Goal: Task Accomplishment & Management: Manage account settings

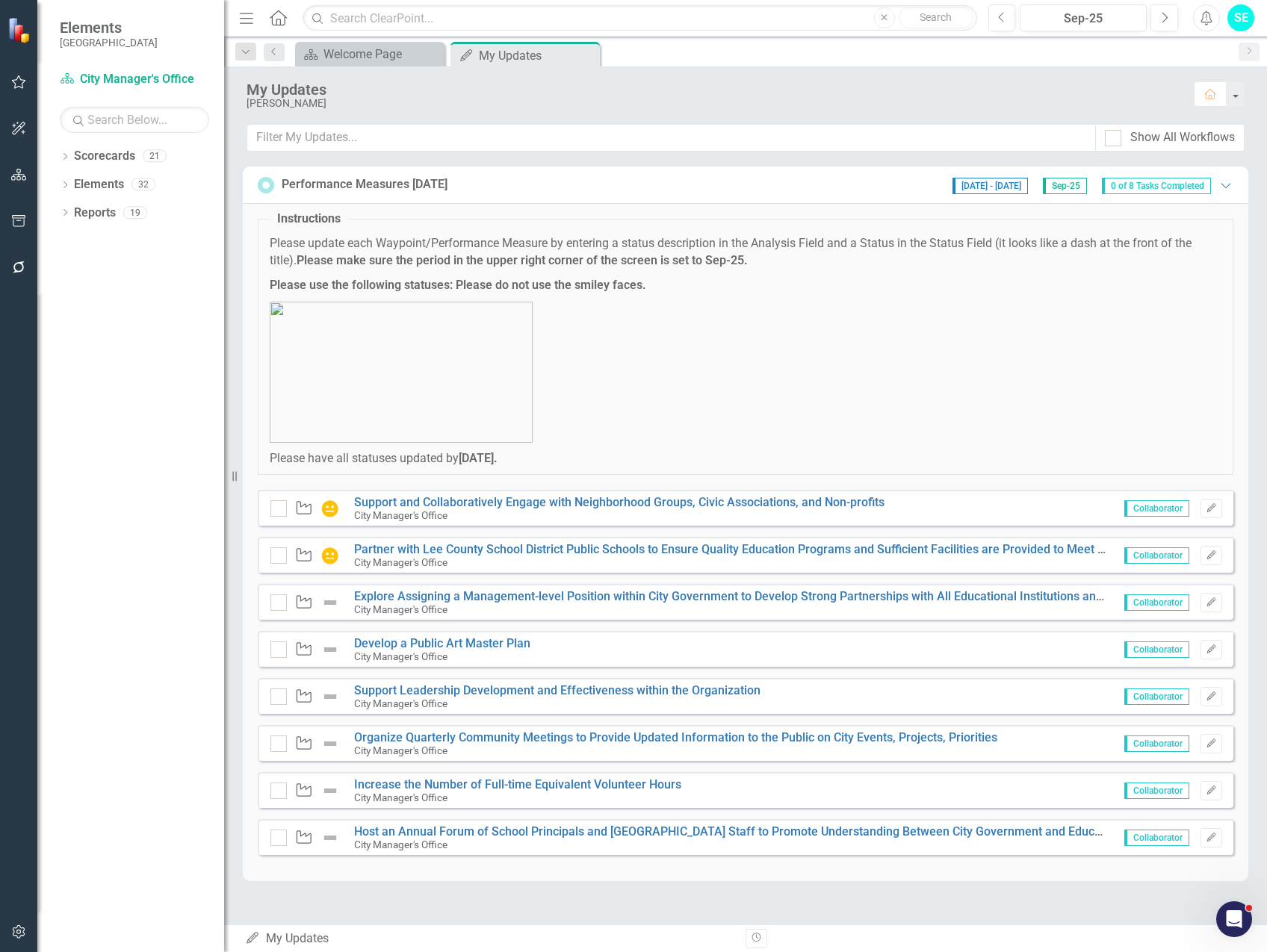
click at [107, 414] on div "Dropdown Scorecards 21 Dropdown [GEOGRAPHIC_DATA], [GEOGRAPHIC_DATA] Business I…" at bounding box center [130, 548] width 187 height 808
click at [19, 167] on button "button" at bounding box center [20, 175] width 34 height 31
click at [67, 154] on icon "Dropdown" at bounding box center [65, 158] width 11 height 8
click at [64, 270] on icon "Dropdown" at bounding box center [65, 270] width 11 height 8
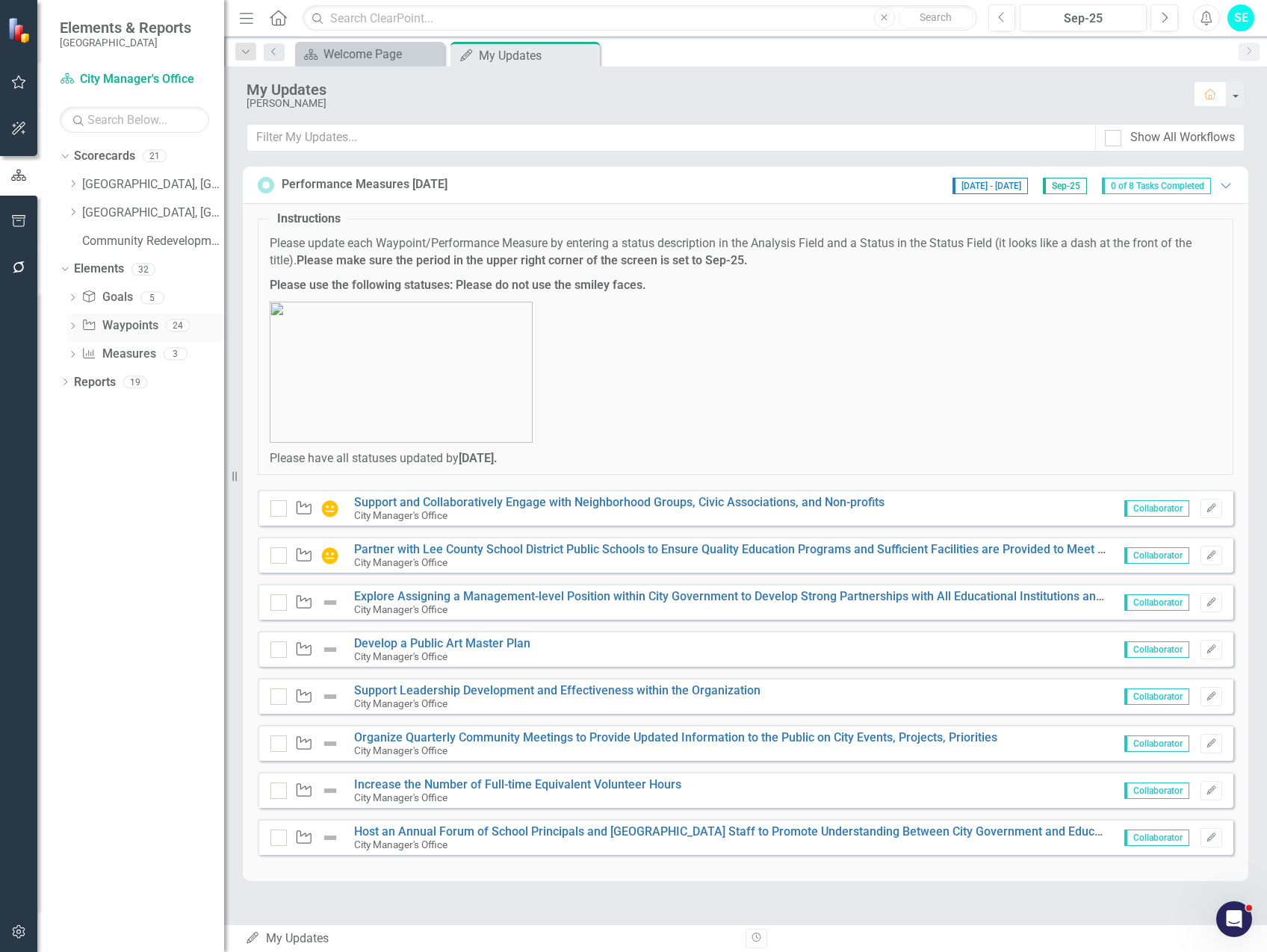
click at [71, 325] on icon "Dropdown" at bounding box center [73, 327] width 11 height 8
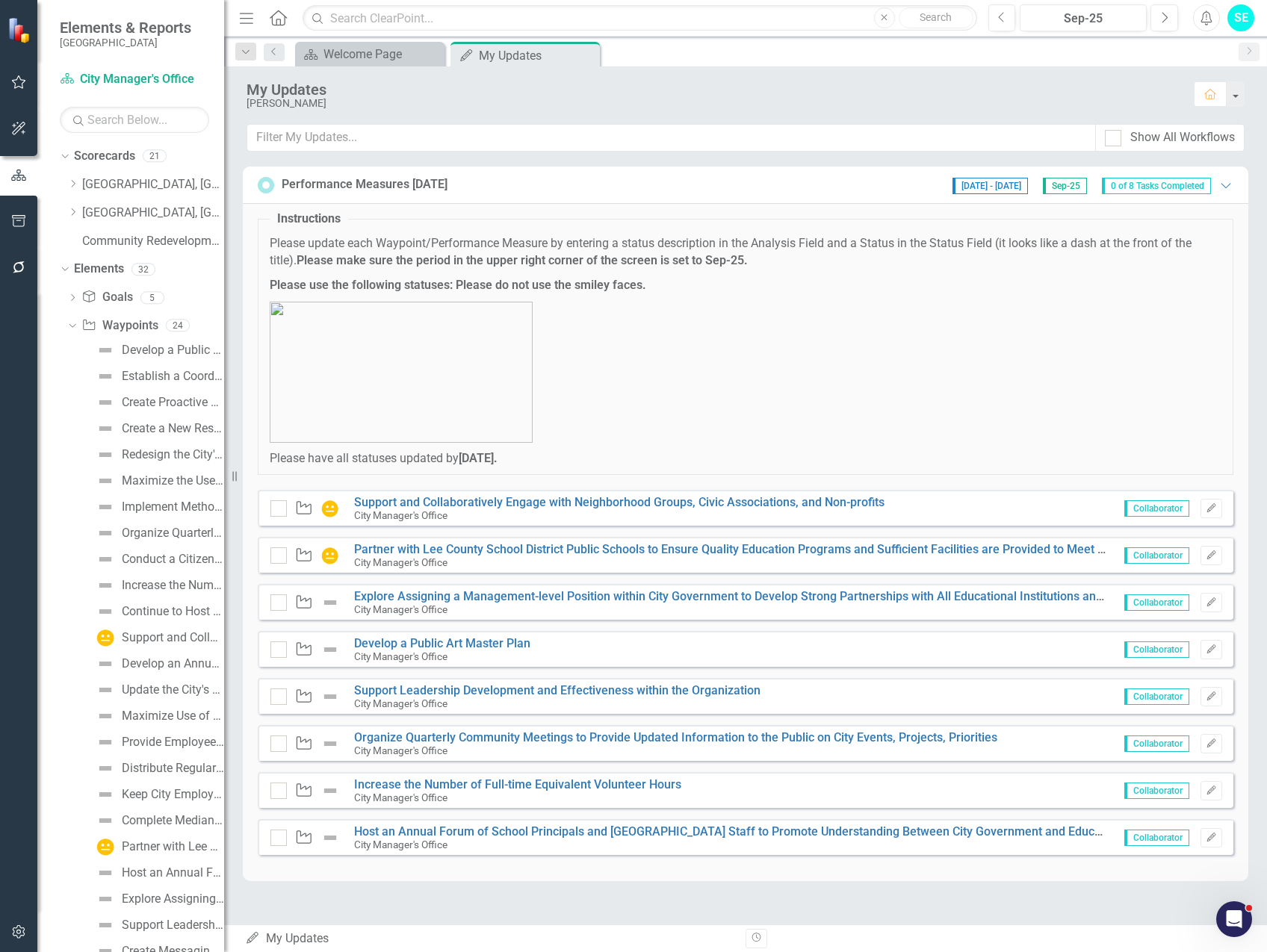
scroll to position [74, 0]
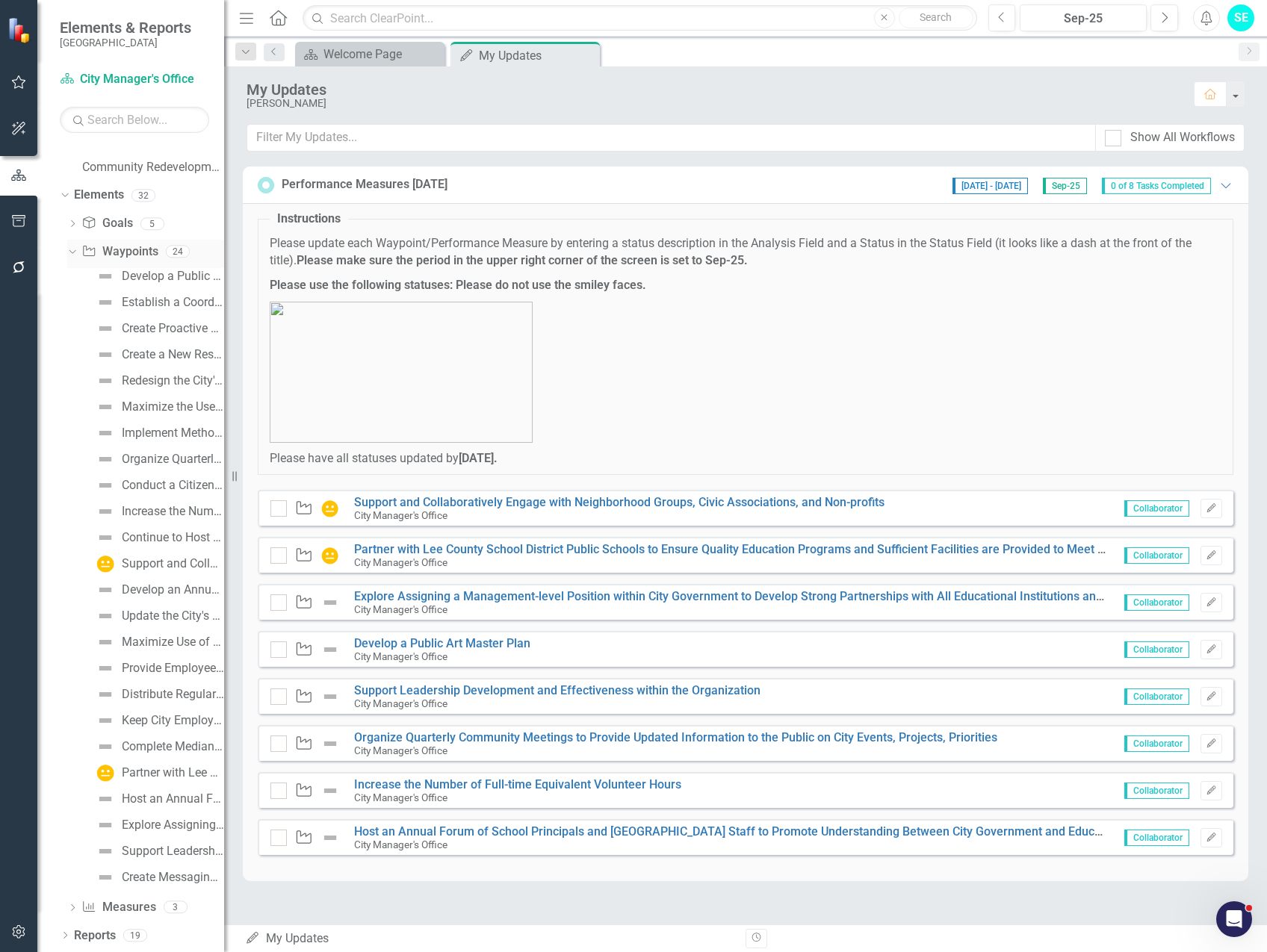
click at [74, 250] on icon "Dropdown" at bounding box center [70, 251] width 8 height 11
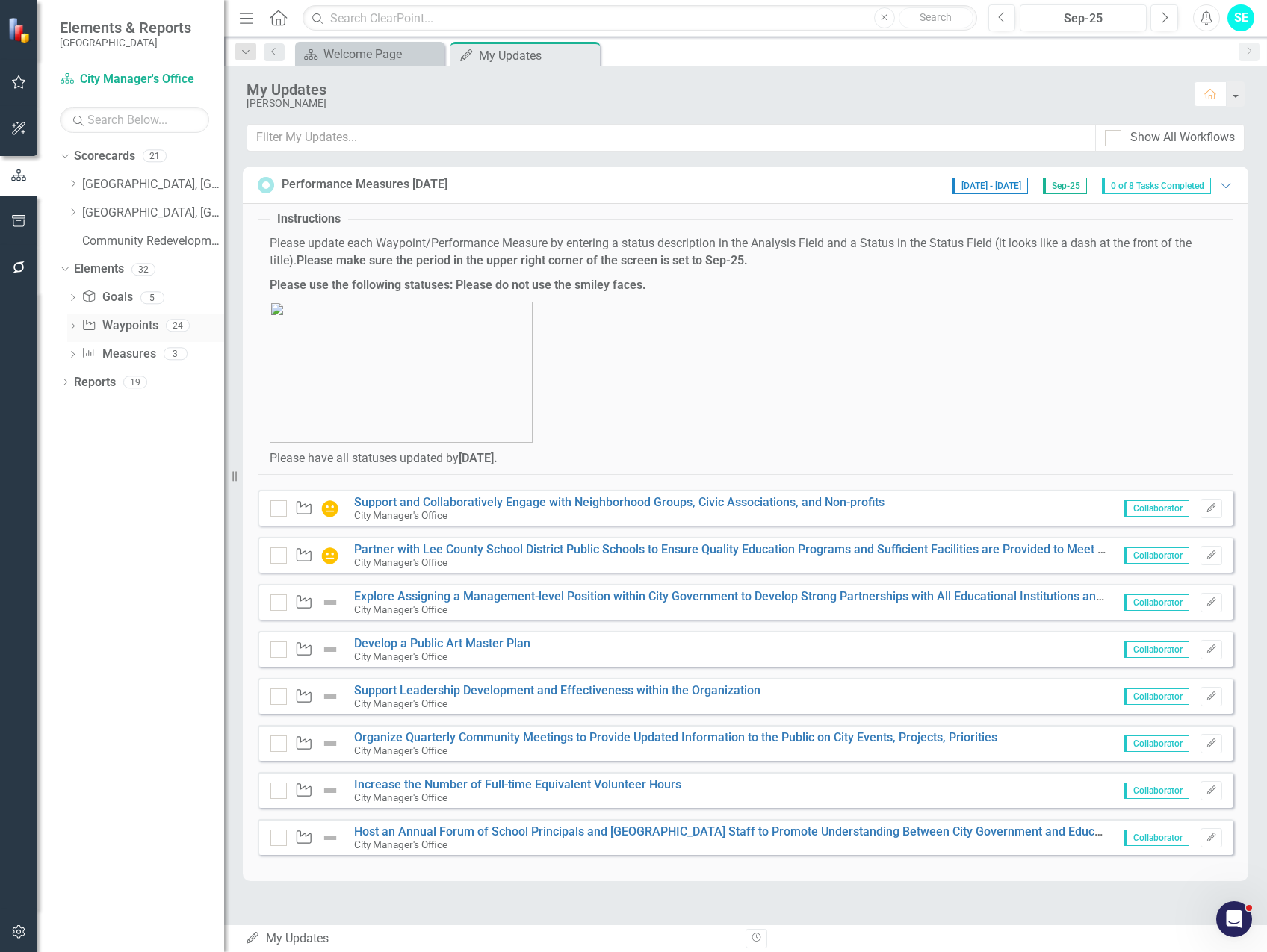
scroll to position [0, 0]
click at [71, 354] on icon "Dropdown" at bounding box center [73, 355] width 11 height 8
click at [504, 500] on link "Support and Collaboratively Engage with Neighborhood Groups, Civic Associations…" at bounding box center [619, 502] width 530 height 14
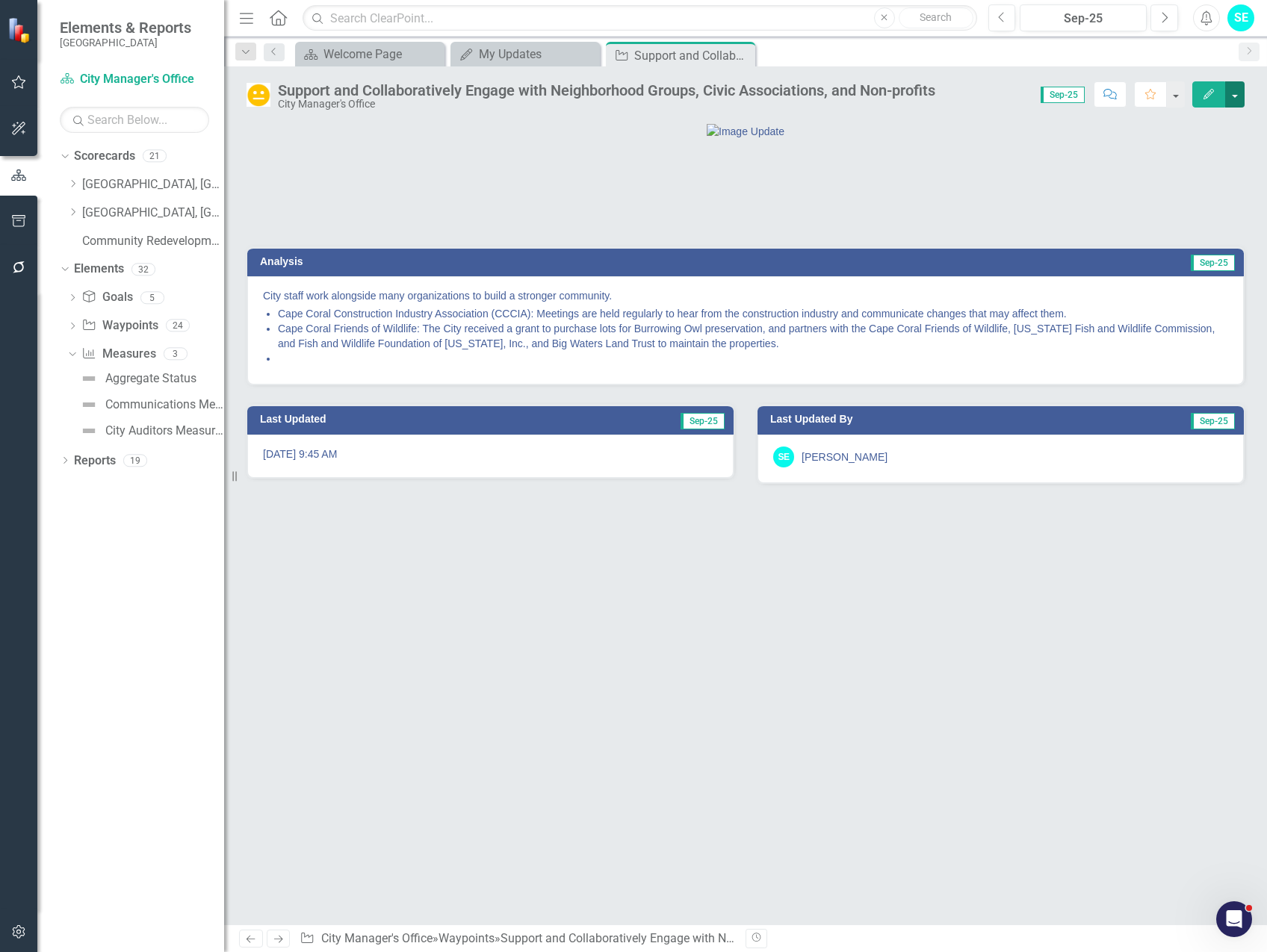
click at [1235, 98] on button "button" at bounding box center [1234, 94] width 20 height 26
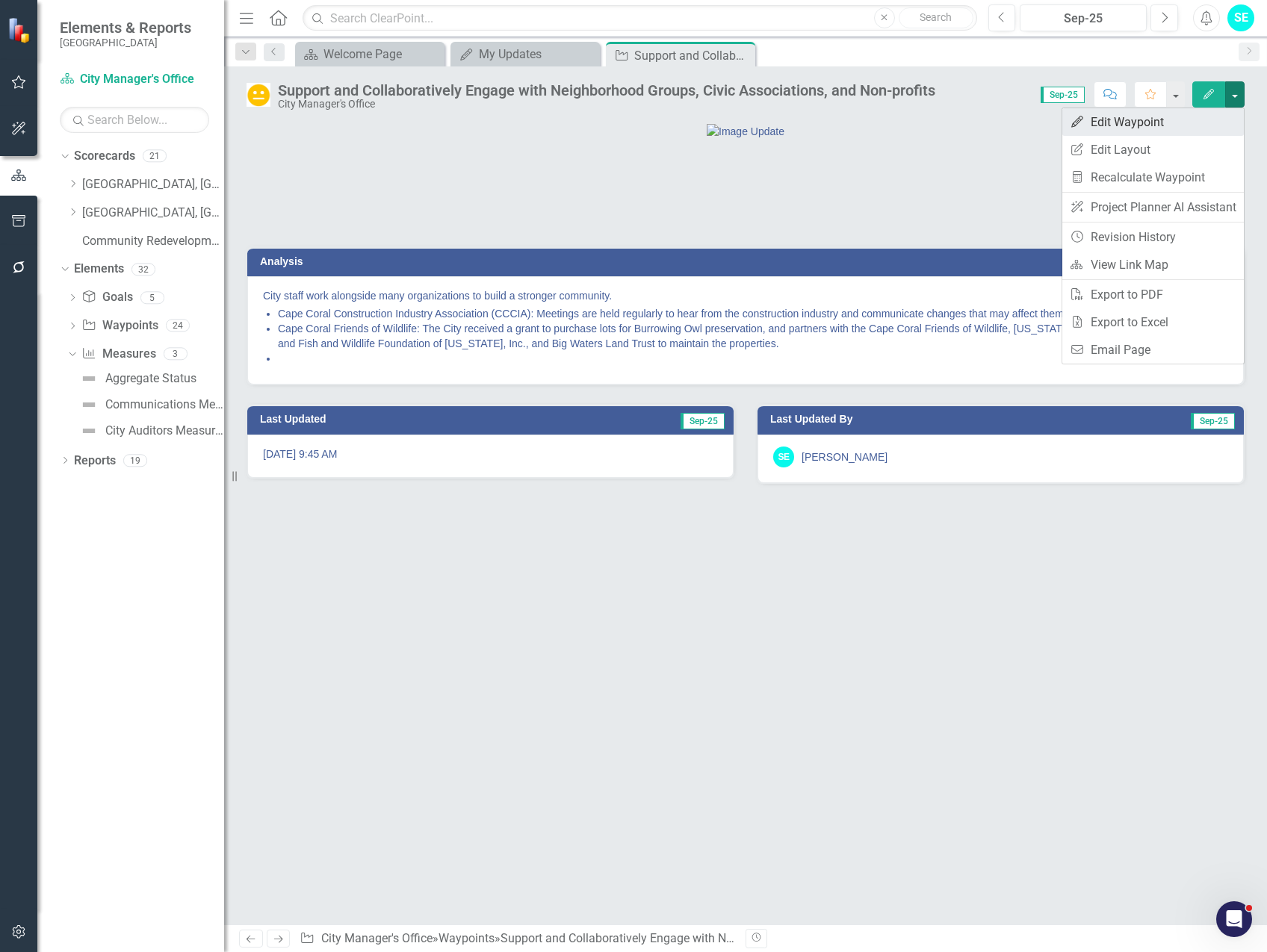
click at [1122, 121] on link "Edit Edit Waypoint" at bounding box center [1153, 121] width 182 height 27
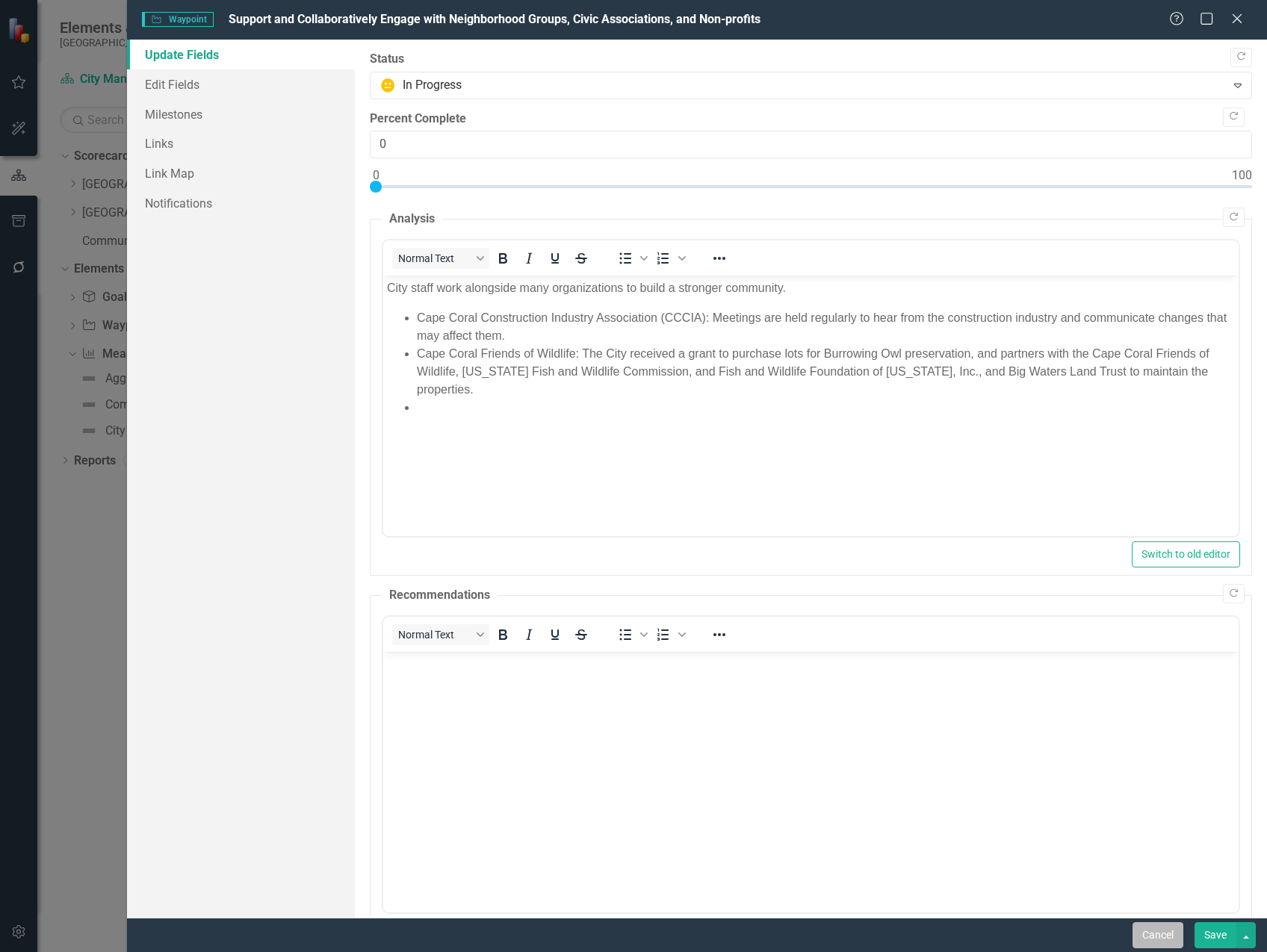
click at [1157, 940] on button "Cancel" at bounding box center [1157, 934] width 51 height 26
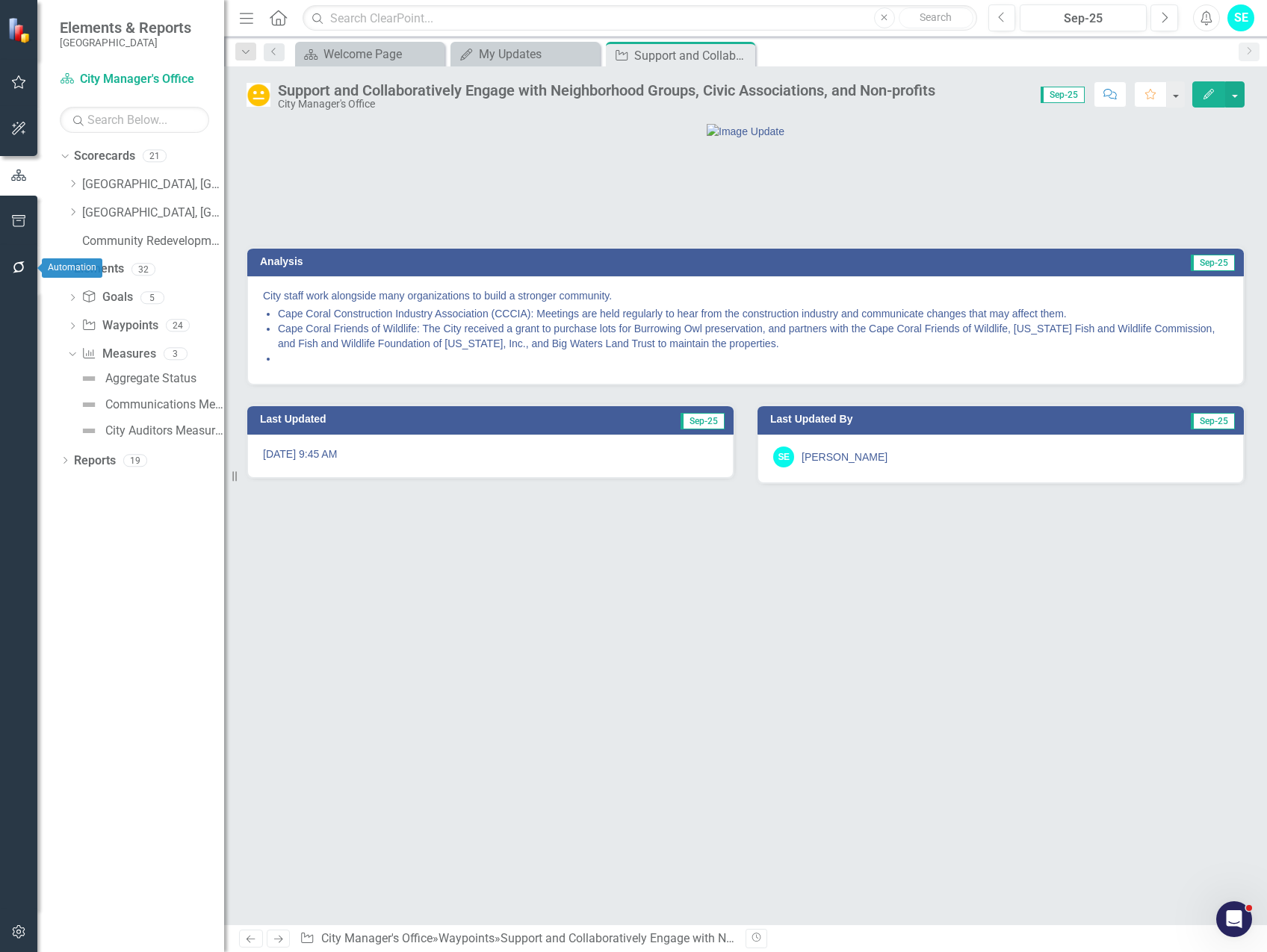
click at [15, 269] on icon "button" at bounding box center [18, 267] width 12 height 12
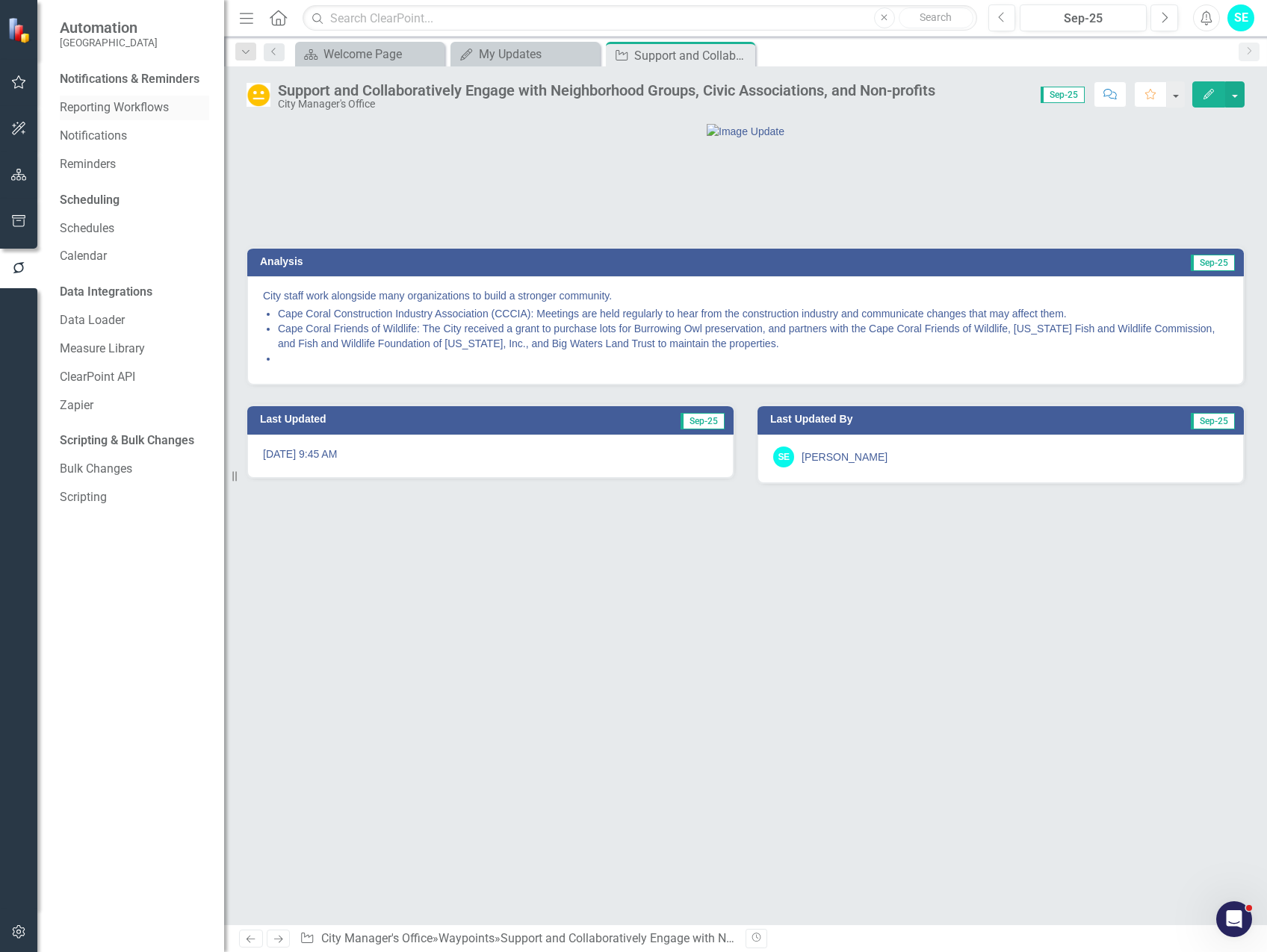
click at [122, 105] on link "Reporting Workflows" at bounding box center [134, 107] width 149 height 17
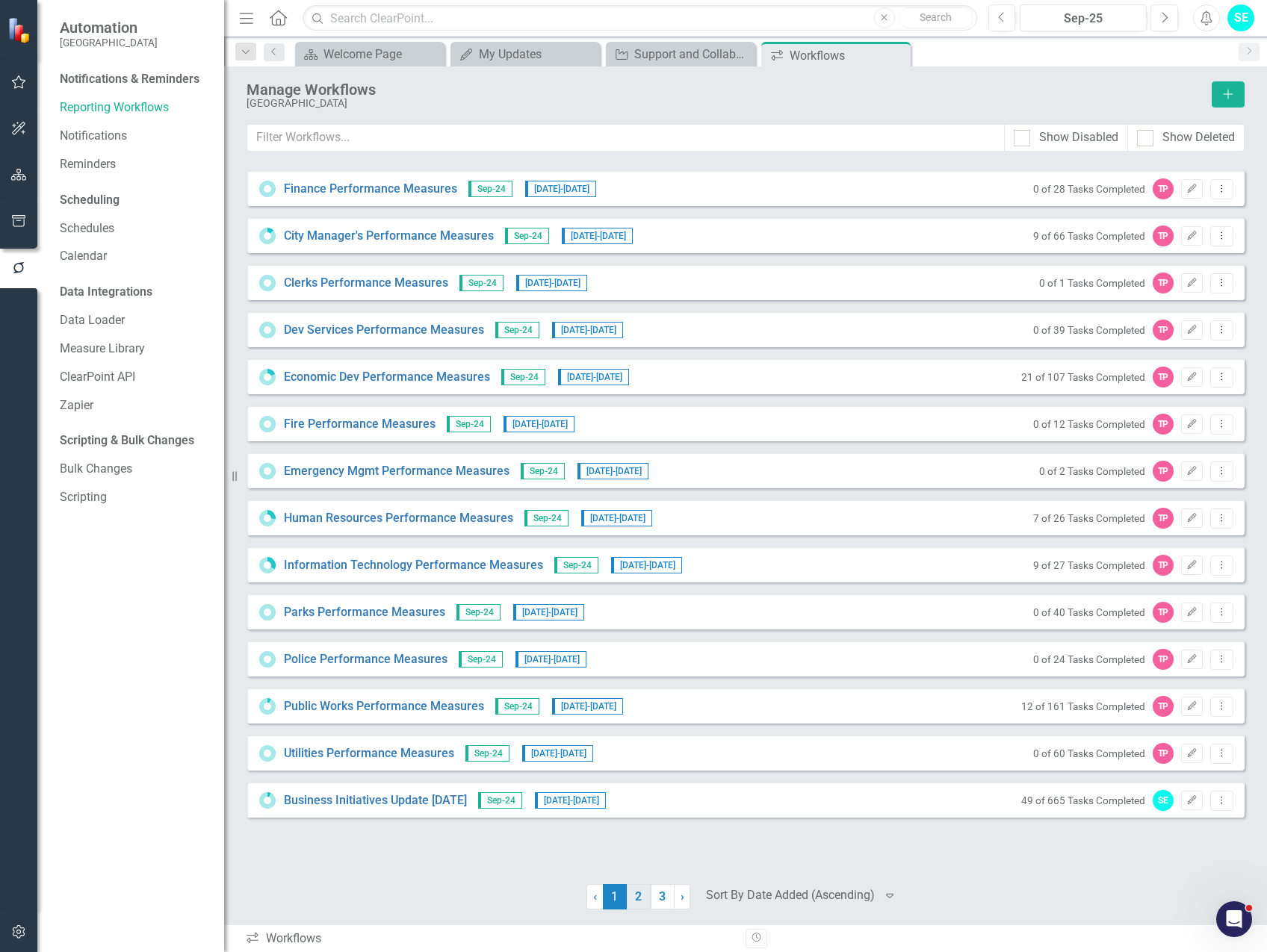
click at [637, 898] on link "2" at bounding box center [638, 896] width 24 height 26
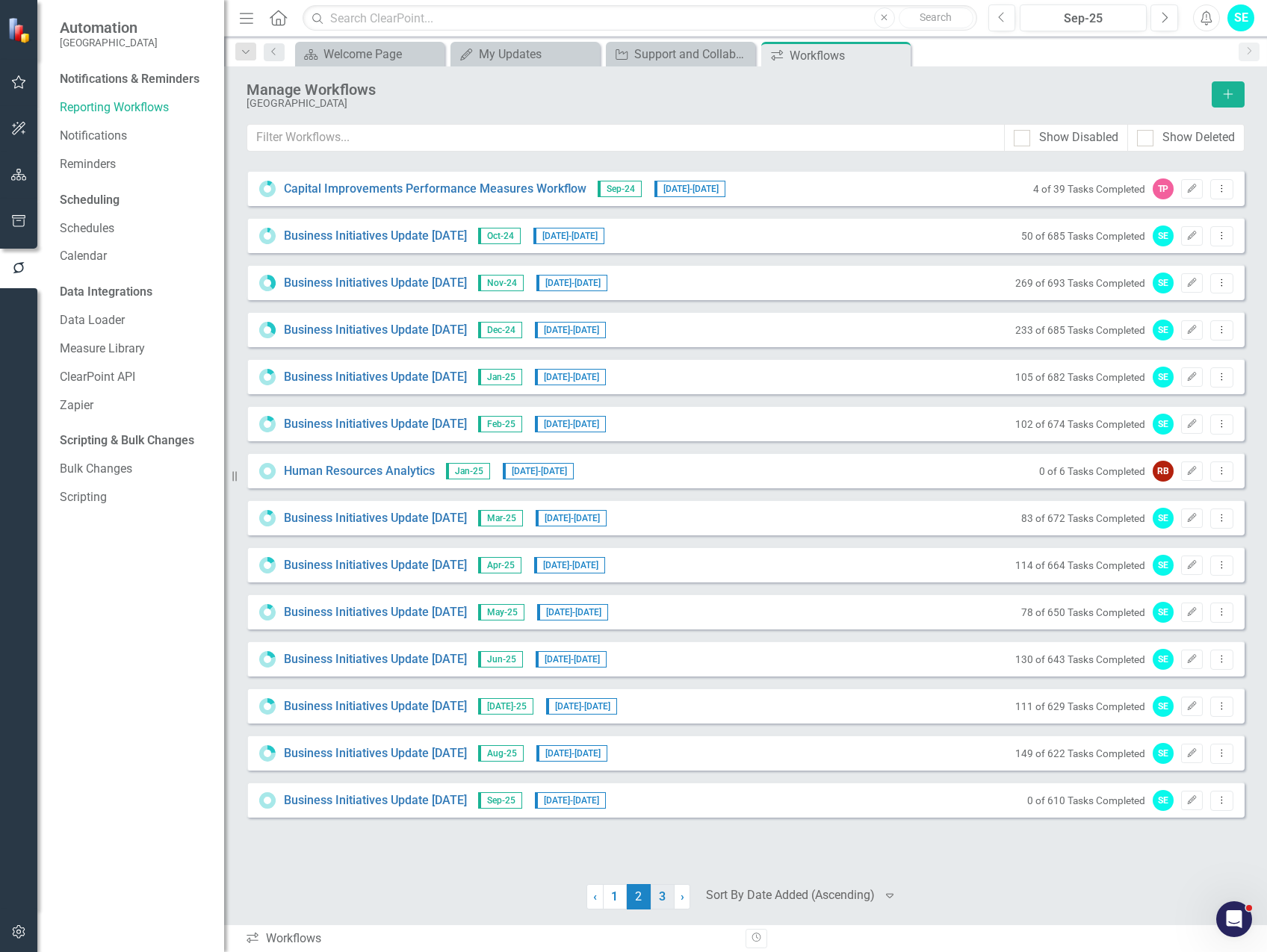
click at [663, 896] on link "3" at bounding box center [662, 896] width 24 height 26
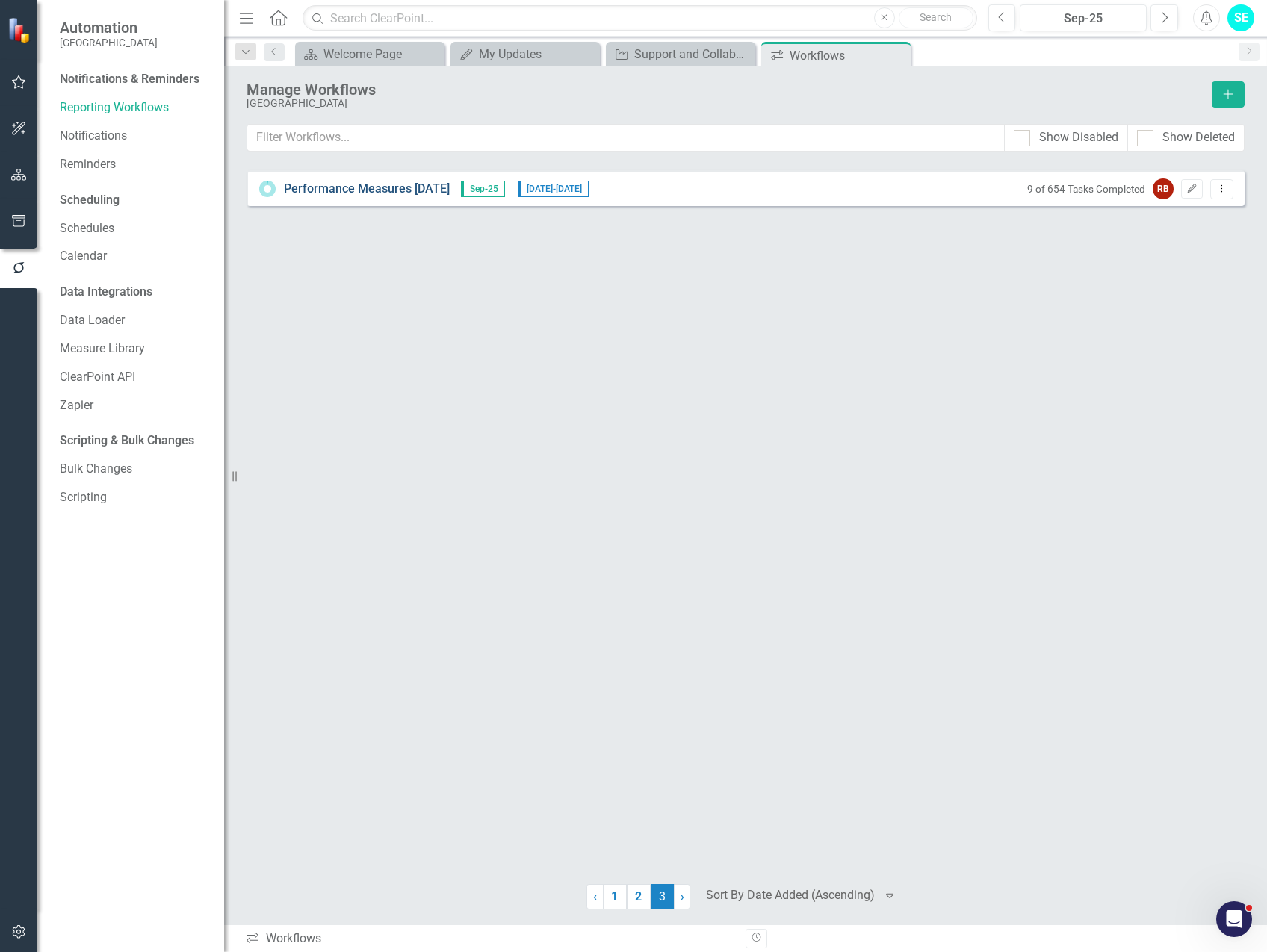
click at [432, 185] on link "Performance Measures [DATE]" at bounding box center [366, 189] width 166 height 17
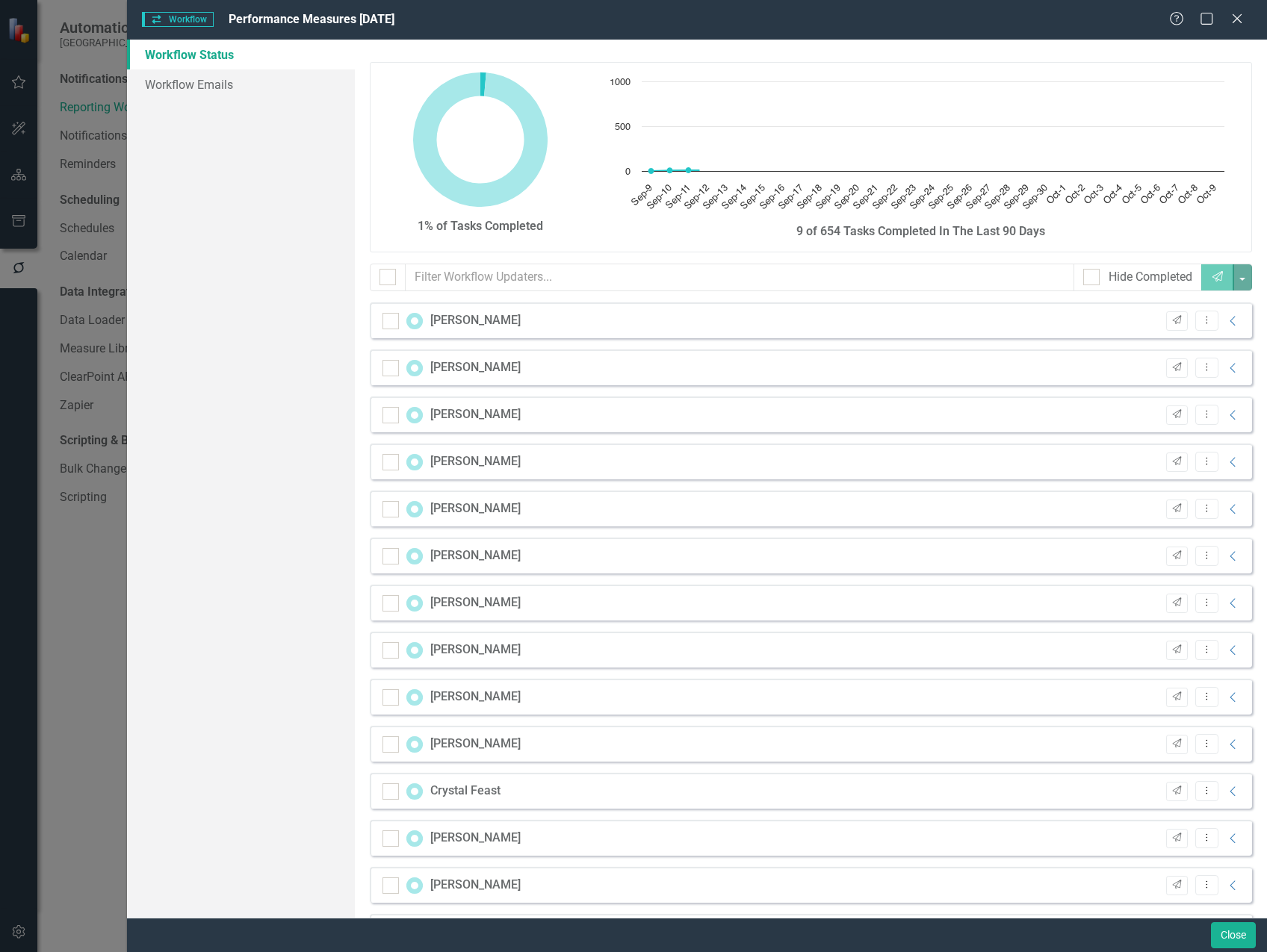
checkbox input "false"
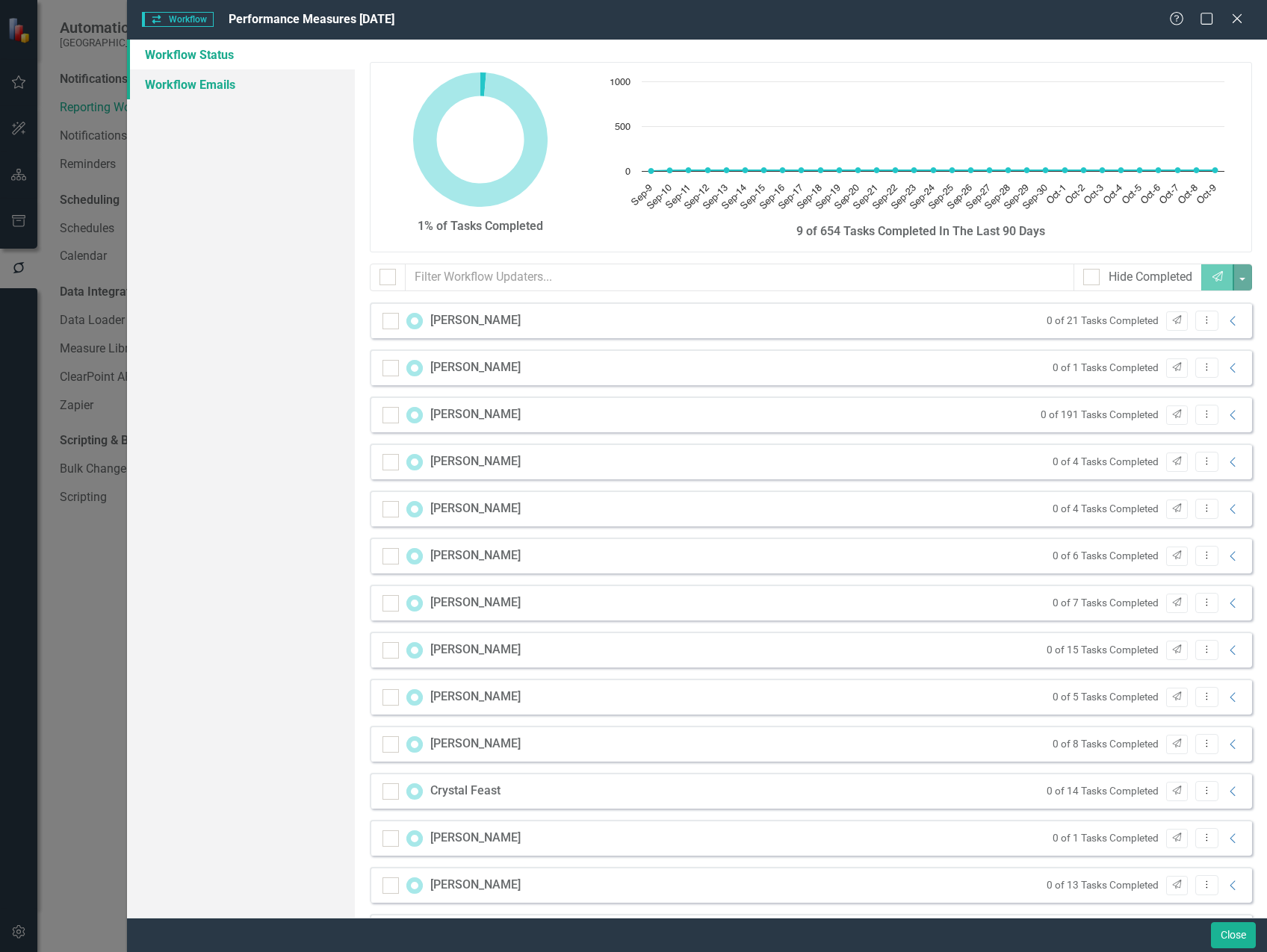
click at [193, 82] on link "Workflow Emails" at bounding box center [240, 84] width 228 height 30
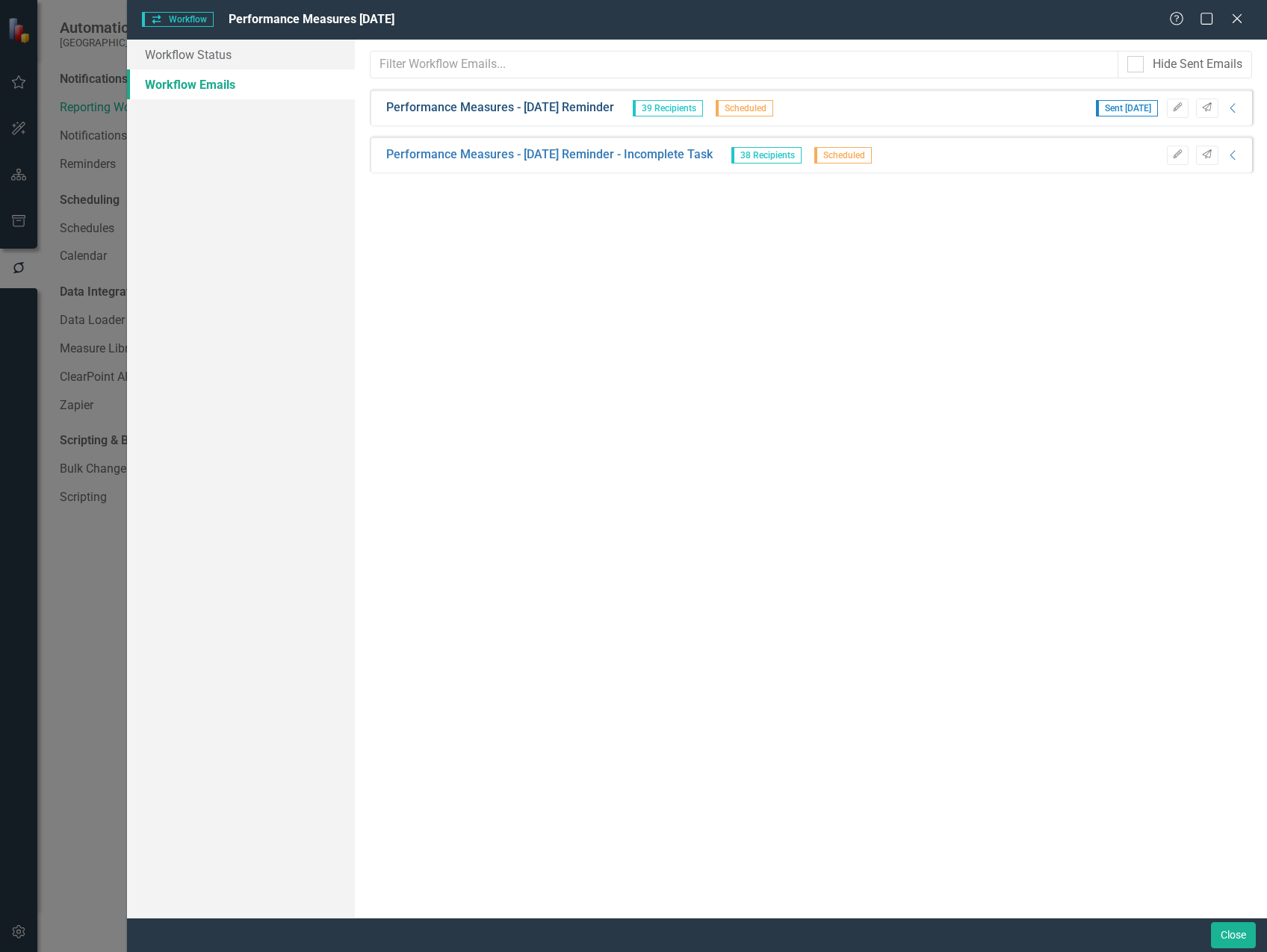
click at [579, 108] on link "Performance Measures - [DATE] Reminder" at bounding box center [499, 107] width 228 height 17
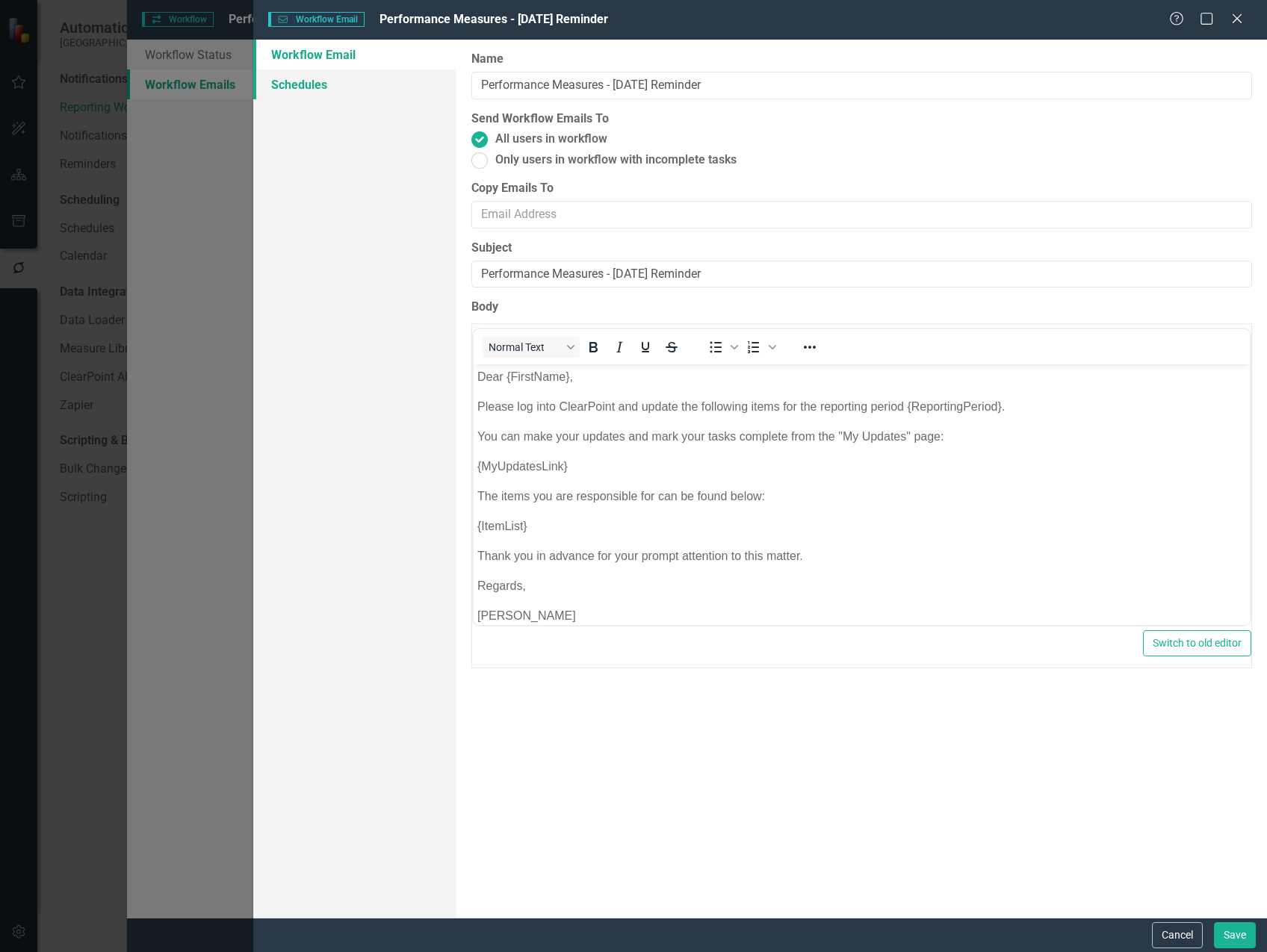
click at [326, 81] on link "Schedules" at bounding box center [355, 84] width 202 height 30
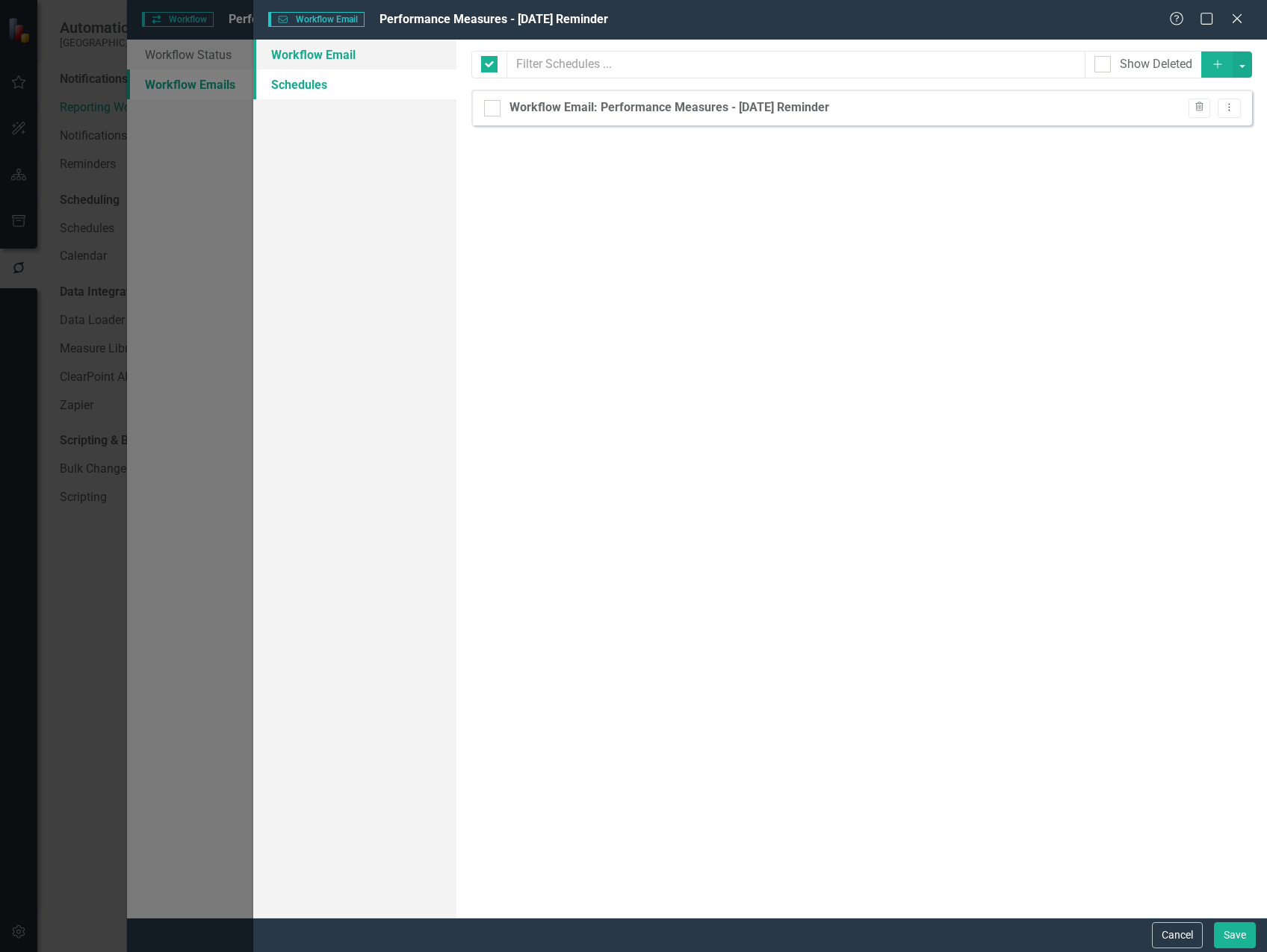
click at [316, 51] on link "Workflow Email" at bounding box center [355, 55] width 202 height 30
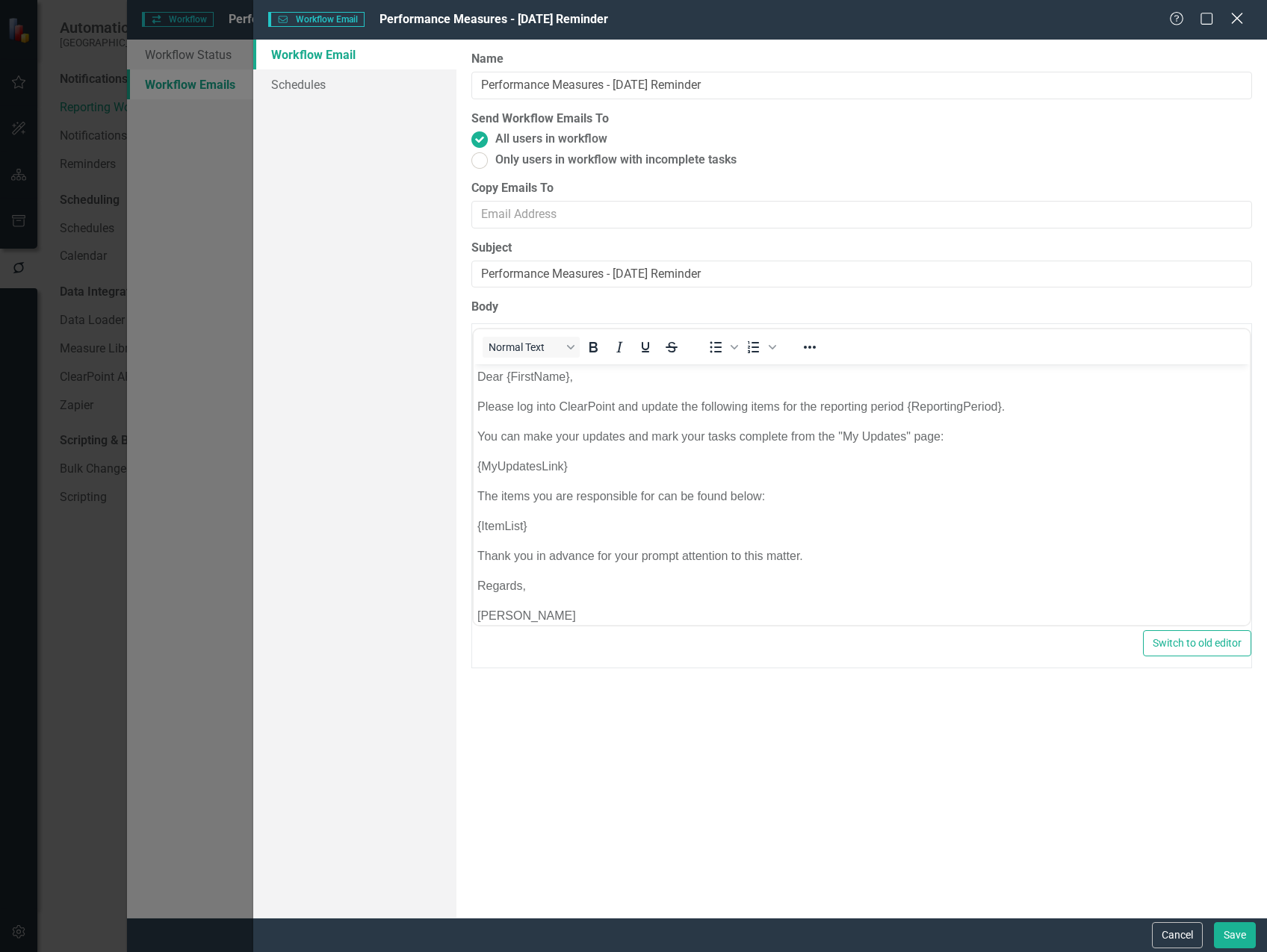
click at [1242, 14] on icon at bounding box center [1236, 18] width 12 height 12
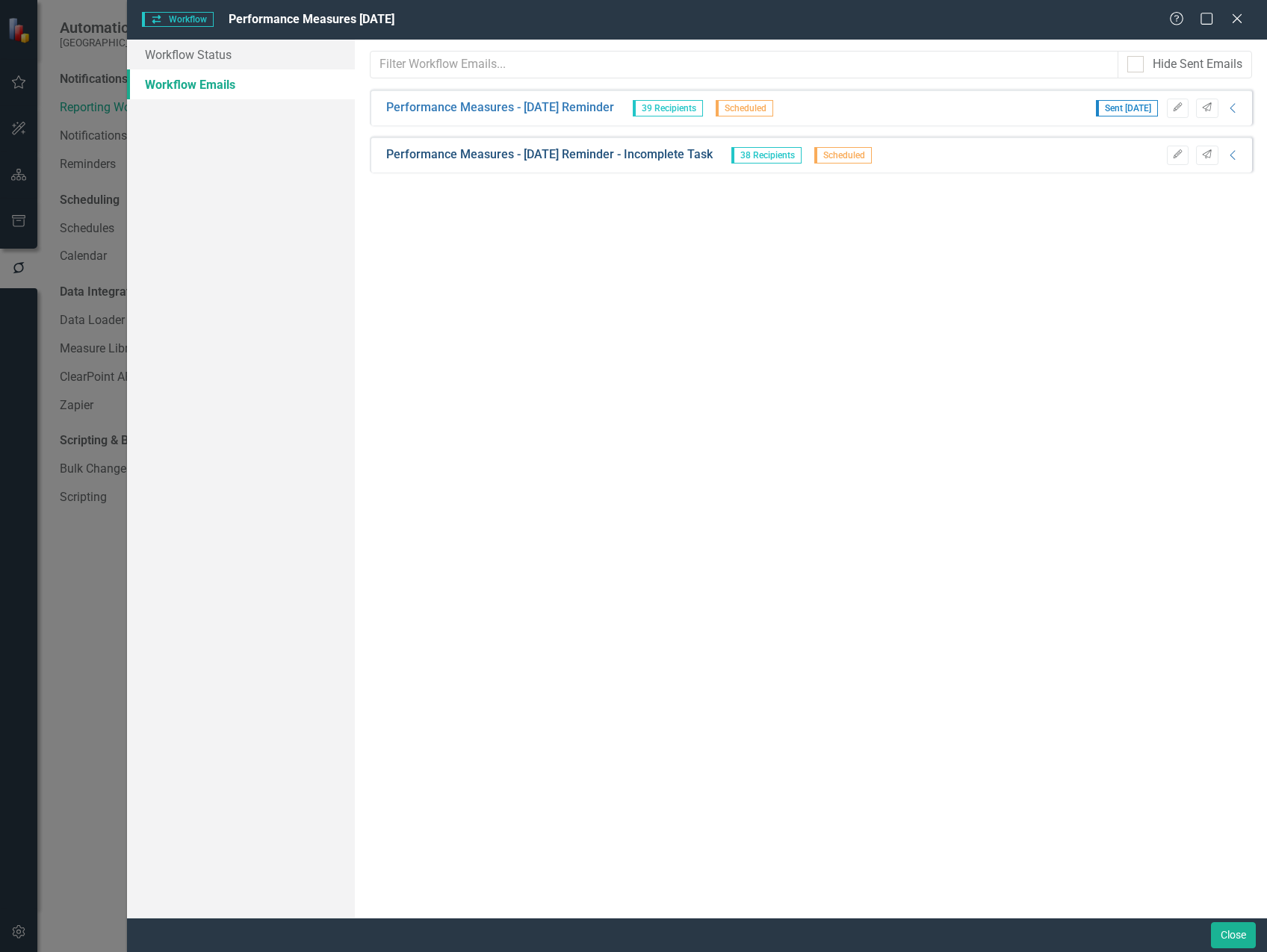
click at [637, 158] on link "Performance Measures - [DATE] Reminder - Incomplete Task" at bounding box center [549, 154] width 326 height 17
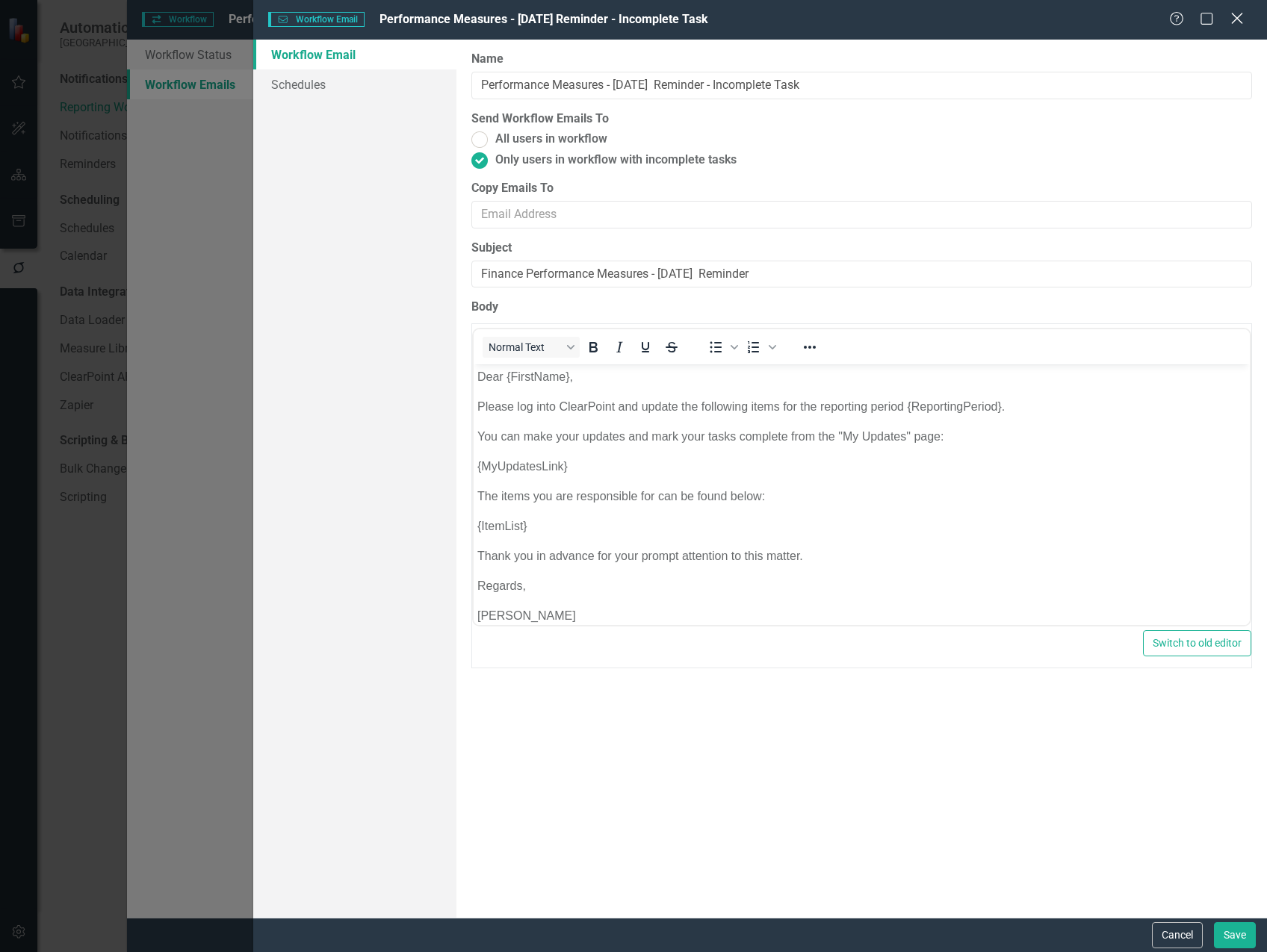
click at [1239, 17] on icon at bounding box center [1236, 18] width 12 height 12
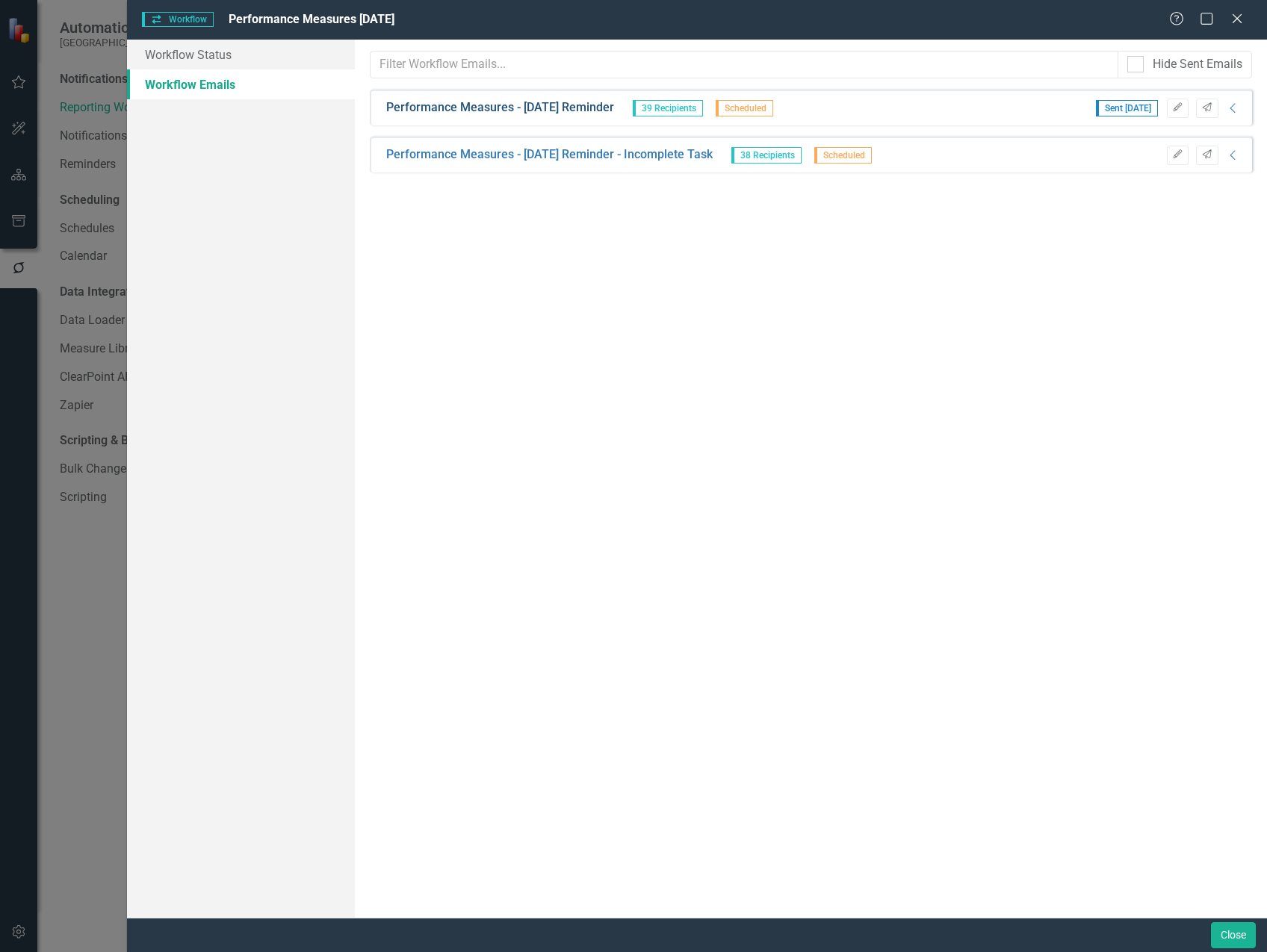
click at [559, 105] on link "Performance Measures - [DATE] Reminder" at bounding box center [499, 107] width 228 height 17
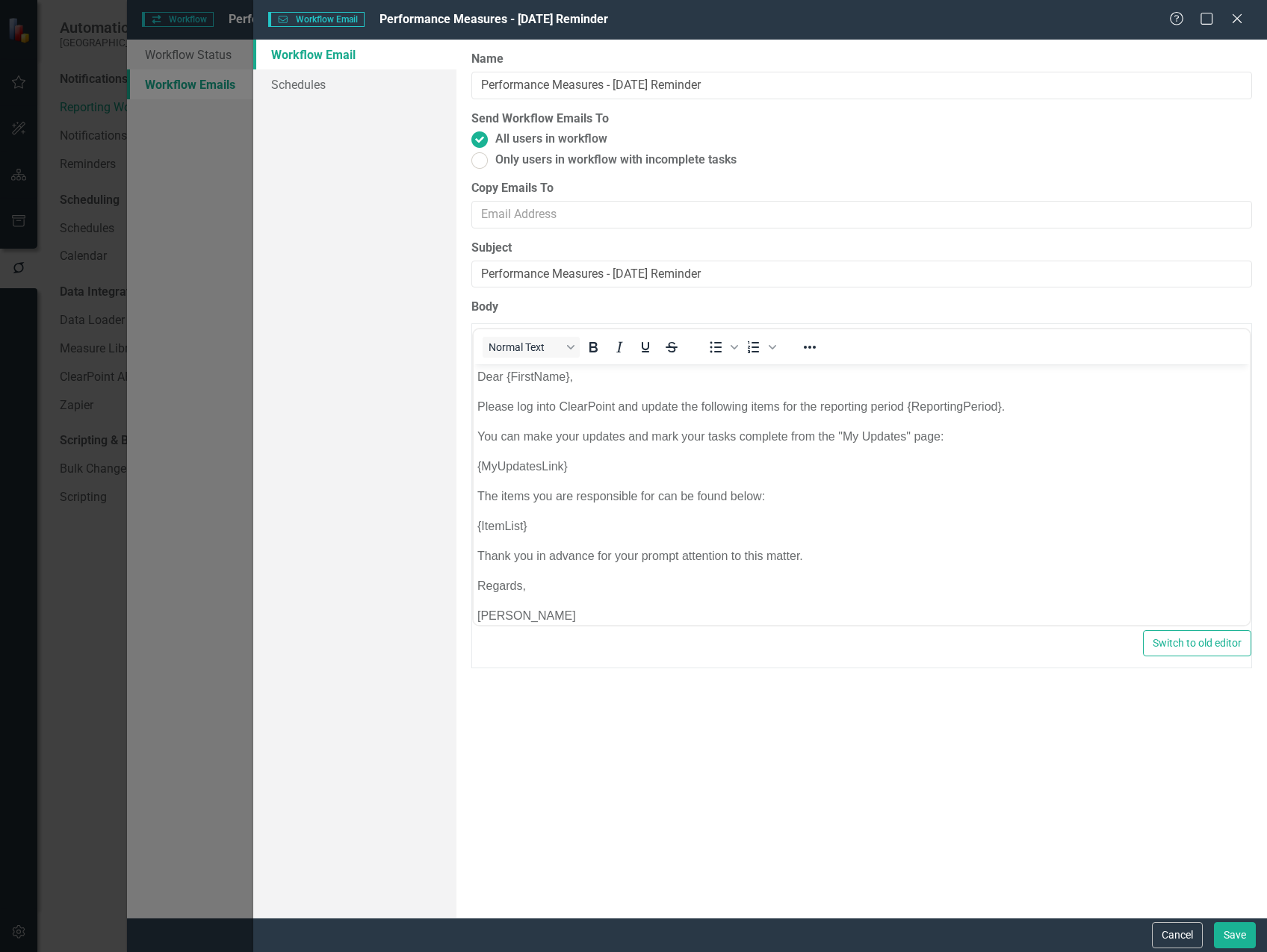
scroll to position [16, 0]
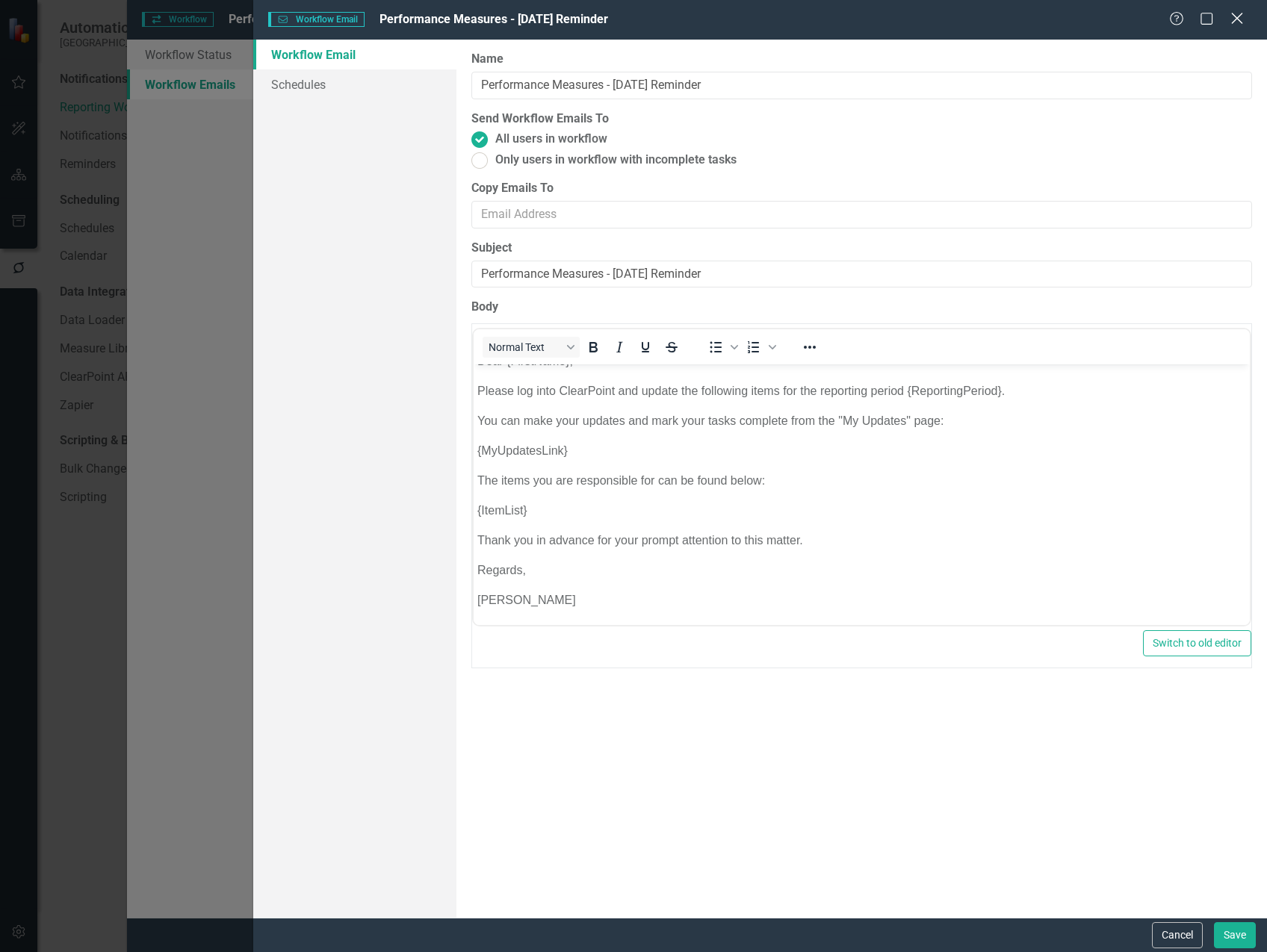
click at [1232, 21] on icon "Close" at bounding box center [1236, 19] width 19 height 14
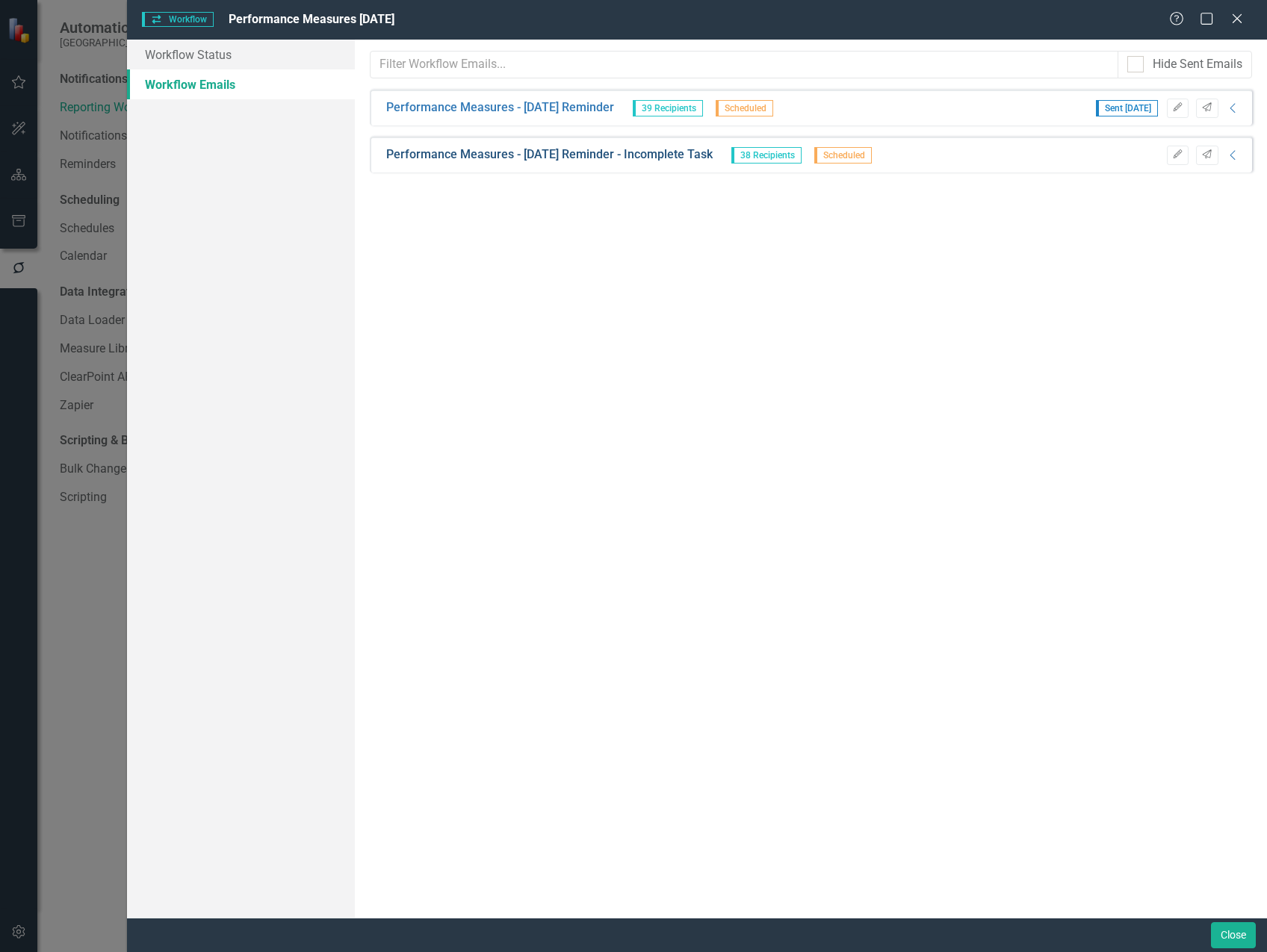
click at [524, 151] on link "Performance Measures - [DATE] Reminder - Incomplete Task" at bounding box center [549, 154] width 326 height 17
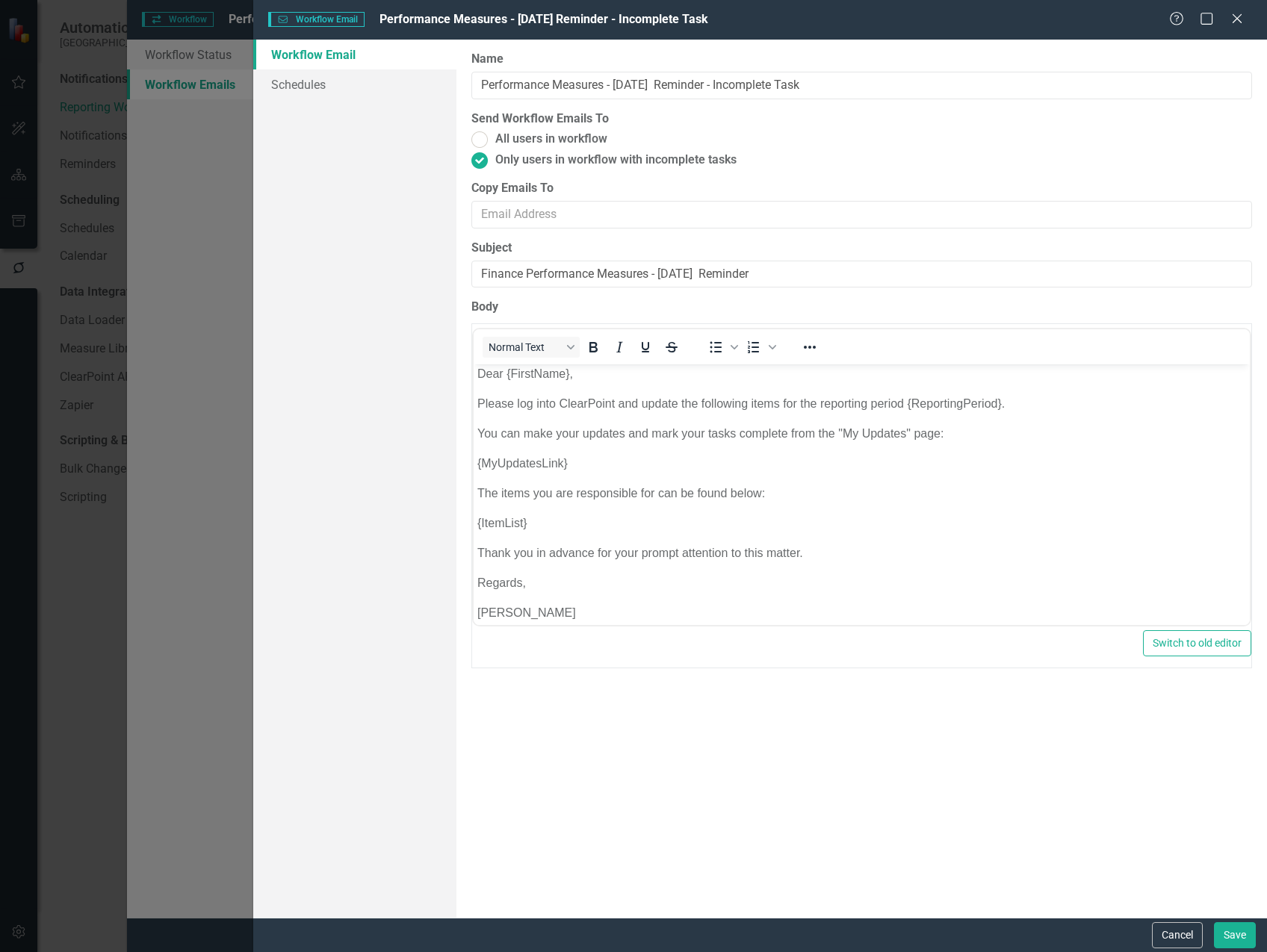
scroll to position [0, 0]
click at [1240, 17] on icon "Close" at bounding box center [1236, 19] width 19 height 14
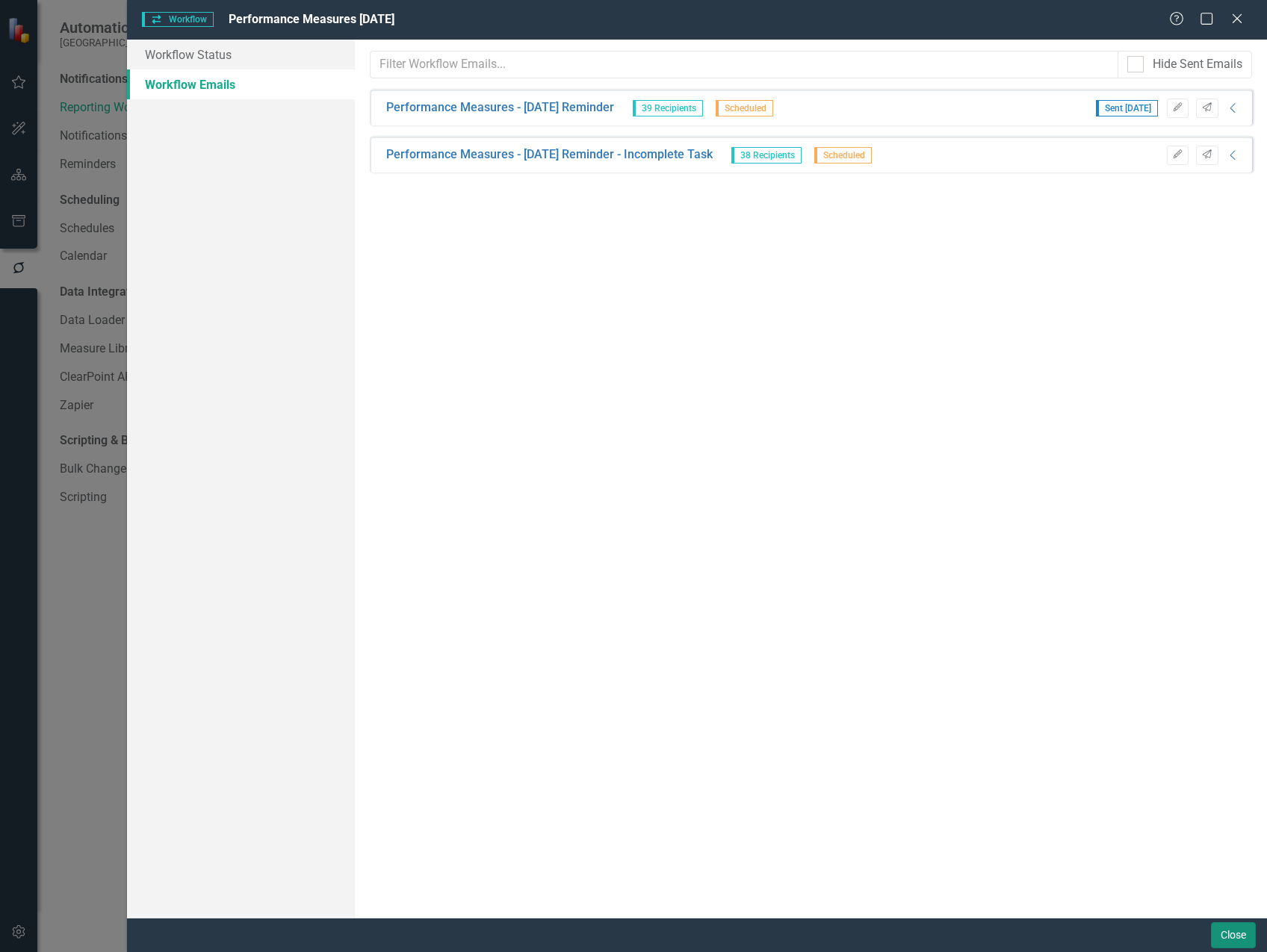
click at [1224, 936] on button "Close" at bounding box center [1232, 934] width 45 height 26
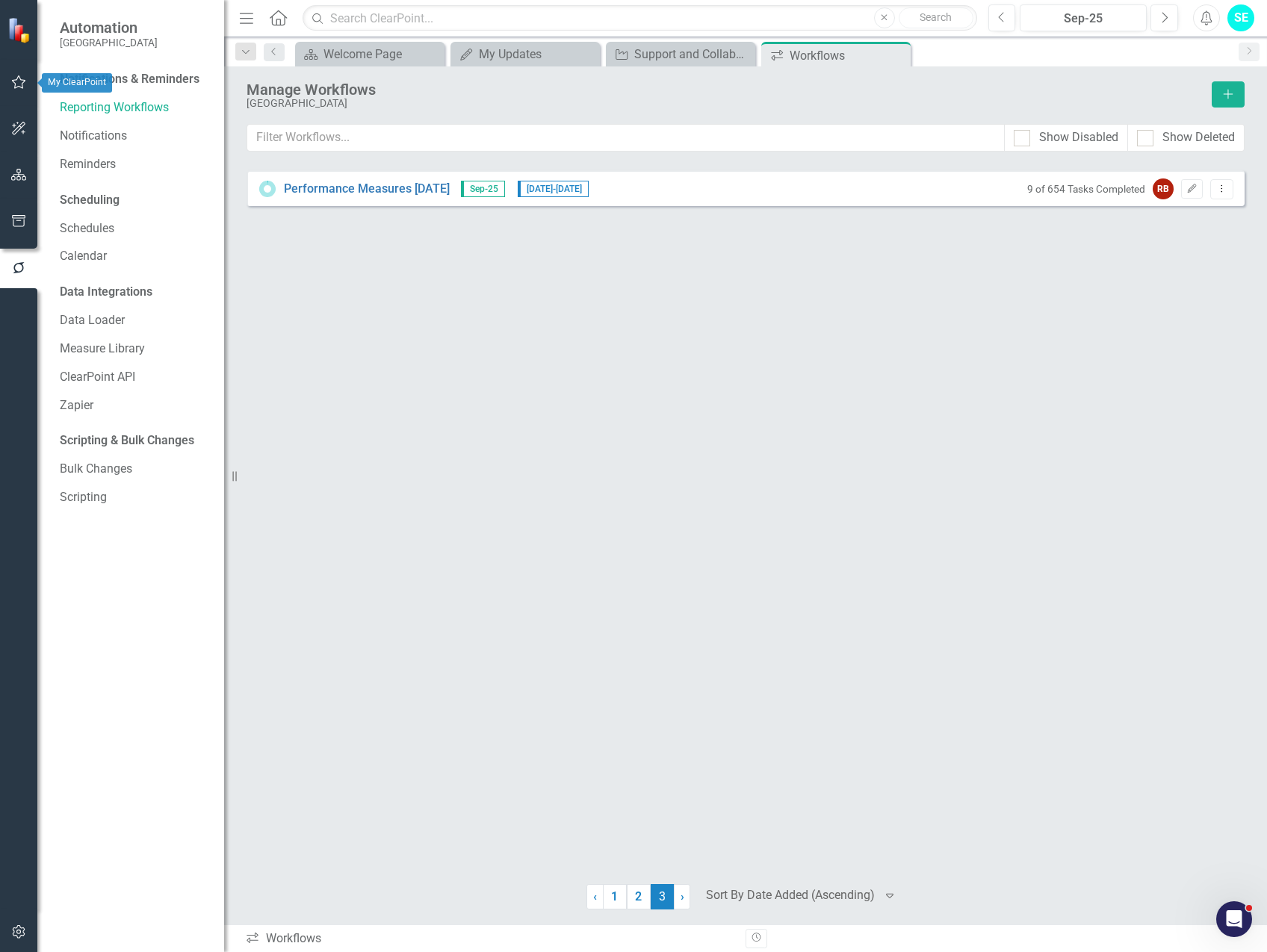
click at [19, 82] on icon "button" at bounding box center [20, 82] width 16 height 12
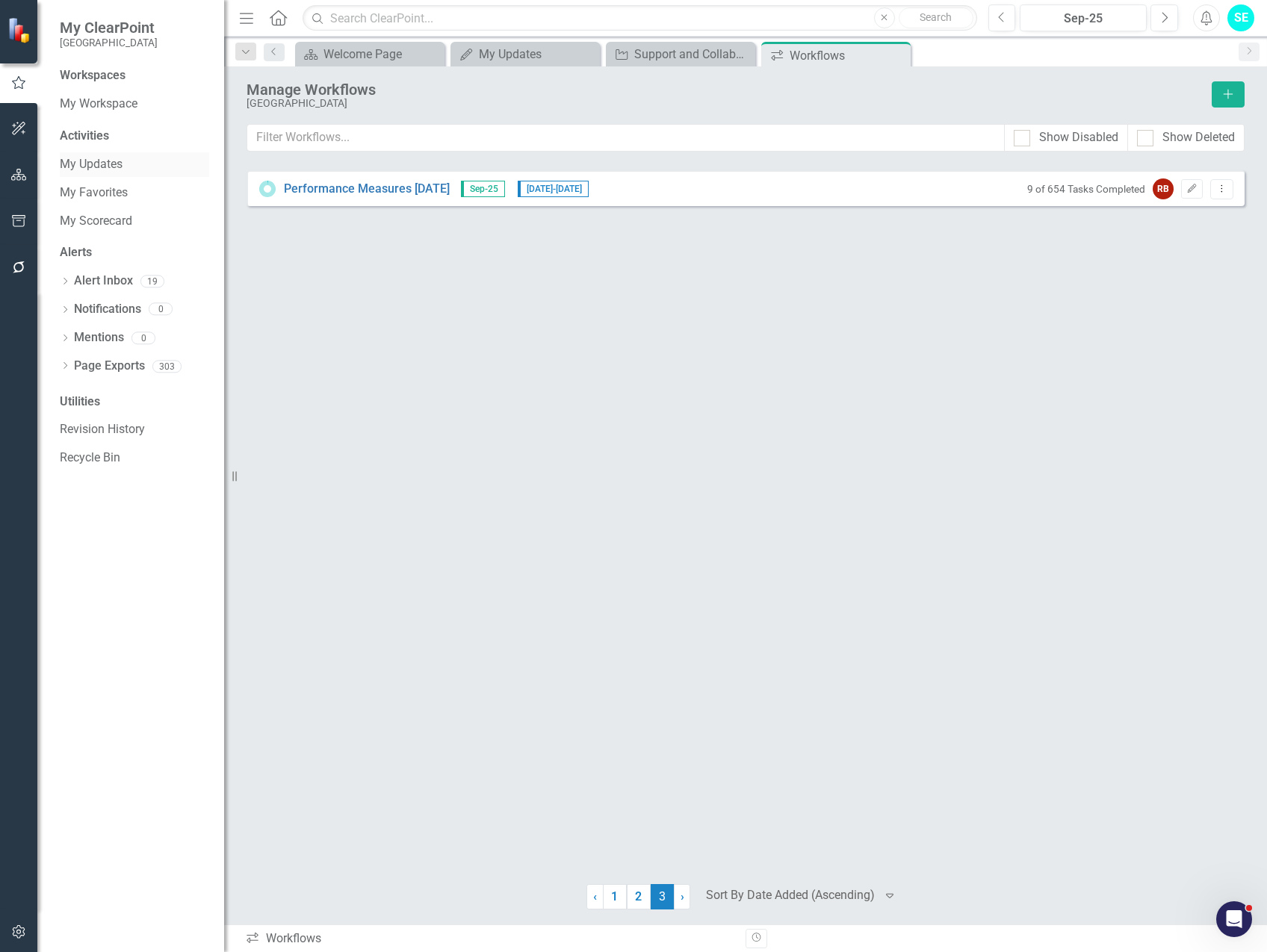
click at [89, 166] on link "My Updates" at bounding box center [134, 164] width 149 height 17
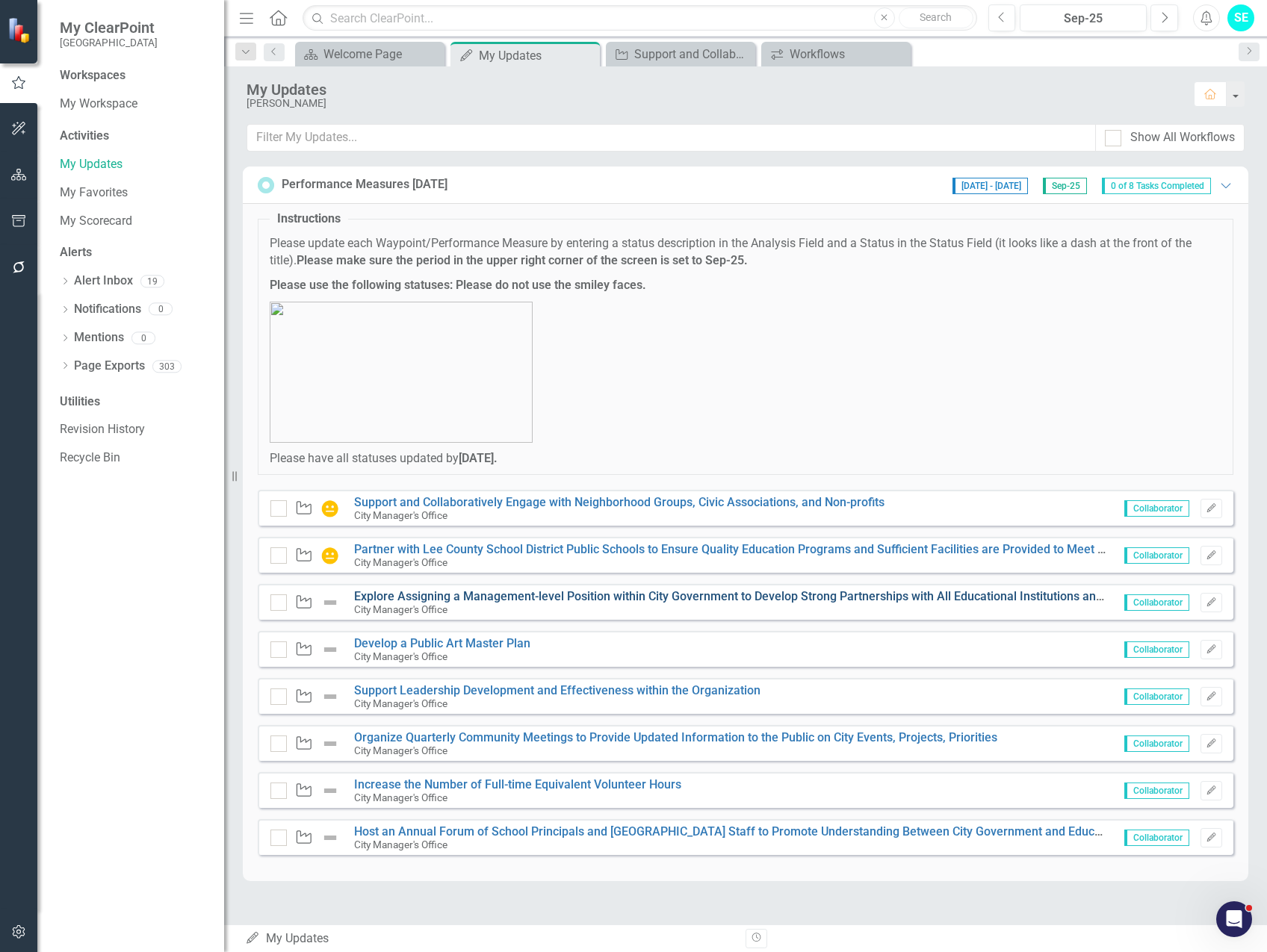
click at [593, 594] on link "Explore Assigning a Management-level Position within City Government to Develop…" at bounding box center [896, 597] width 1085 height 14
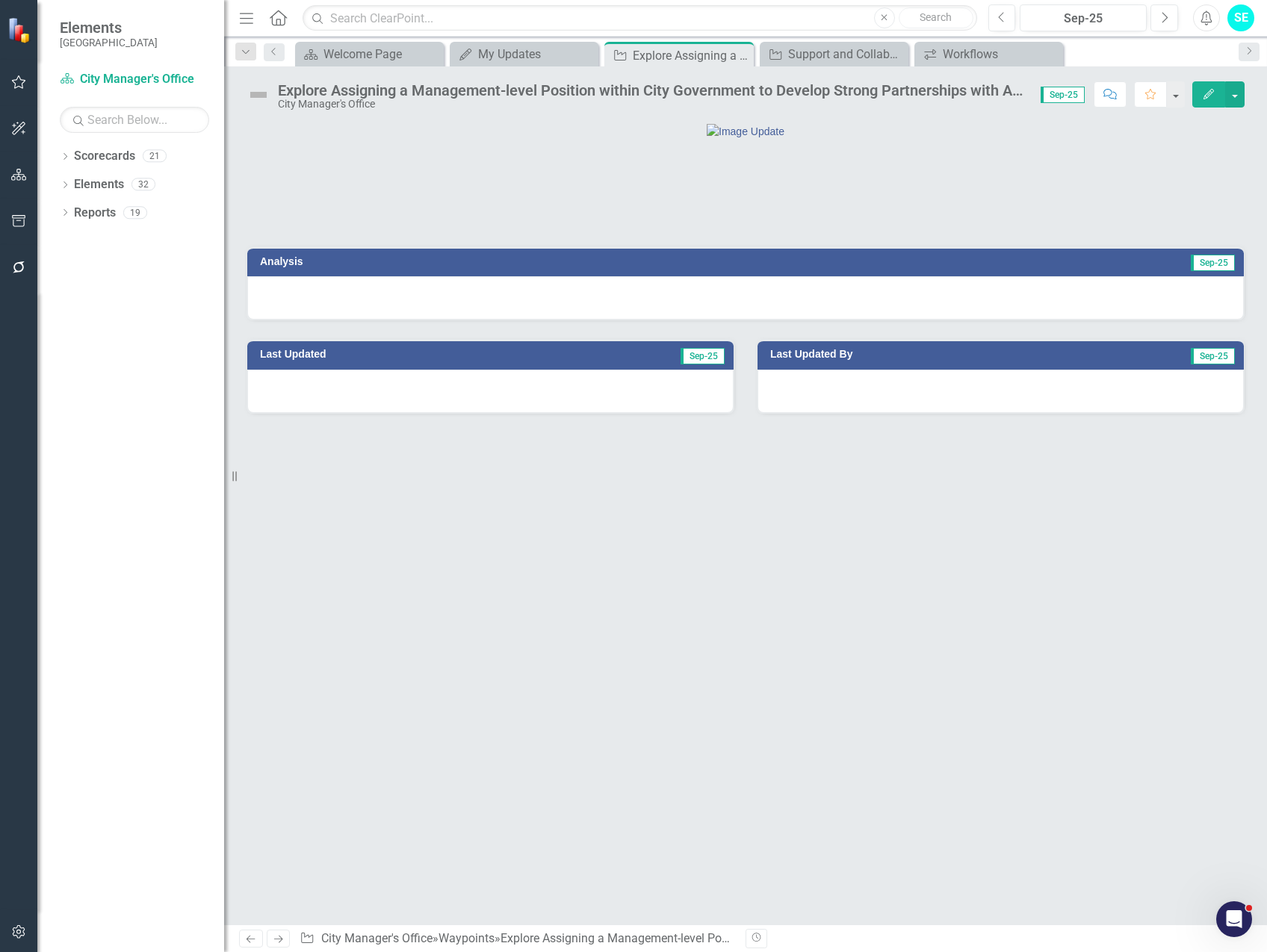
click at [1044, 320] on div at bounding box center [746, 298] width 997 height 43
click at [870, 320] on div at bounding box center [746, 298] width 997 height 43
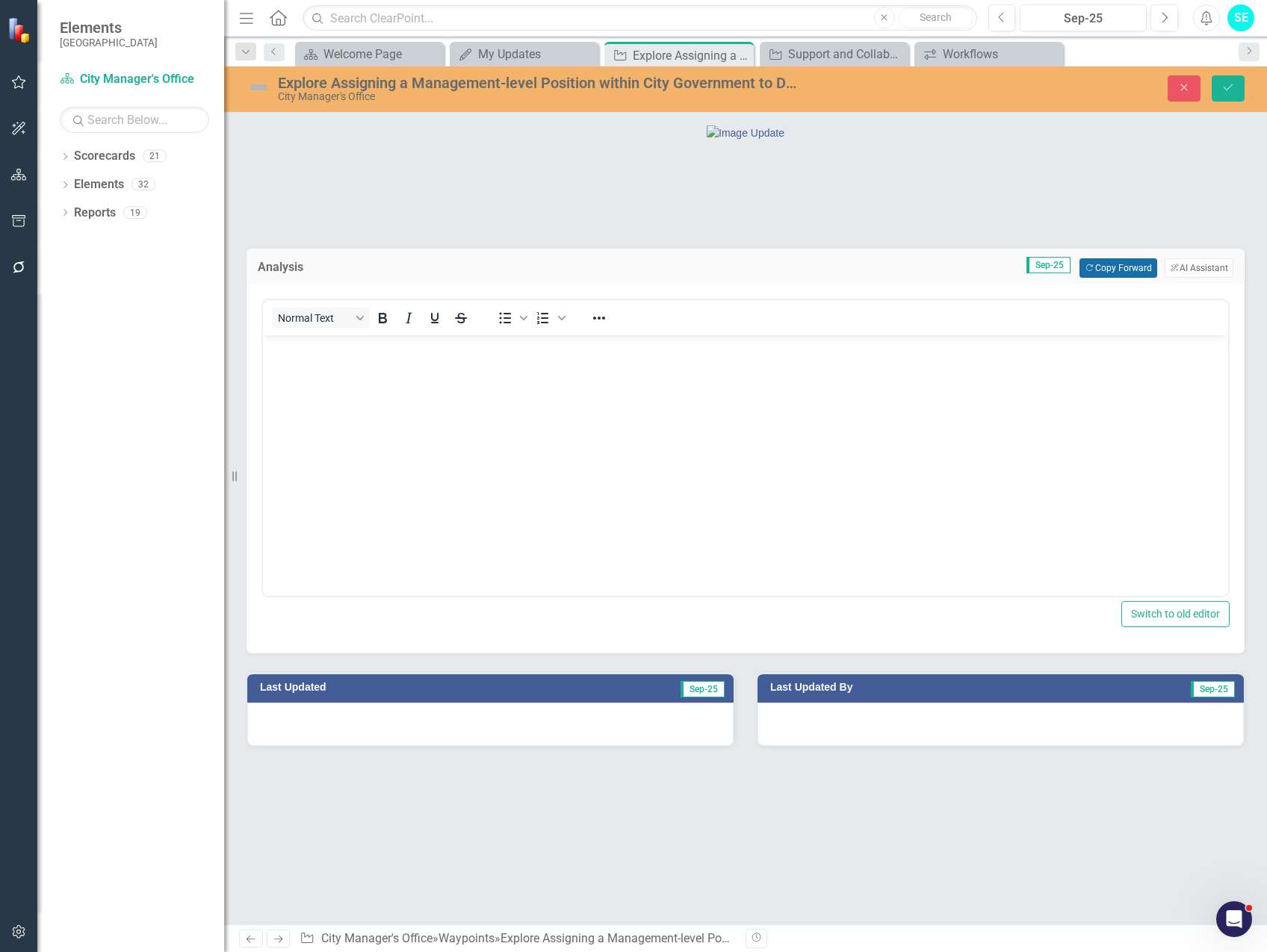
click at [1098, 277] on button "Copy Forward Copy Forward" at bounding box center [1117, 268] width 77 height 20
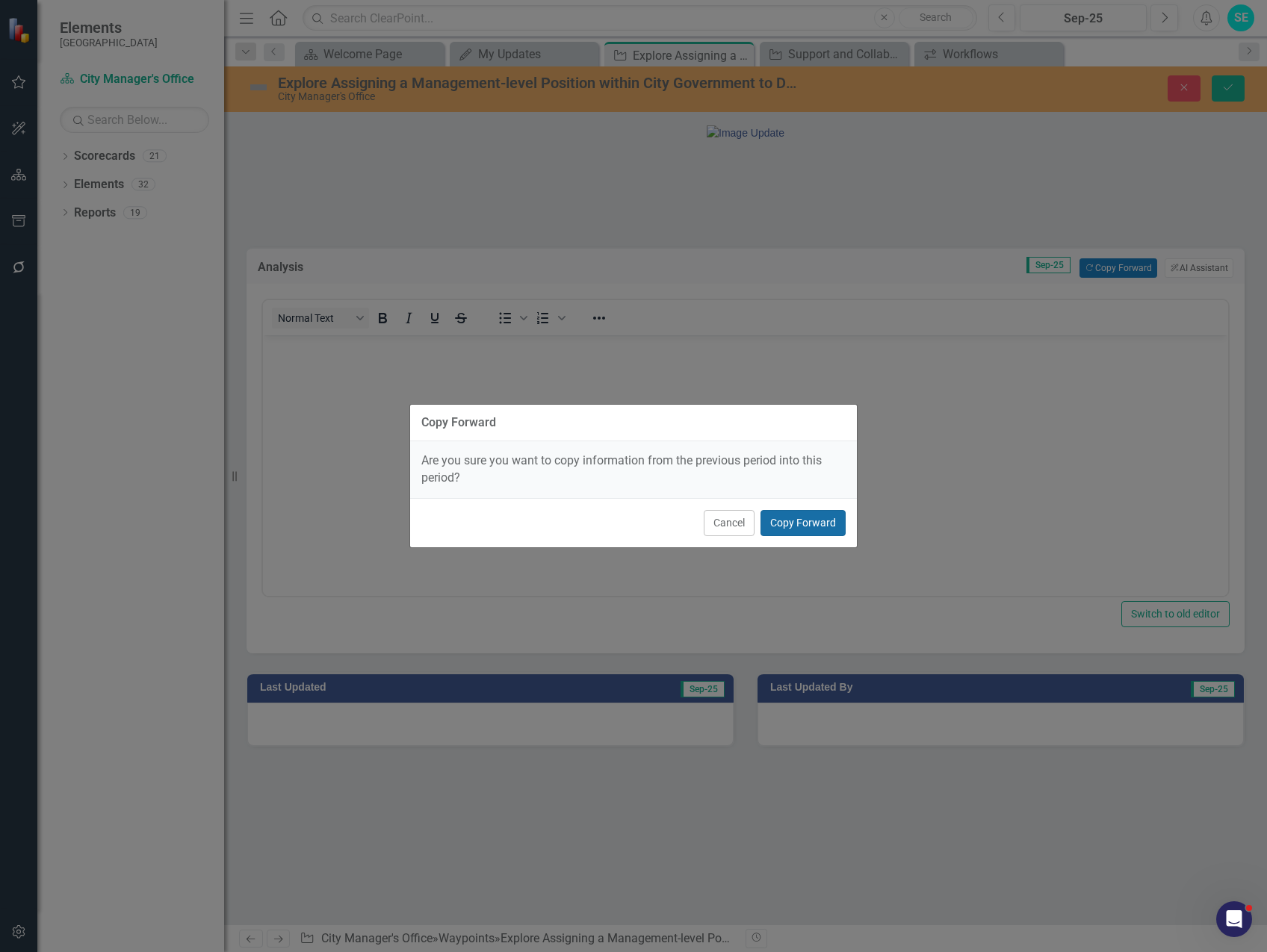
click at [800, 525] on button "Copy Forward" at bounding box center [802, 522] width 85 height 26
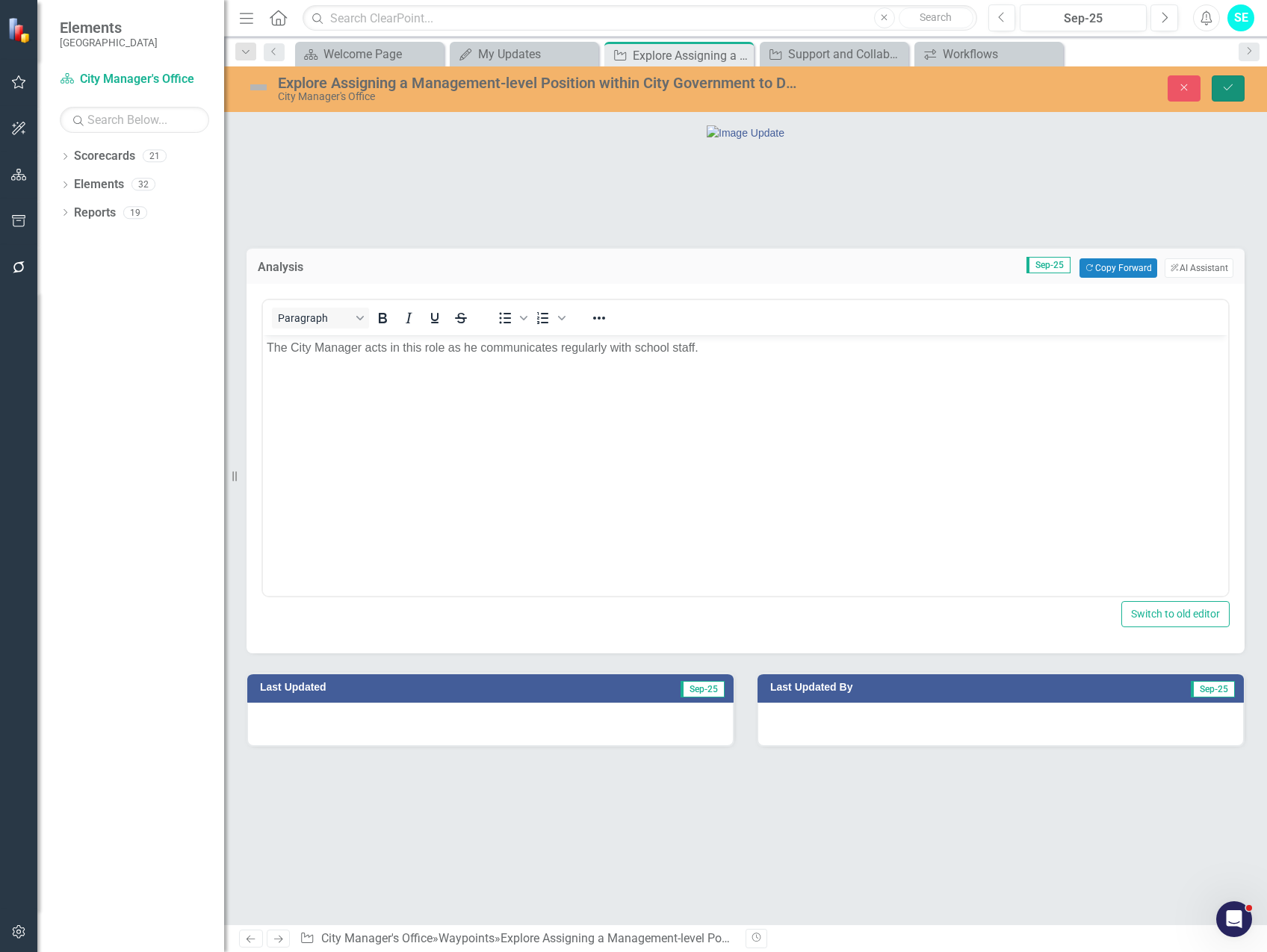
click at [1224, 91] on icon "Save" at bounding box center [1227, 88] width 13 height 11
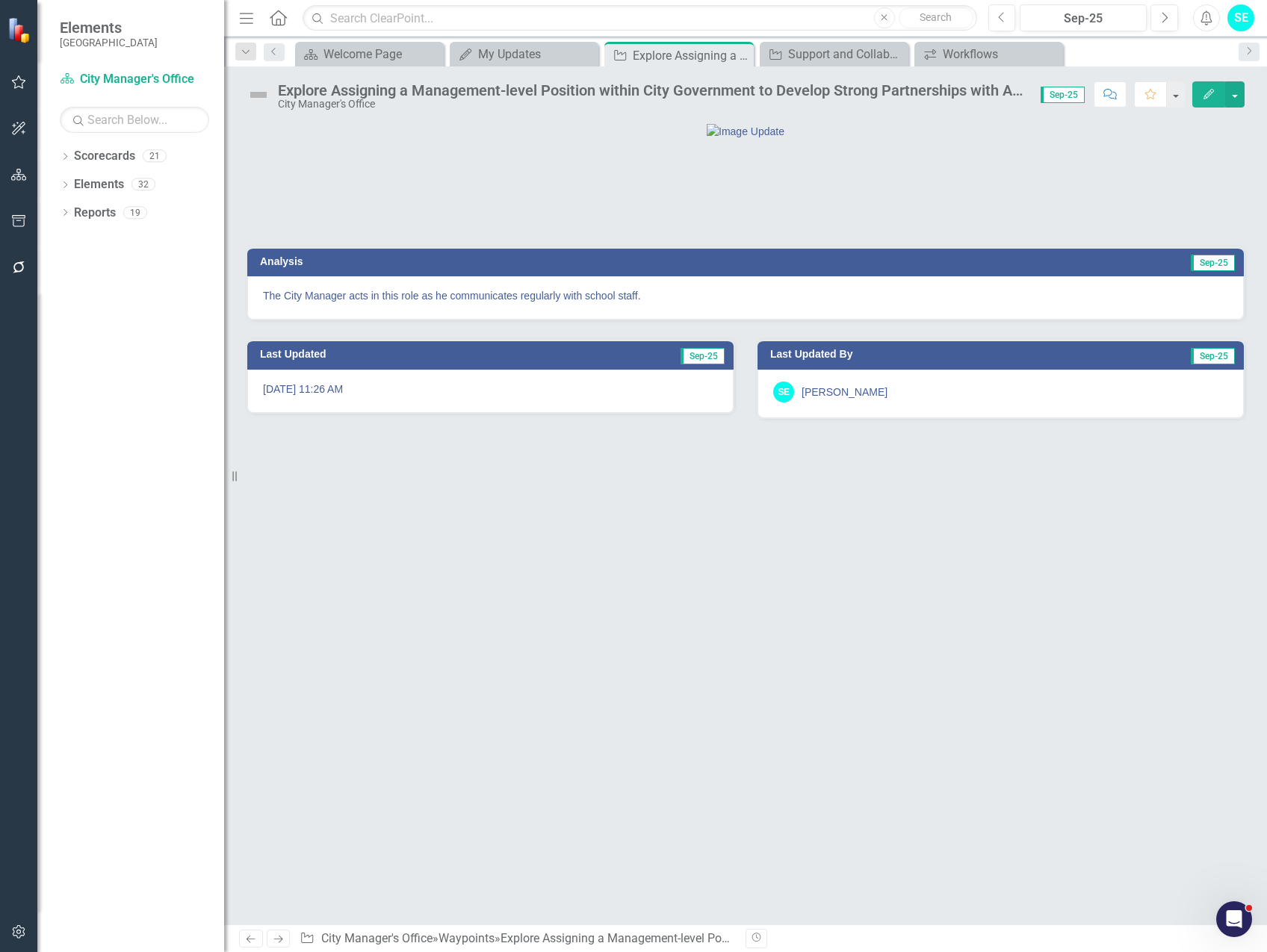
click at [258, 92] on img at bounding box center [258, 94] width 24 height 24
click at [262, 92] on img at bounding box center [258, 94] width 24 height 24
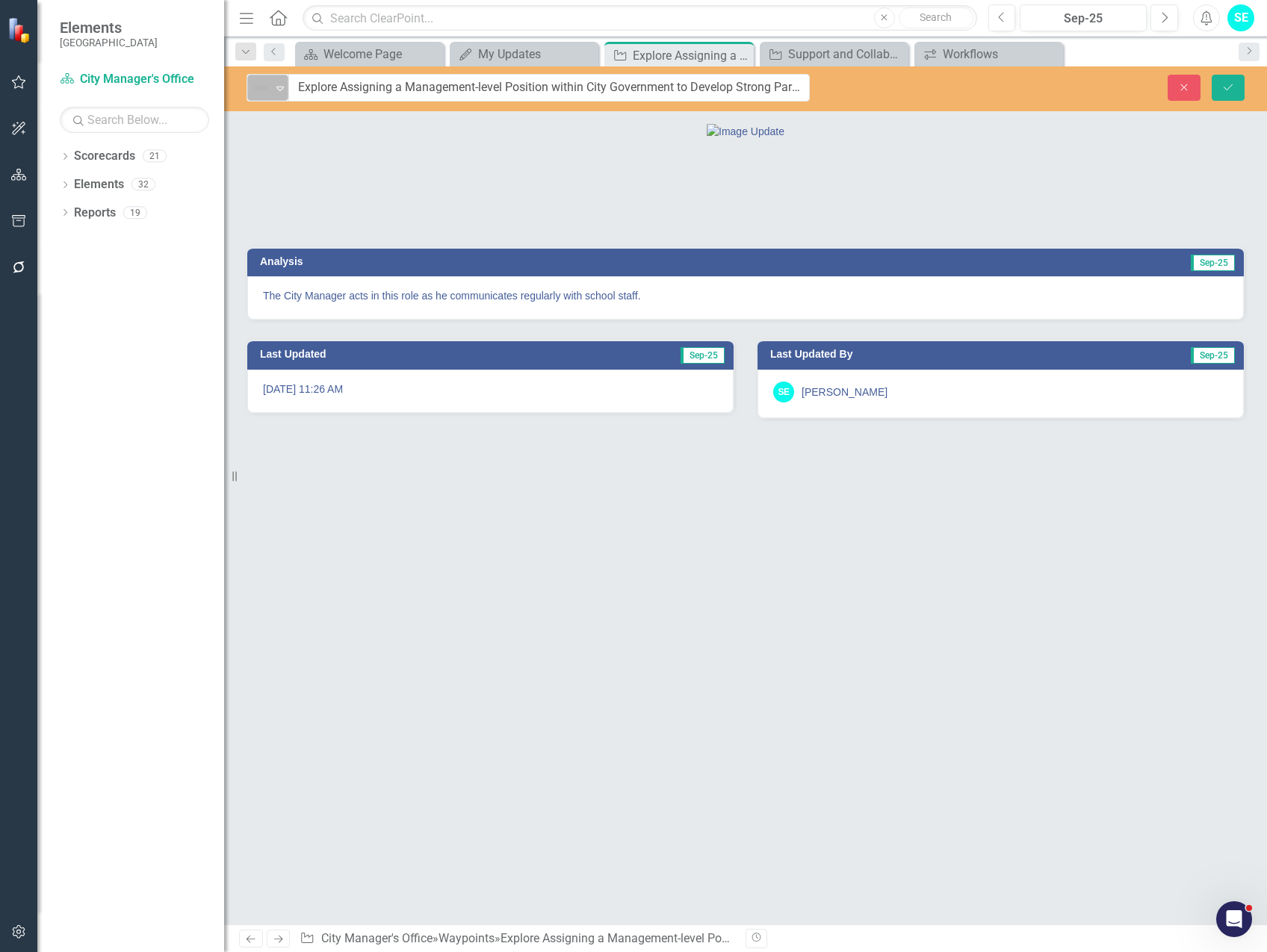
click at [266, 93] on img at bounding box center [261, 88] width 18 height 18
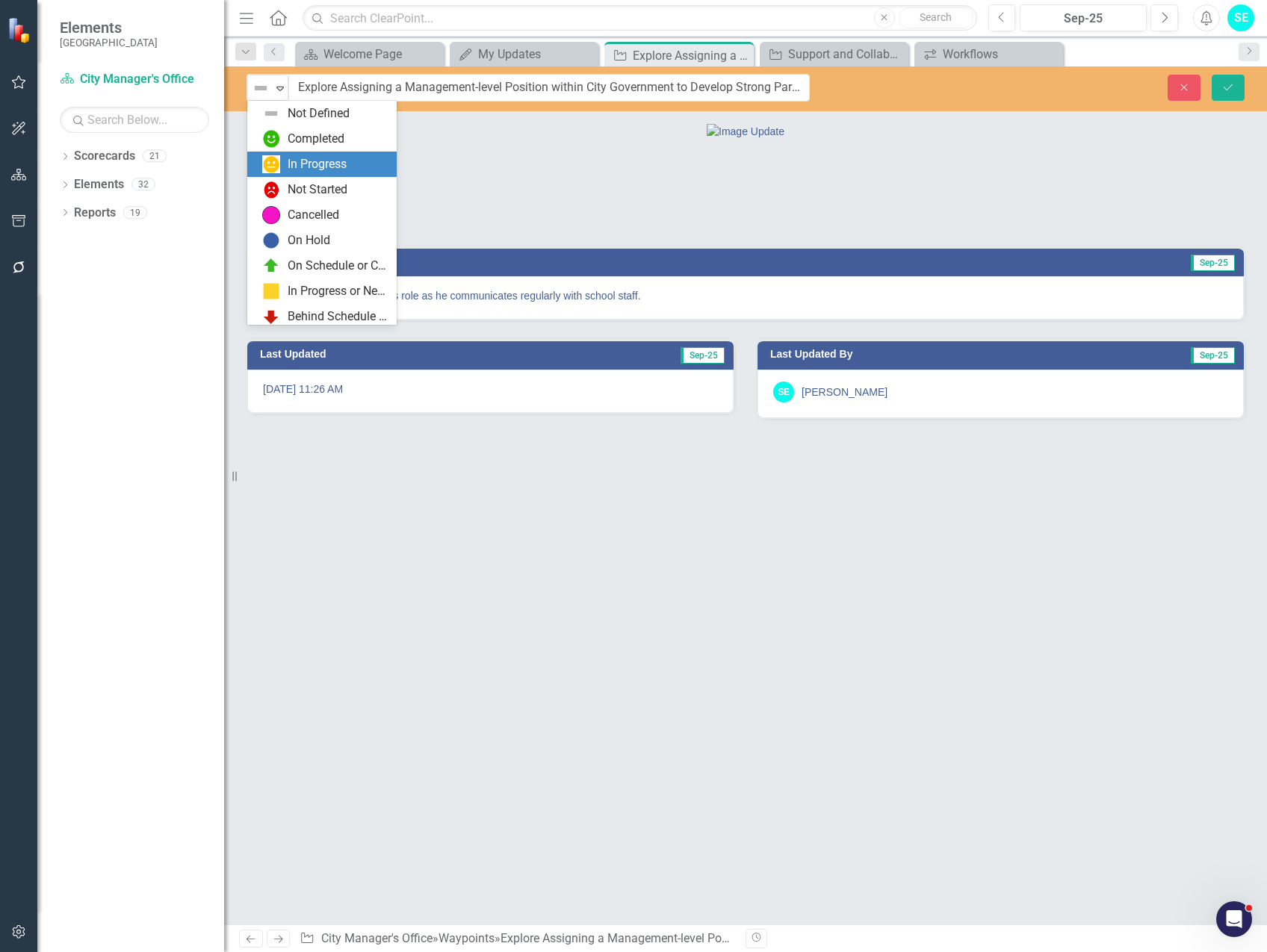
click at [281, 159] on div "In Progress" at bounding box center [325, 164] width 126 height 18
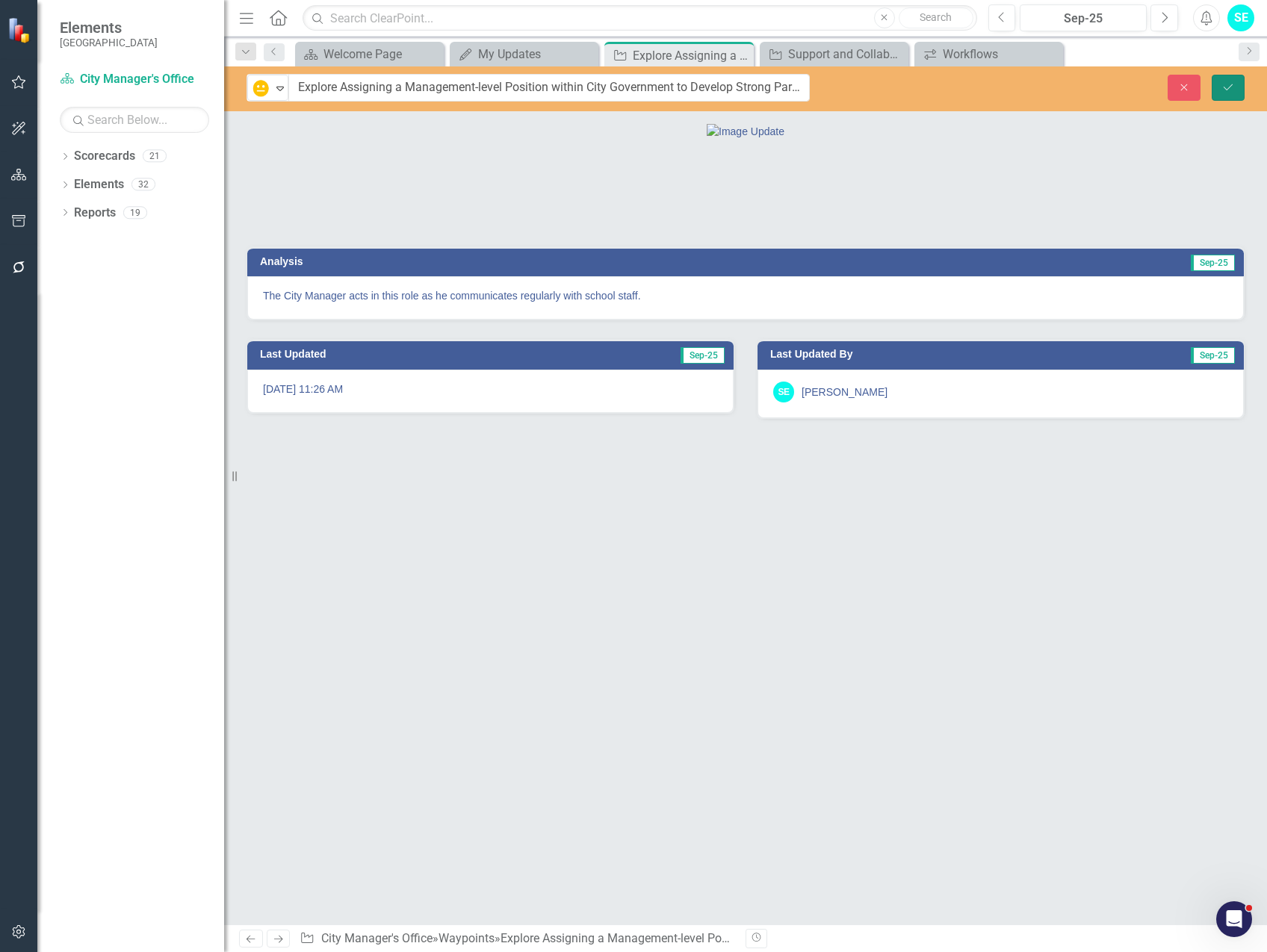
click at [1219, 87] on button "Save" at bounding box center [1227, 87] width 33 height 26
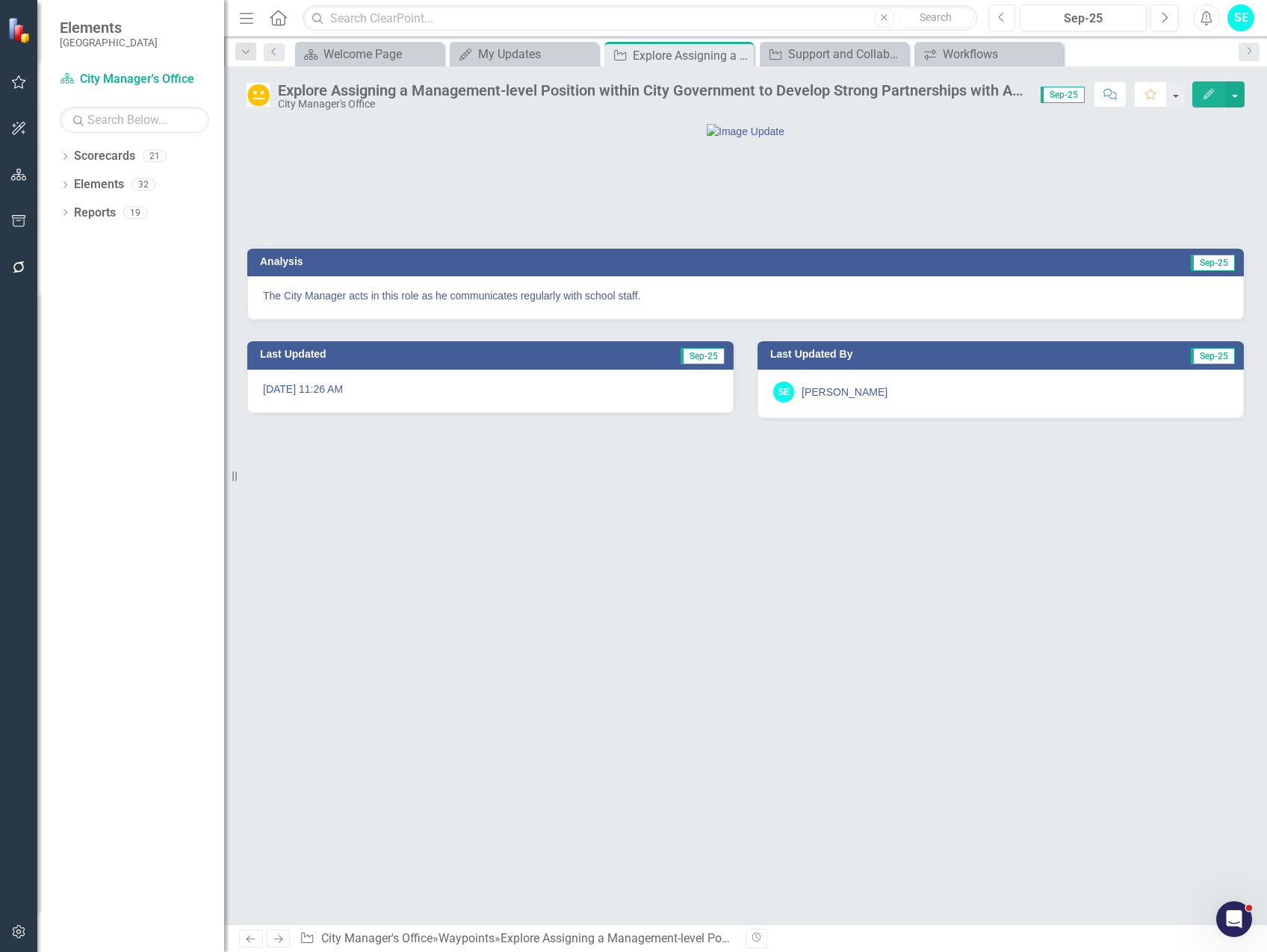
click at [993, 21] on button "Previous" at bounding box center [1001, 18] width 27 height 27
click at [1163, 23] on icon "Next" at bounding box center [1163, 18] width 8 height 13
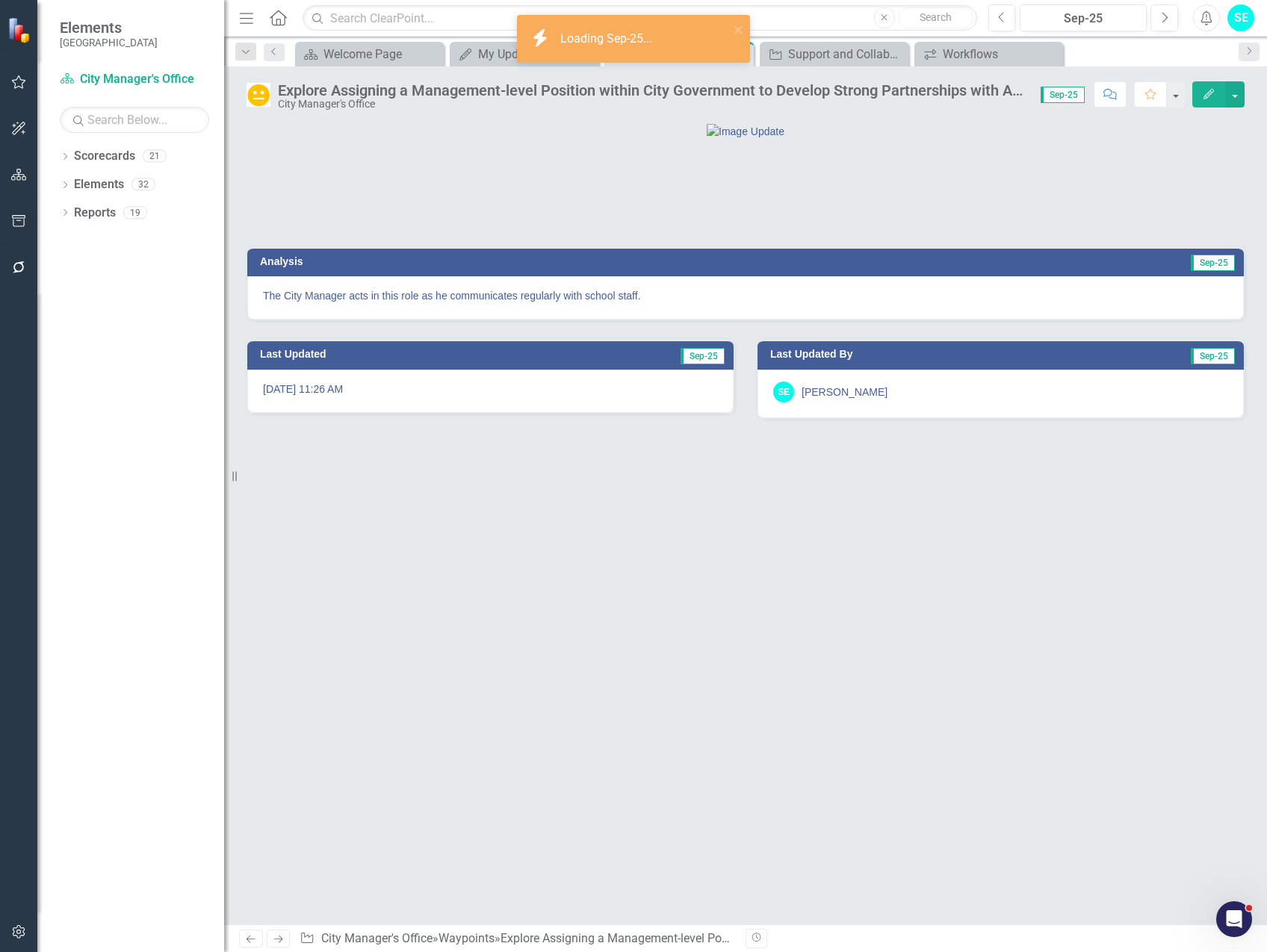
click at [252, 98] on img at bounding box center [258, 94] width 24 height 24
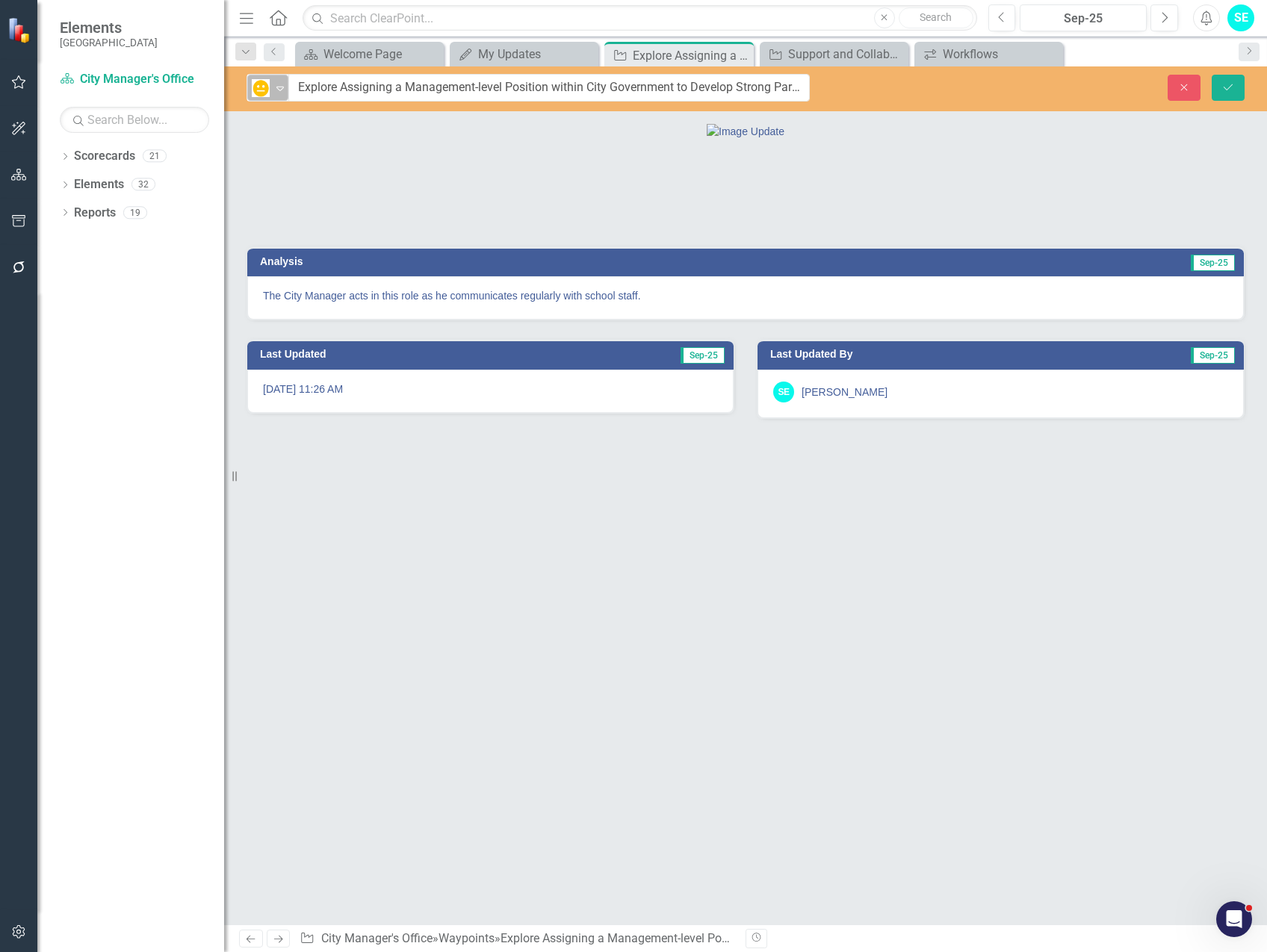
click at [267, 93] on img at bounding box center [261, 88] width 18 height 18
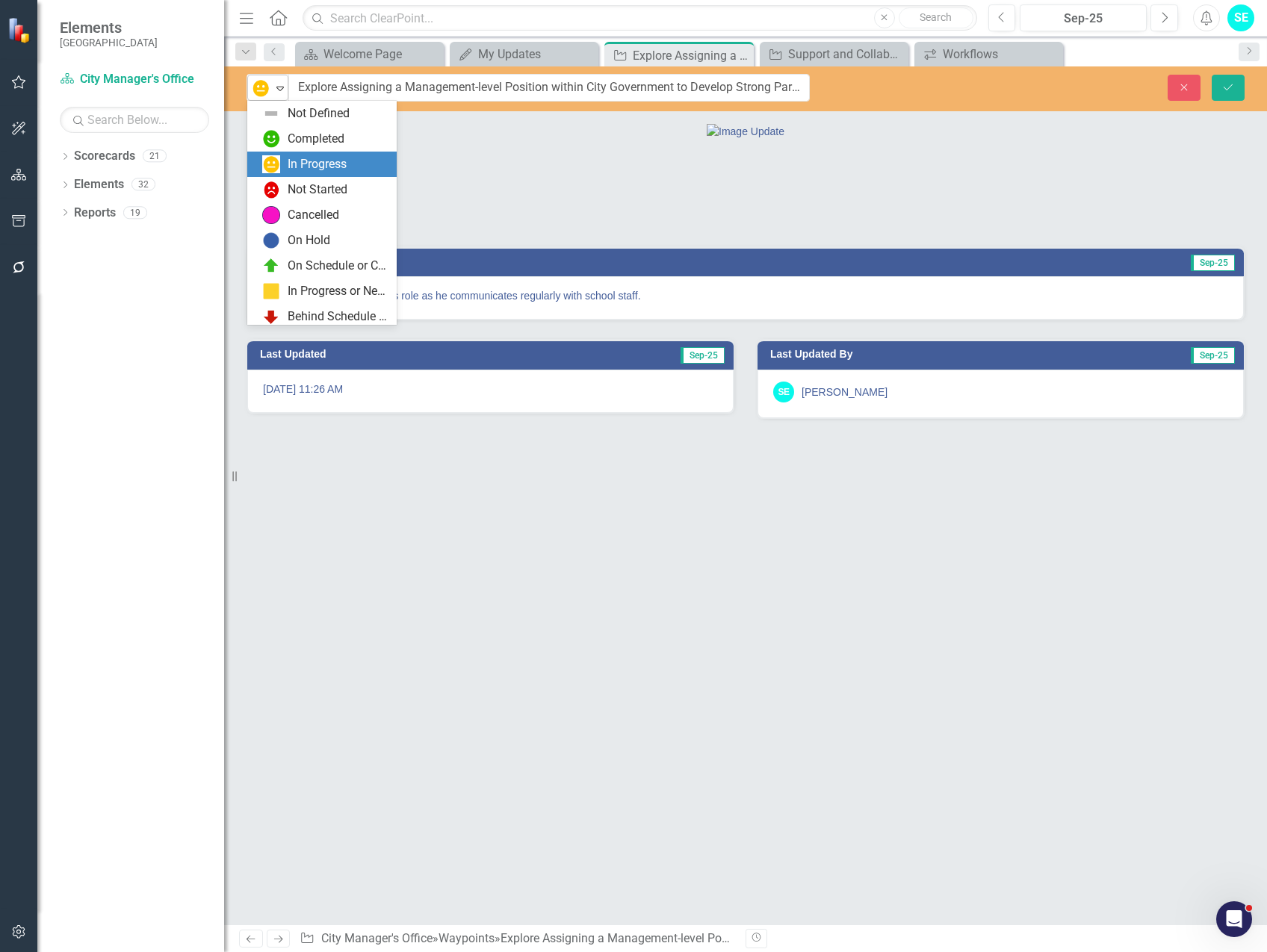
scroll to position [30, 0]
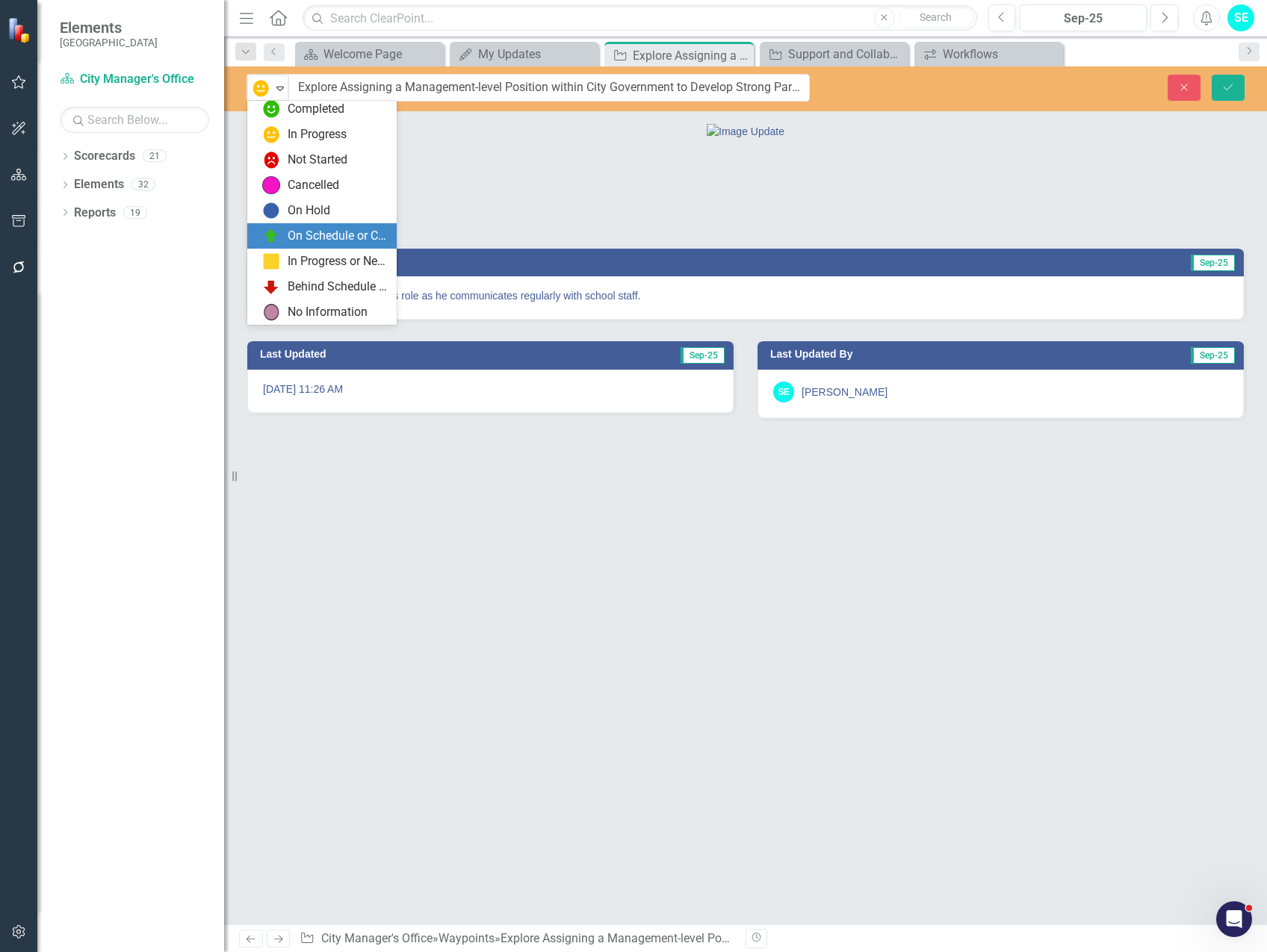
click at [323, 238] on div "On Schedule or Complete" at bounding box center [337, 236] width 100 height 17
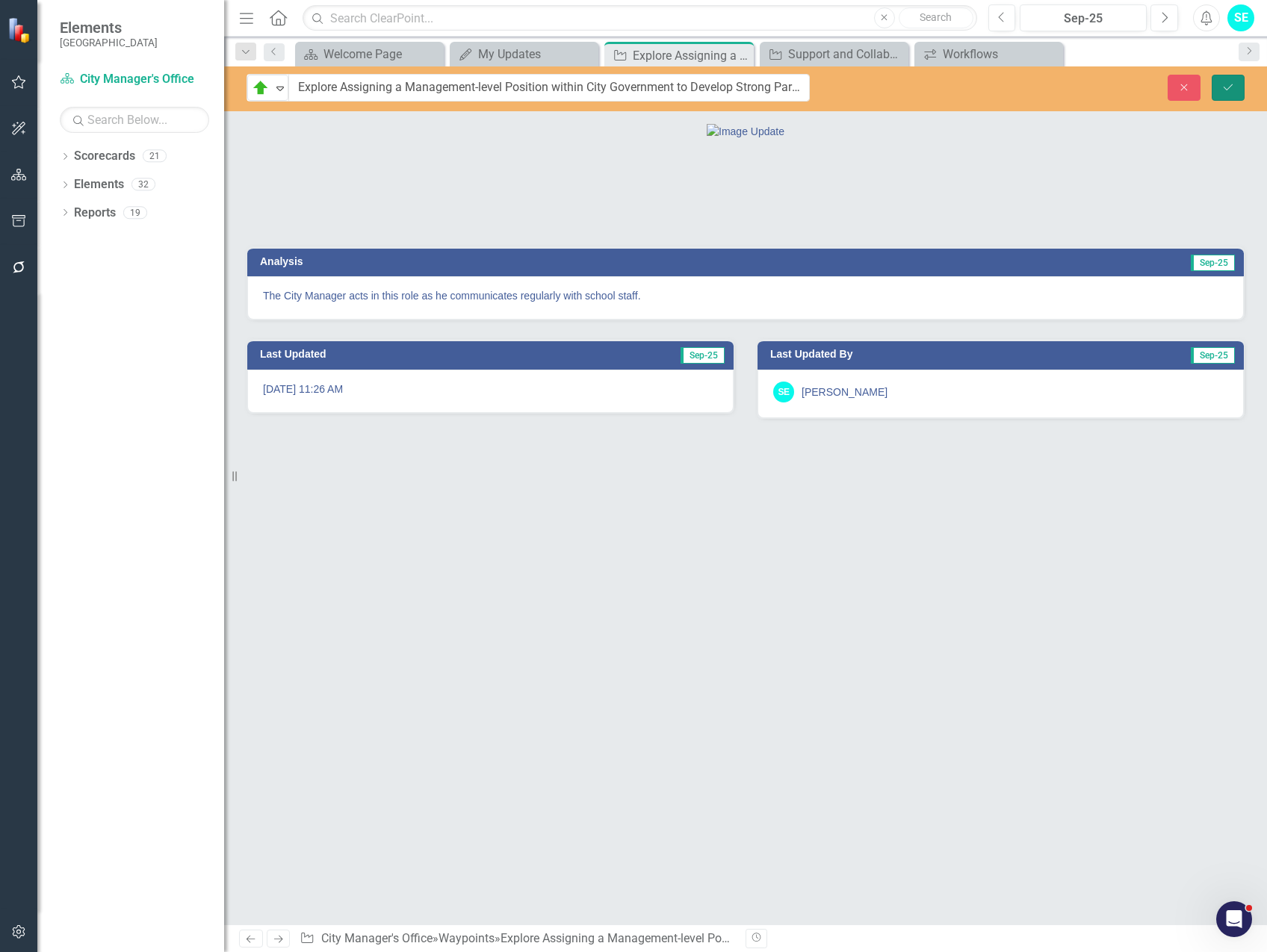
click at [1226, 88] on icon "Save" at bounding box center [1227, 88] width 13 height 11
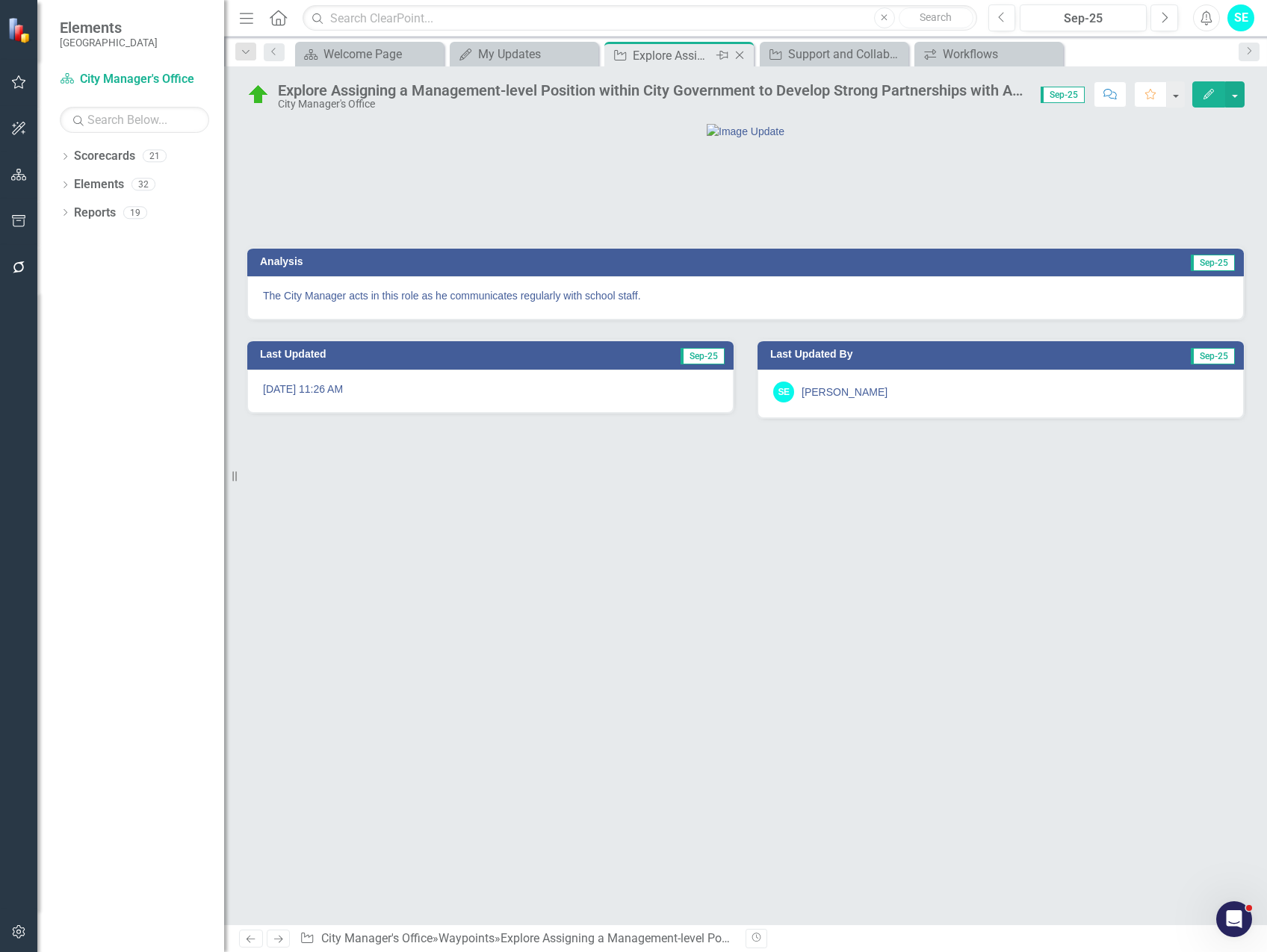
click at [743, 56] on icon "Close" at bounding box center [739, 55] width 15 height 12
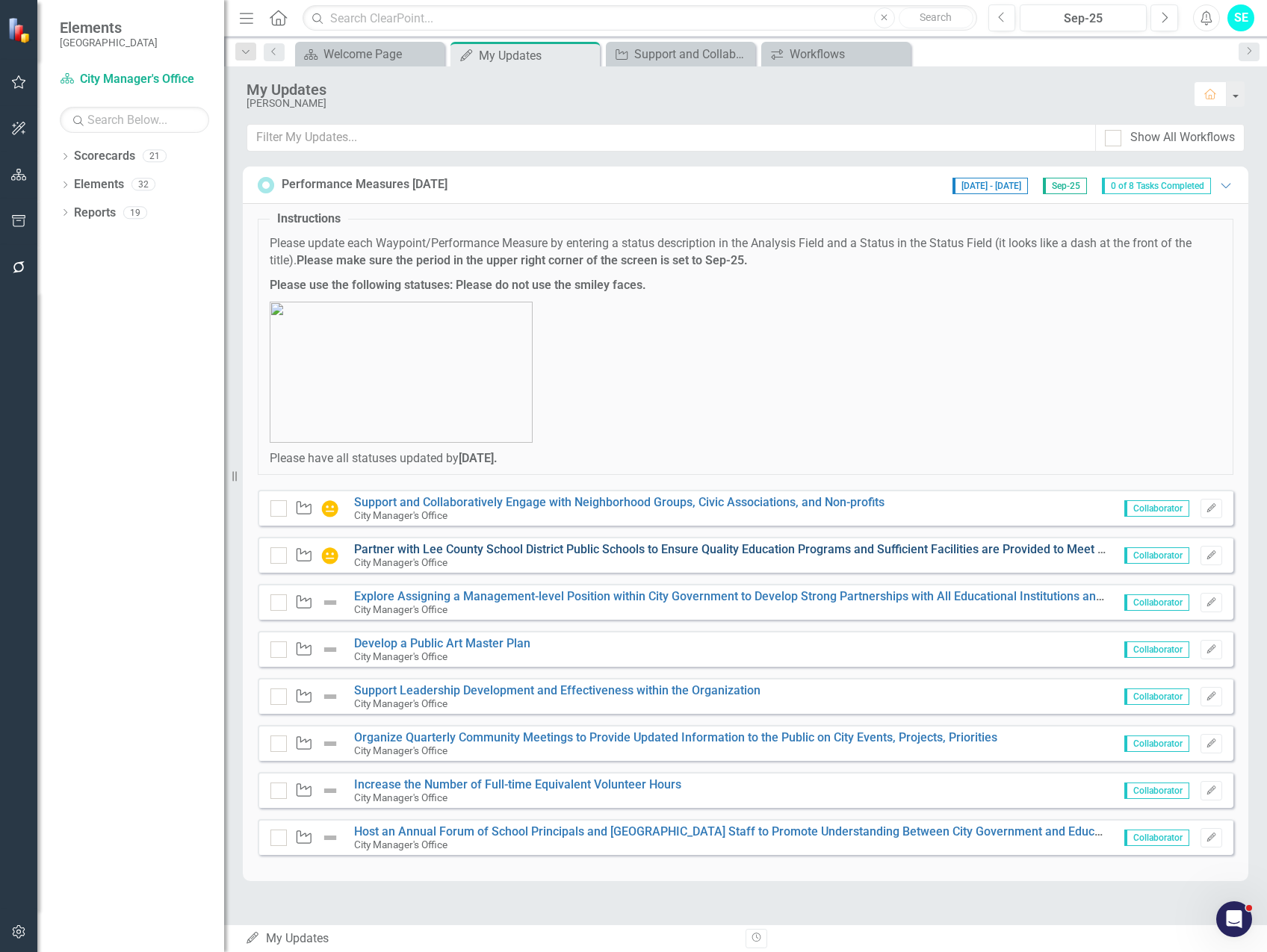
click at [442, 551] on link "Partner with Lee County School District Public Schools to Ensure Quality Educat…" at bounding box center [835, 550] width 964 height 14
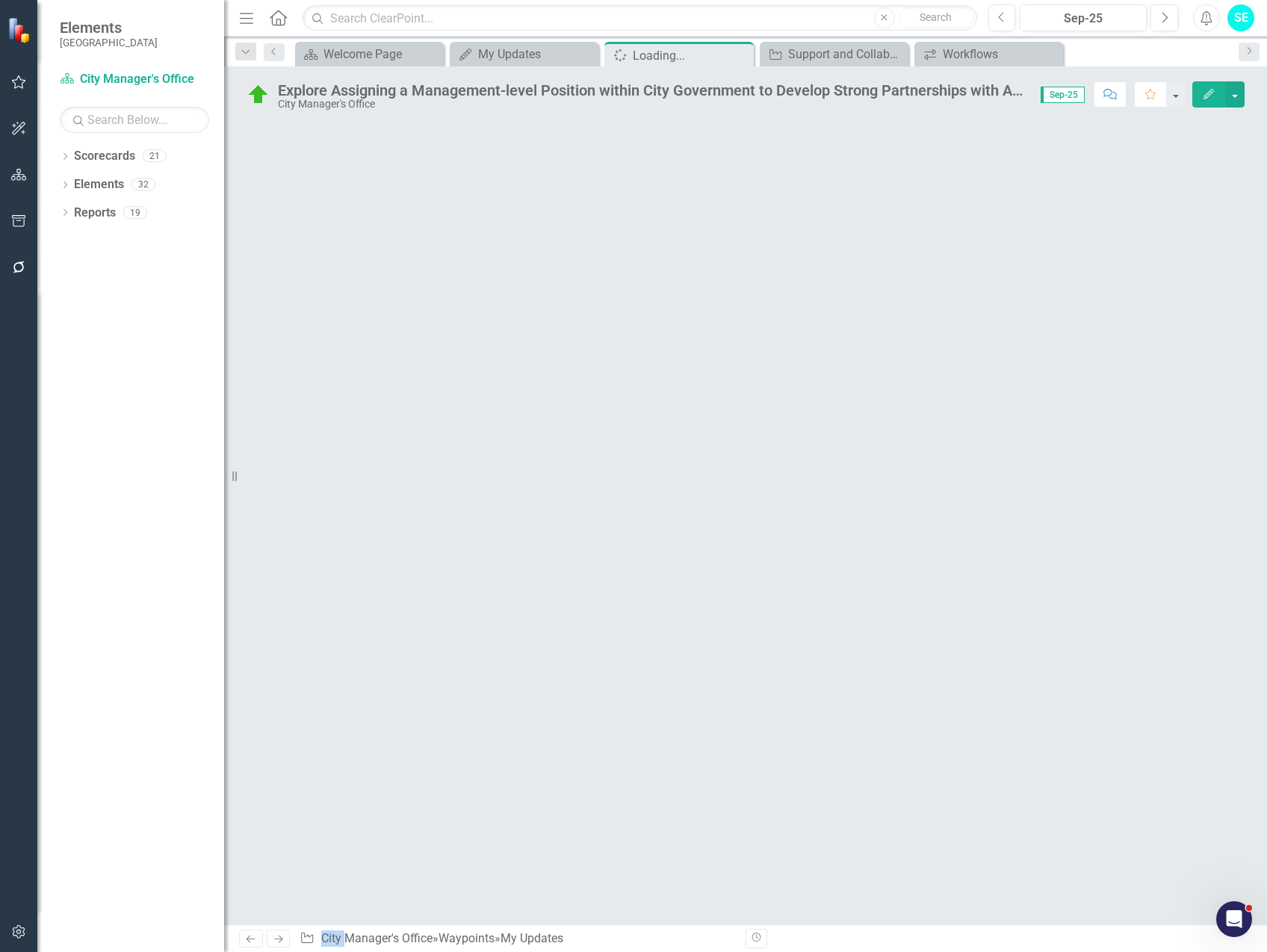
click at [442, 551] on div at bounding box center [746, 523] width 1043 height 802
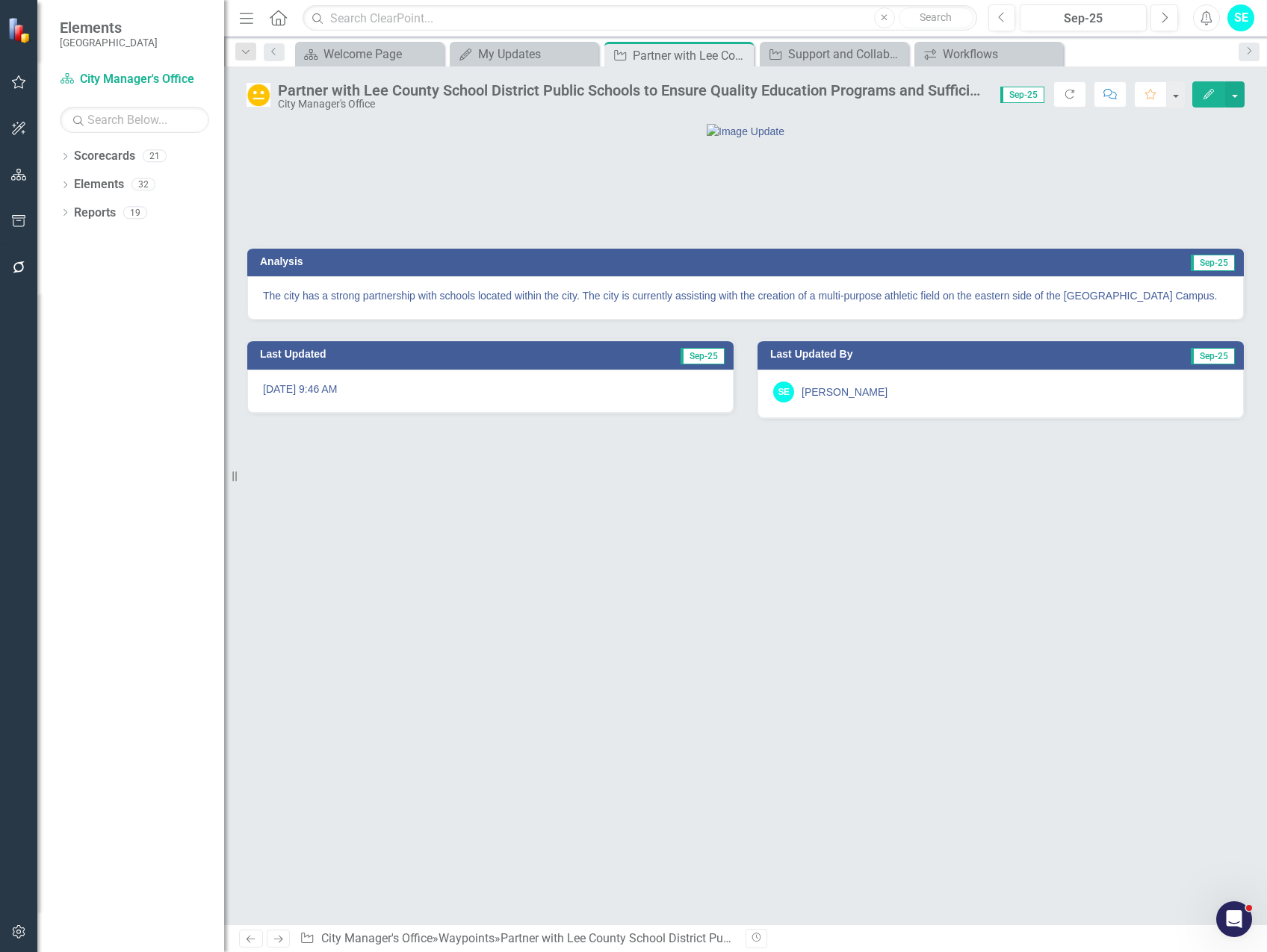
click at [264, 92] on img at bounding box center [258, 94] width 24 height 24
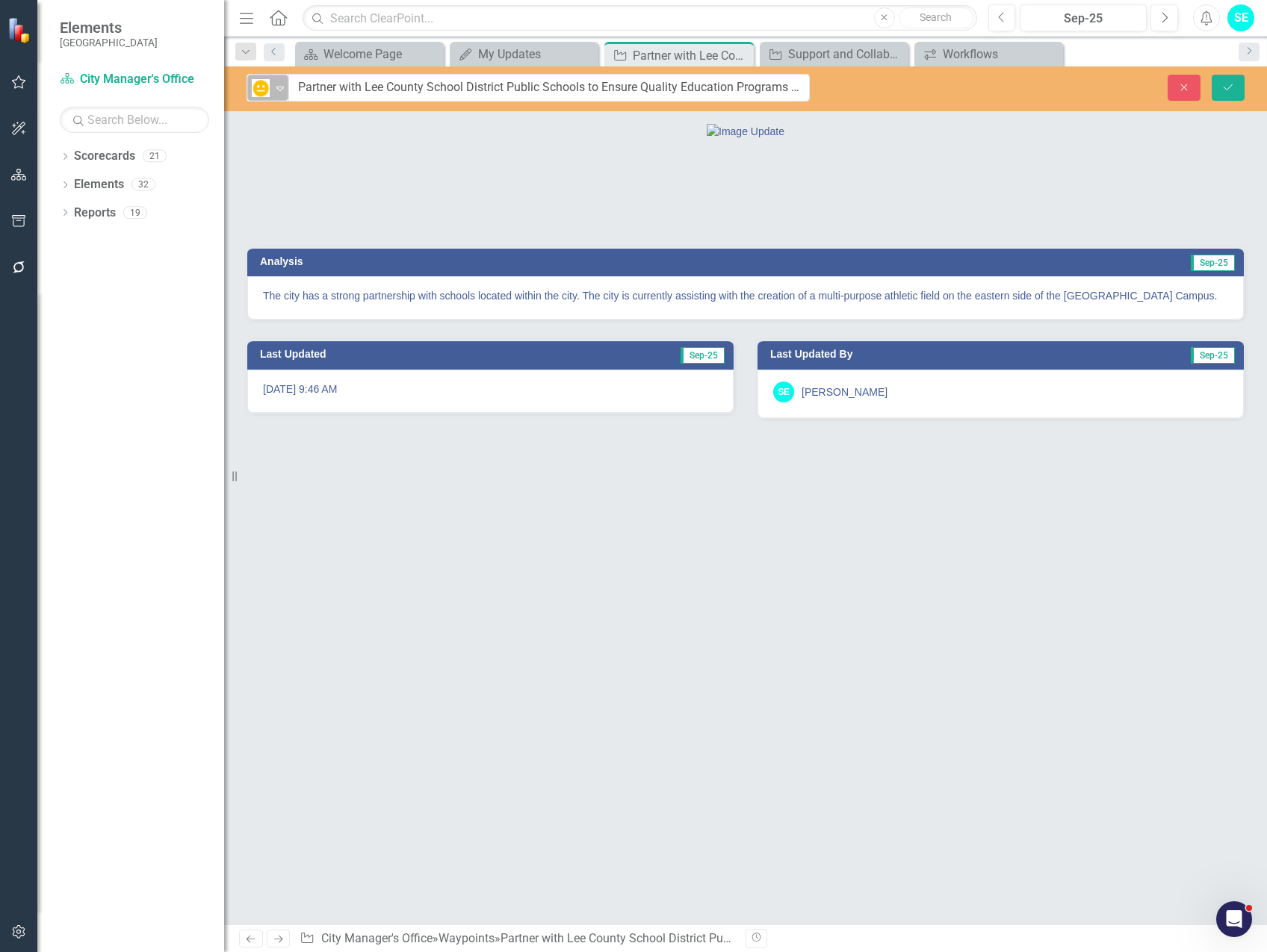
click at [262, 95] on img at bounding box center [261, 88] width 18 height 18
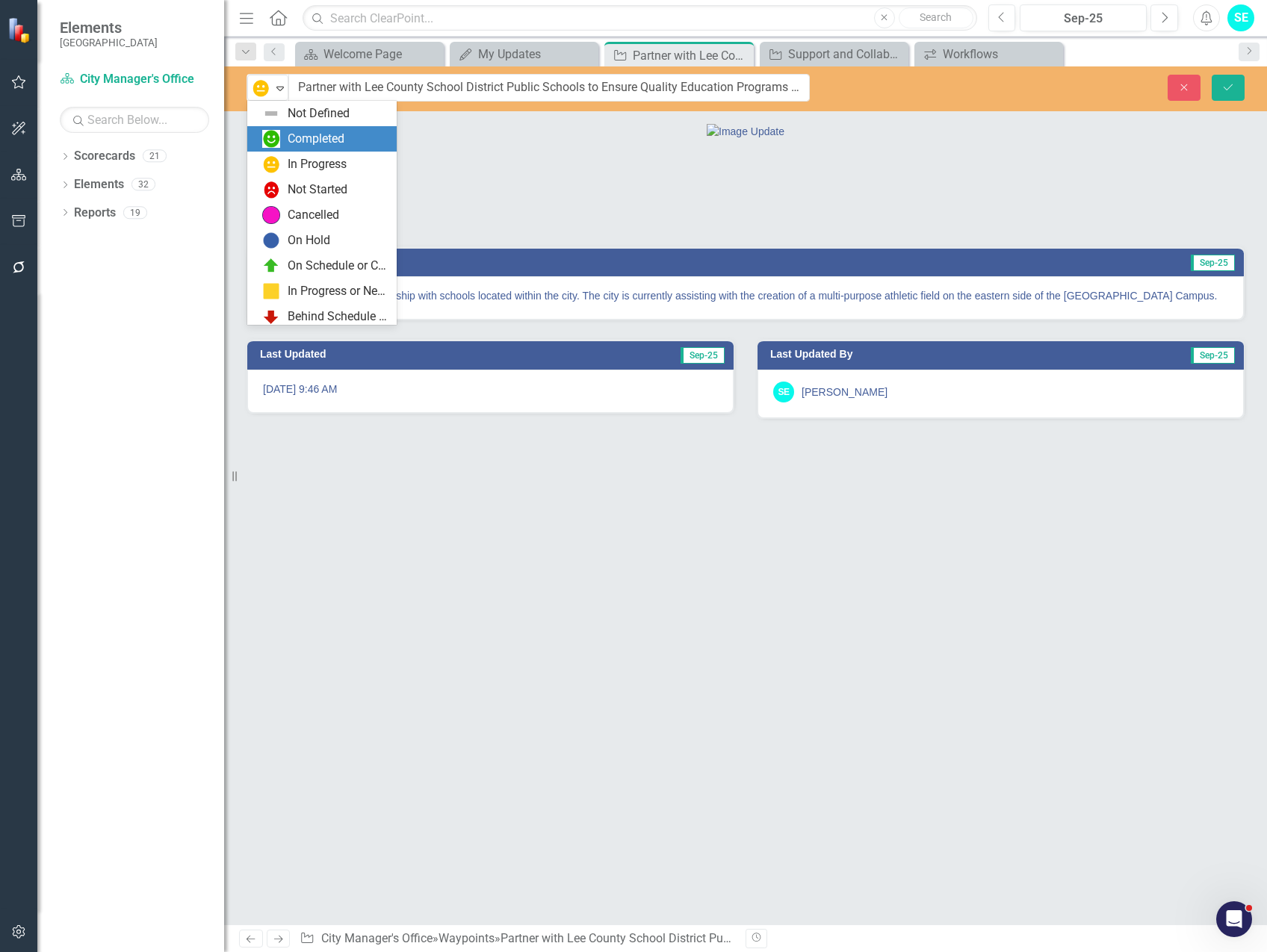
scroll to position [30, 0]
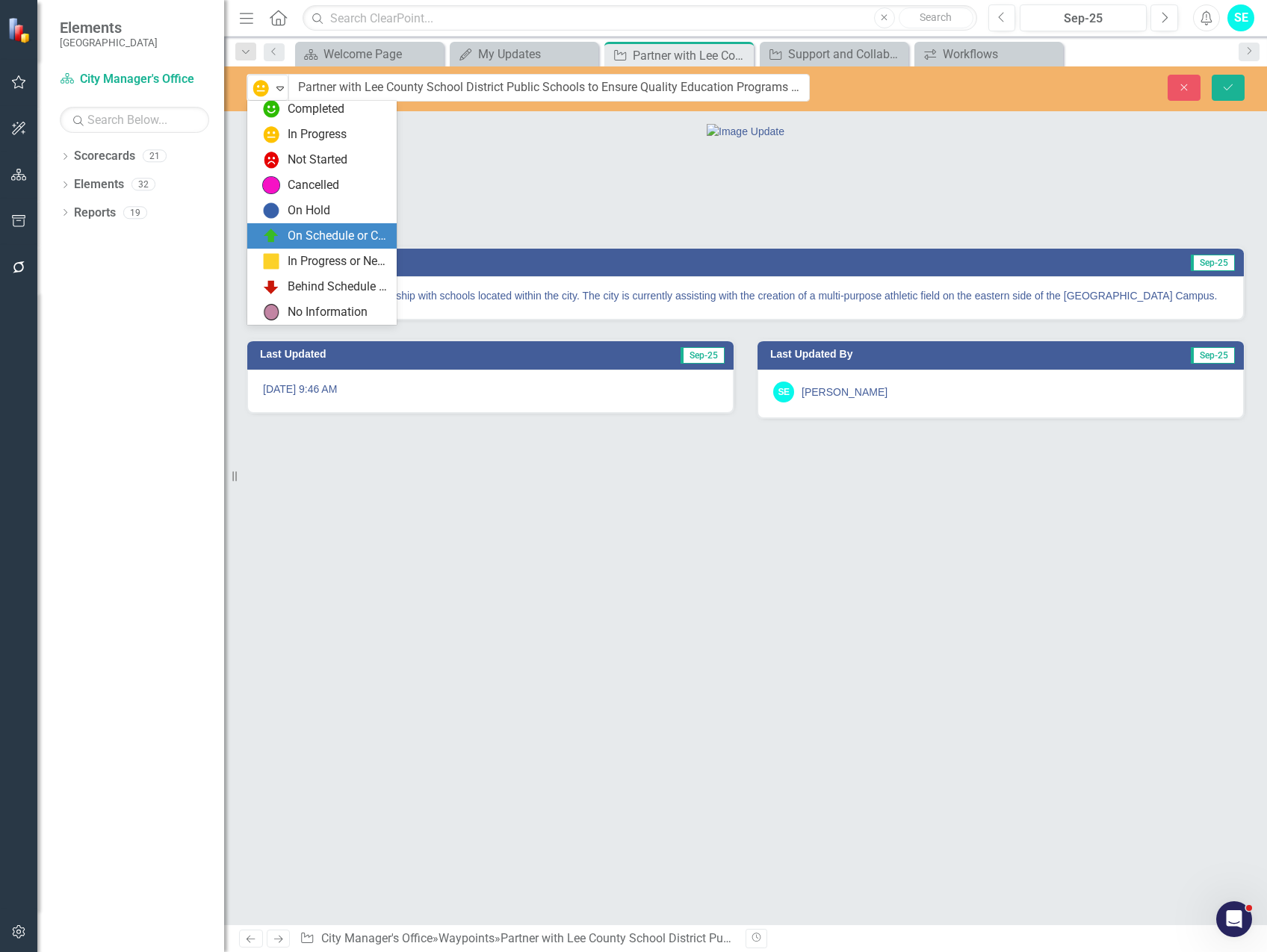
click at [291, 241] on div "On Schedule or Complete" at bounding box center [337, 236] width 100 height 17
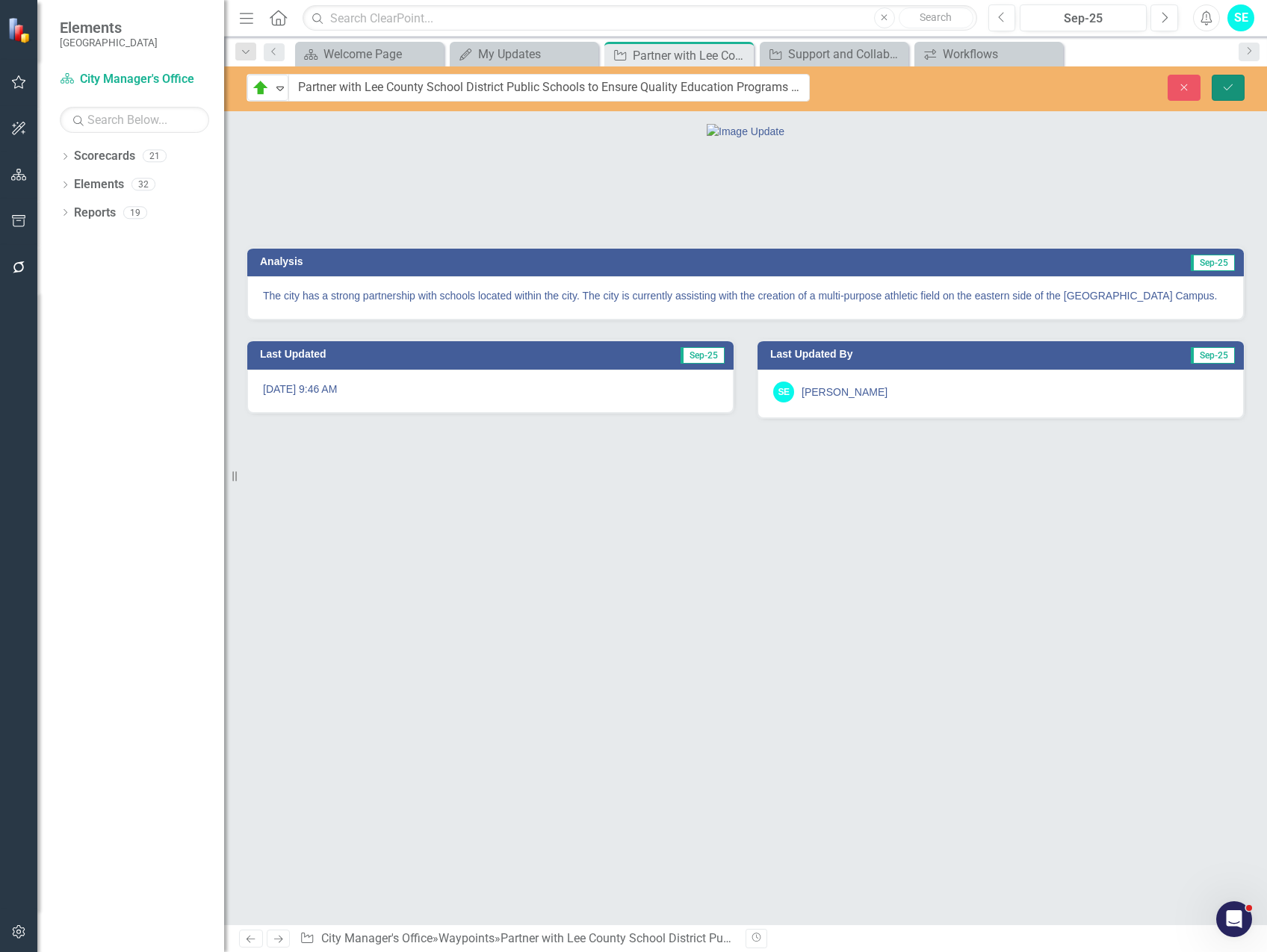
click at [1228, 95] on button "Save" at bounding box center [1227, 87] width 33 height 26
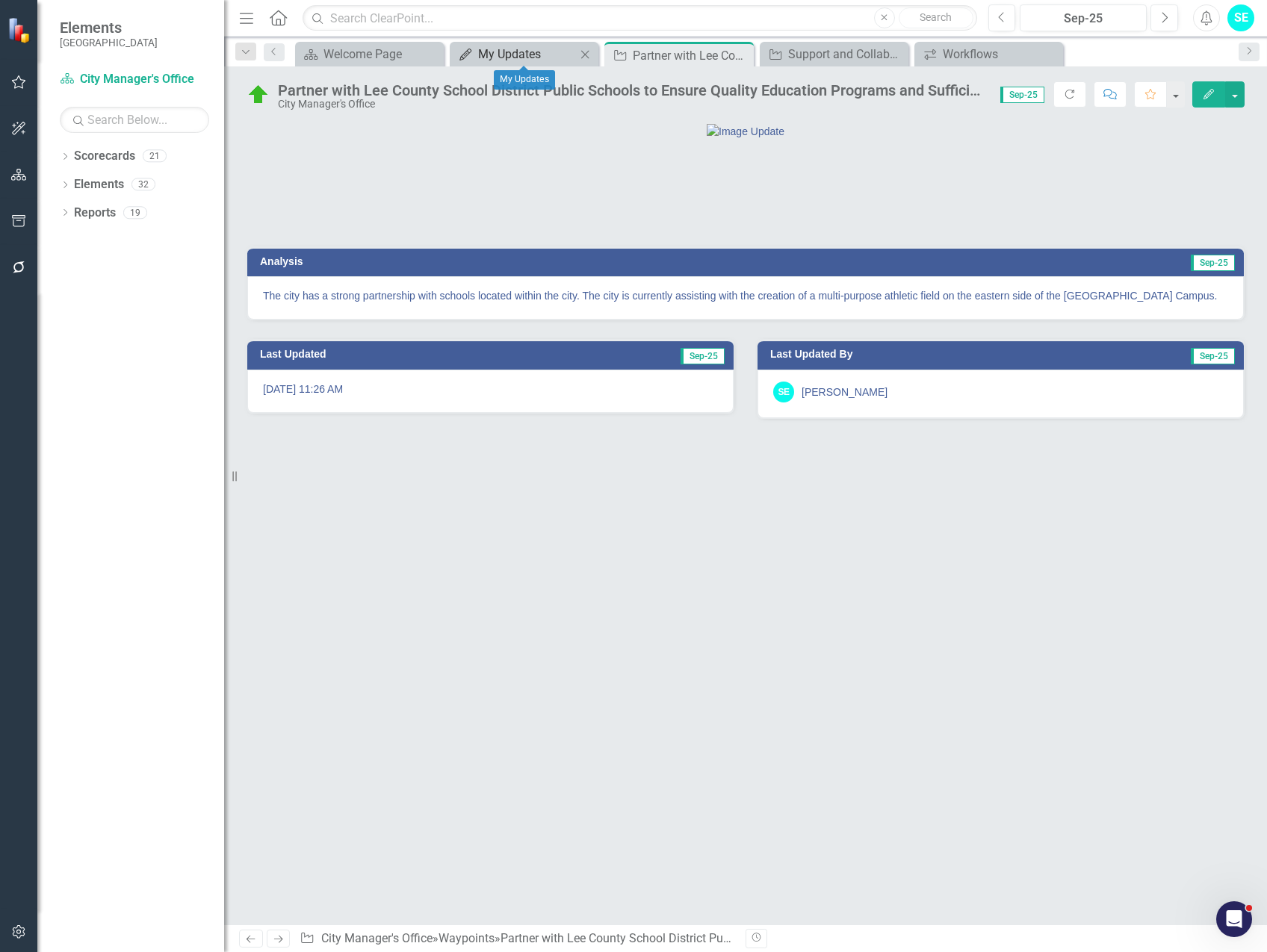
click at [521, 54] on div "My Updates" at bounding box center [527, 54] width 98 height 19
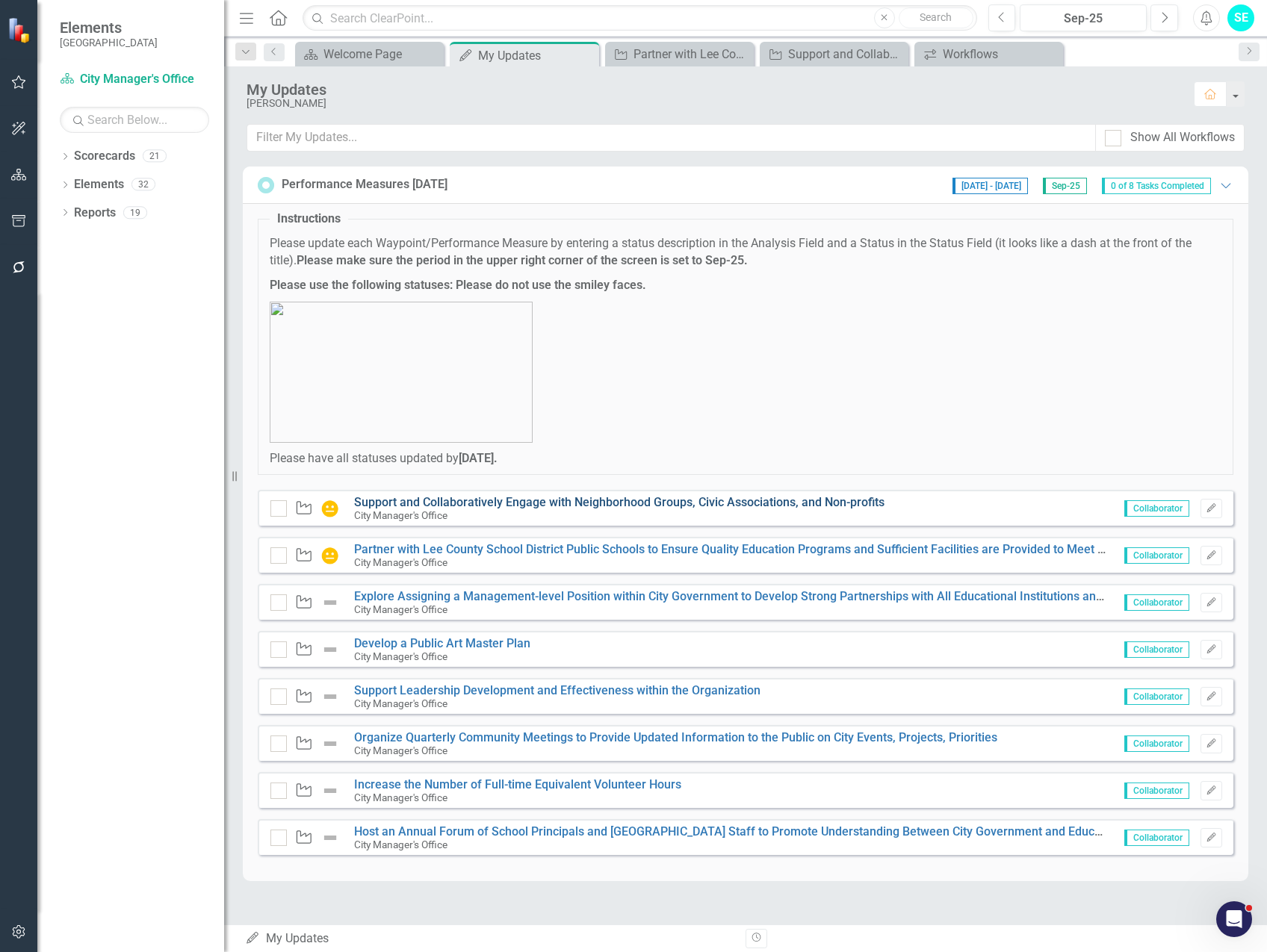
click at [403, 503] on link "Support and Collaboratively Engage with Neighborhood Groups, Civic Associations…" at bounding box center [619, 502] width 530 height 14
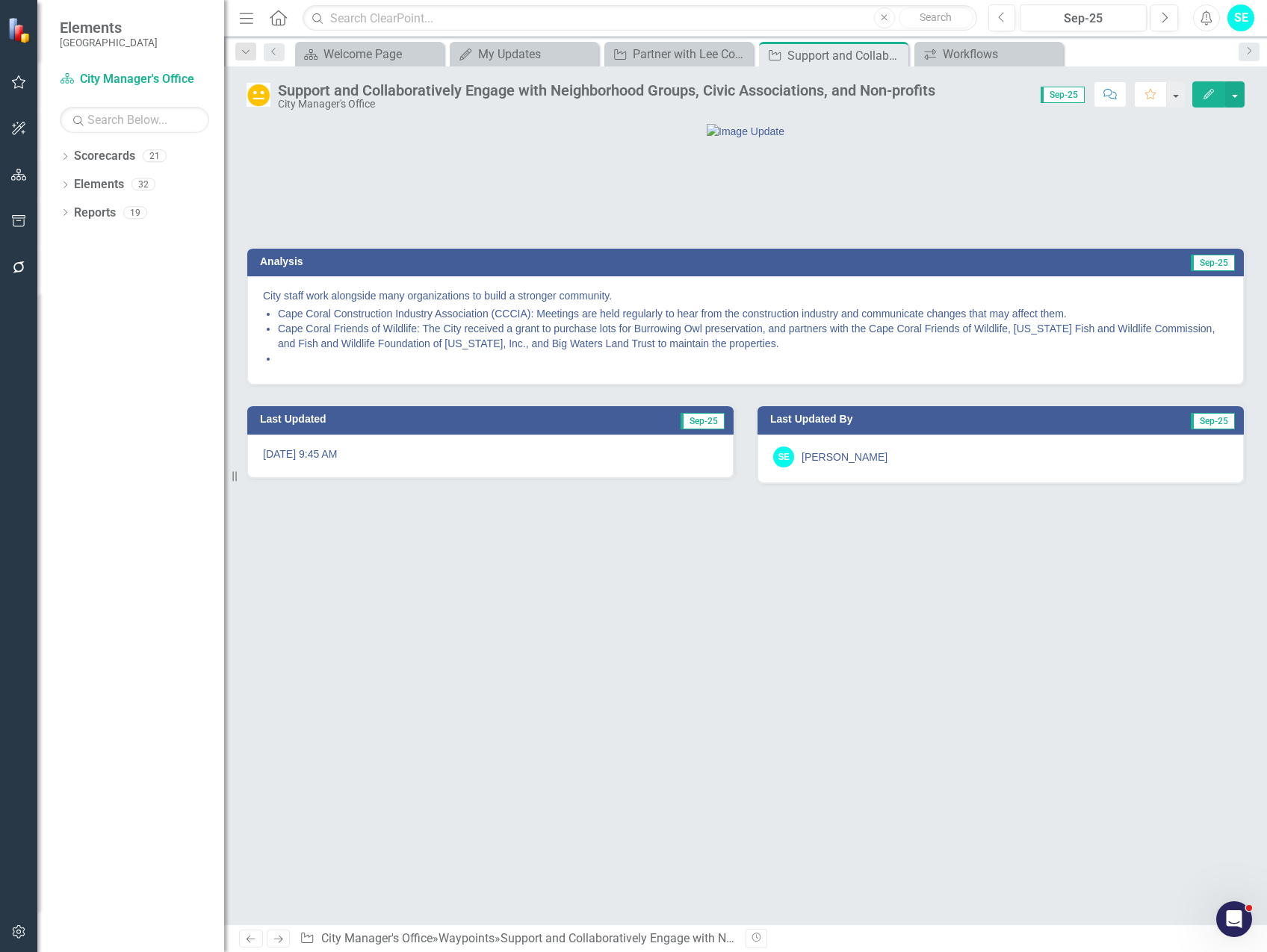
click at [253, 92] on img at bounding box center [258, 94] width 24 height 24
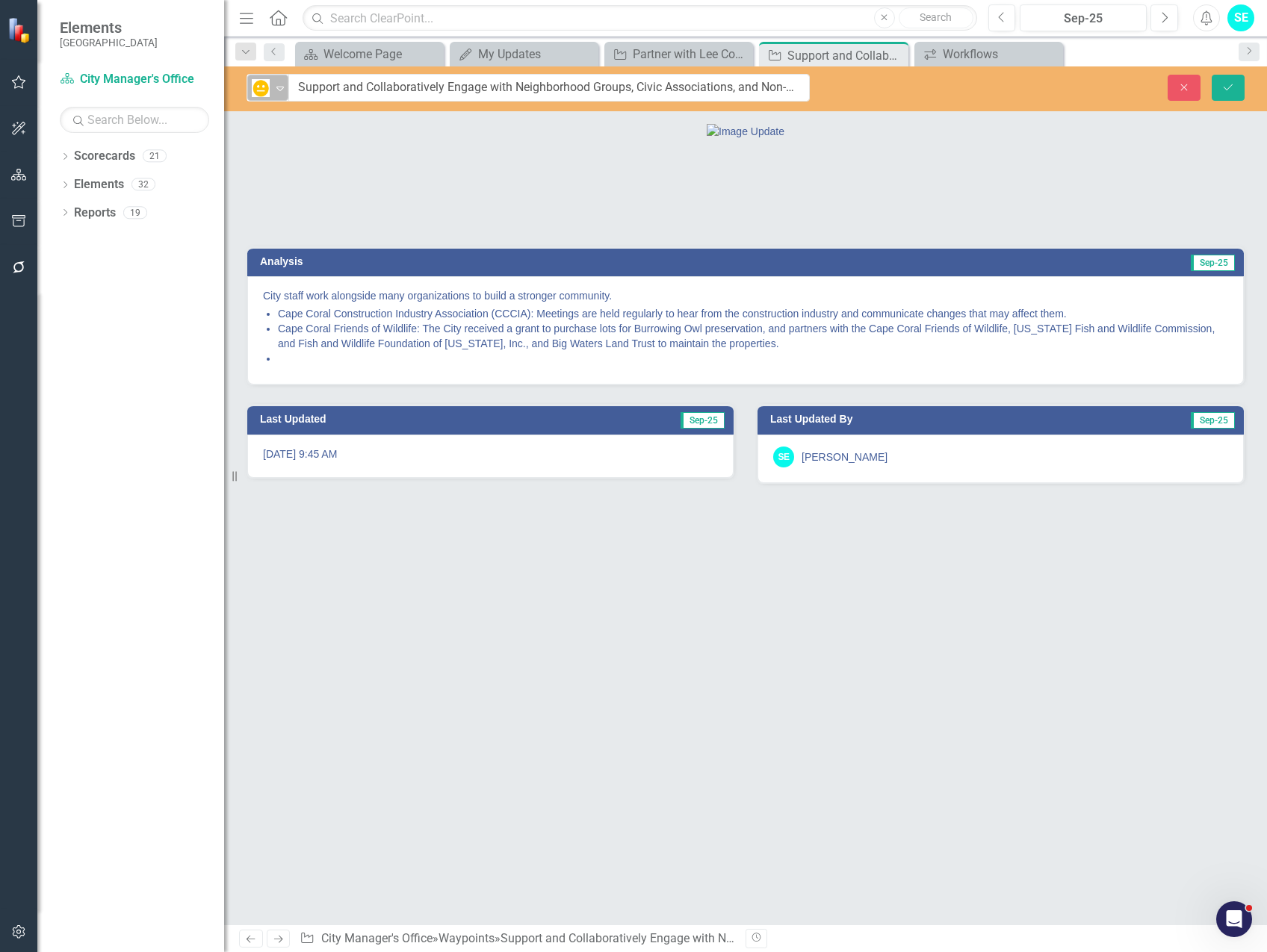
click at [262, 92] on img at bounding box center [261, 88] width 18 height 18
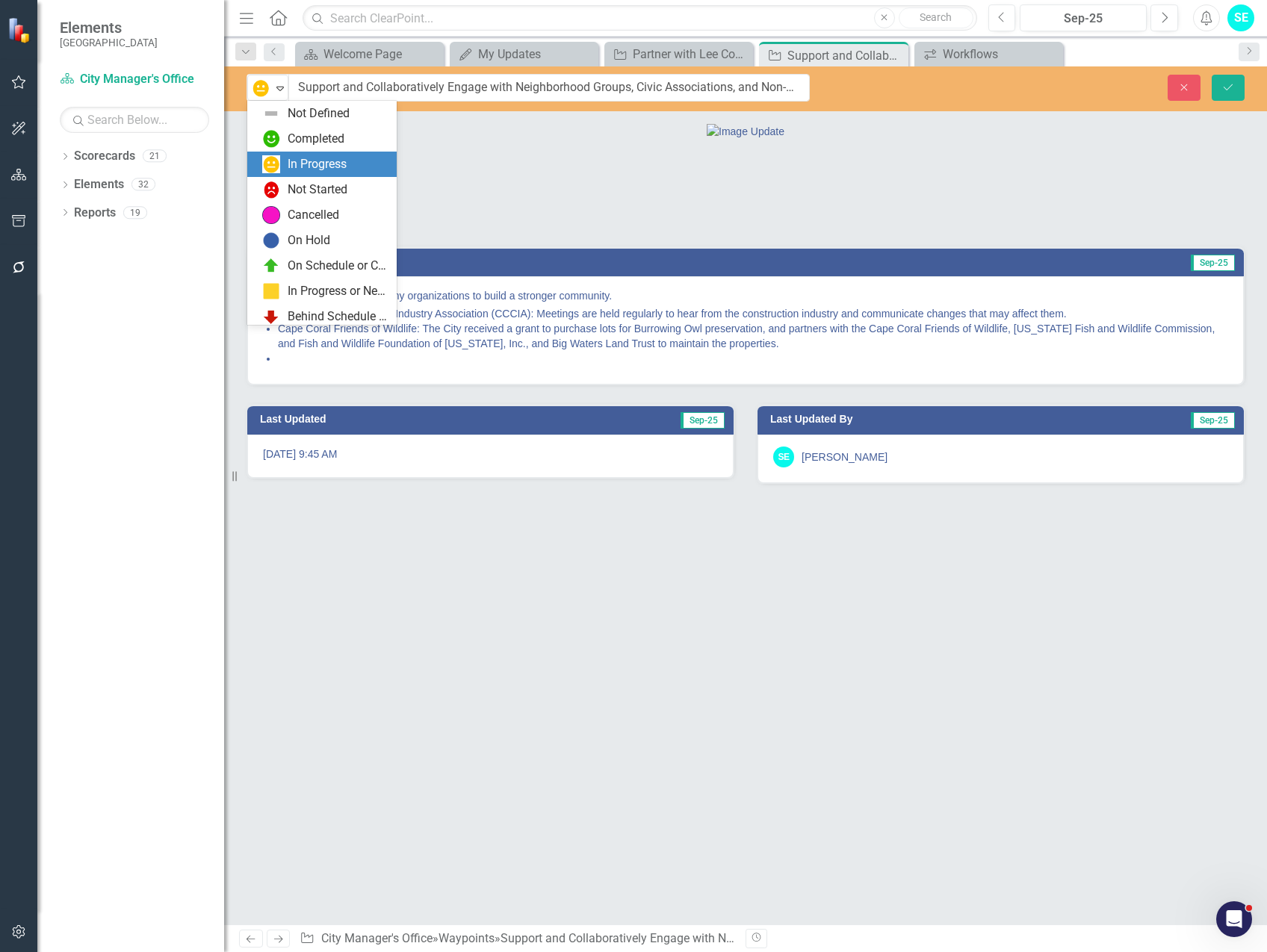
scroll to position [30, 0]
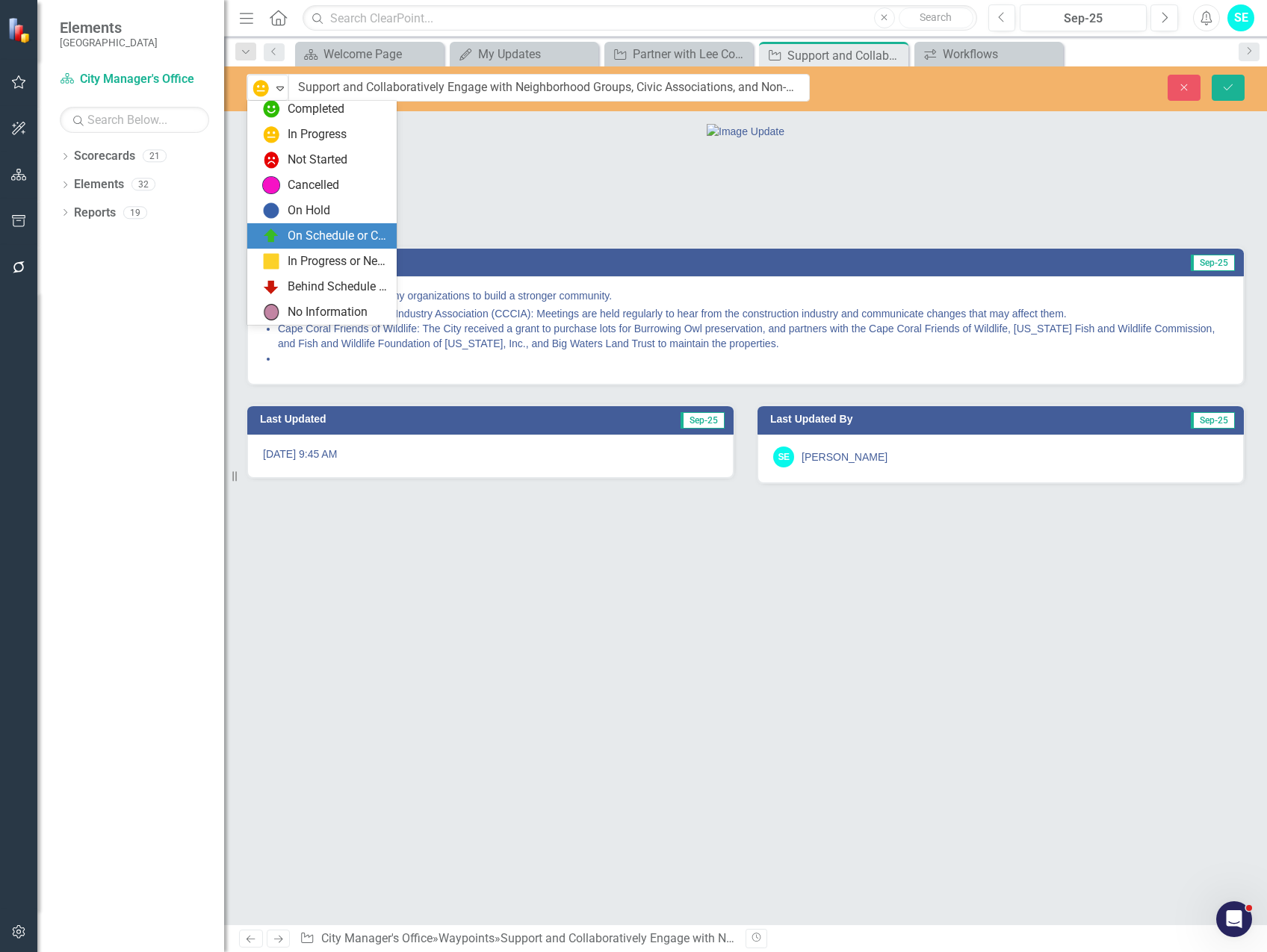
click at [302, 239] on div "On Schedule or Complete" at bounding box center [337, 236] width 100 height 17
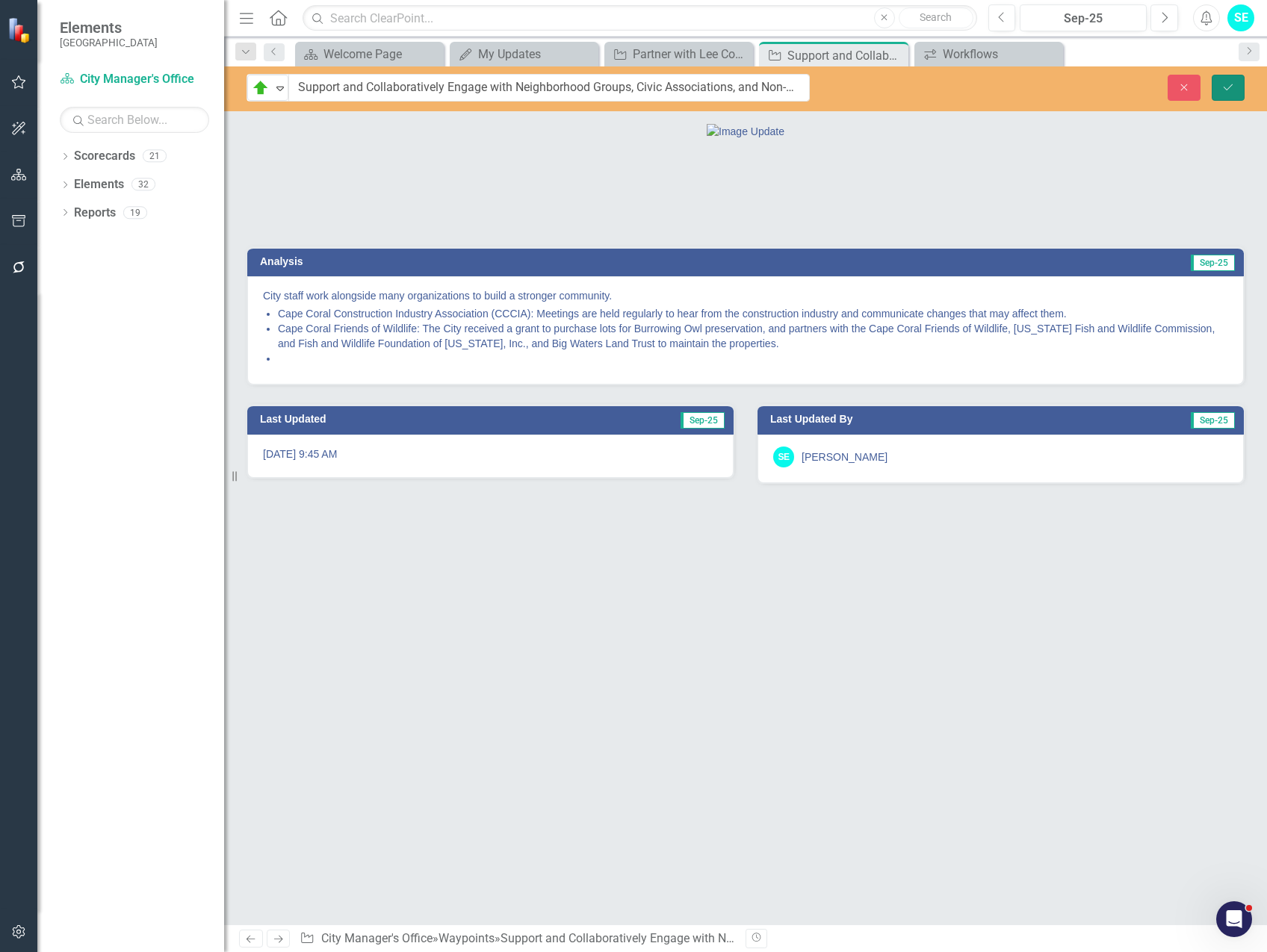
click at [1224, 84] on icon "Save" at bounding box center [1227, 88] width 13 height 11
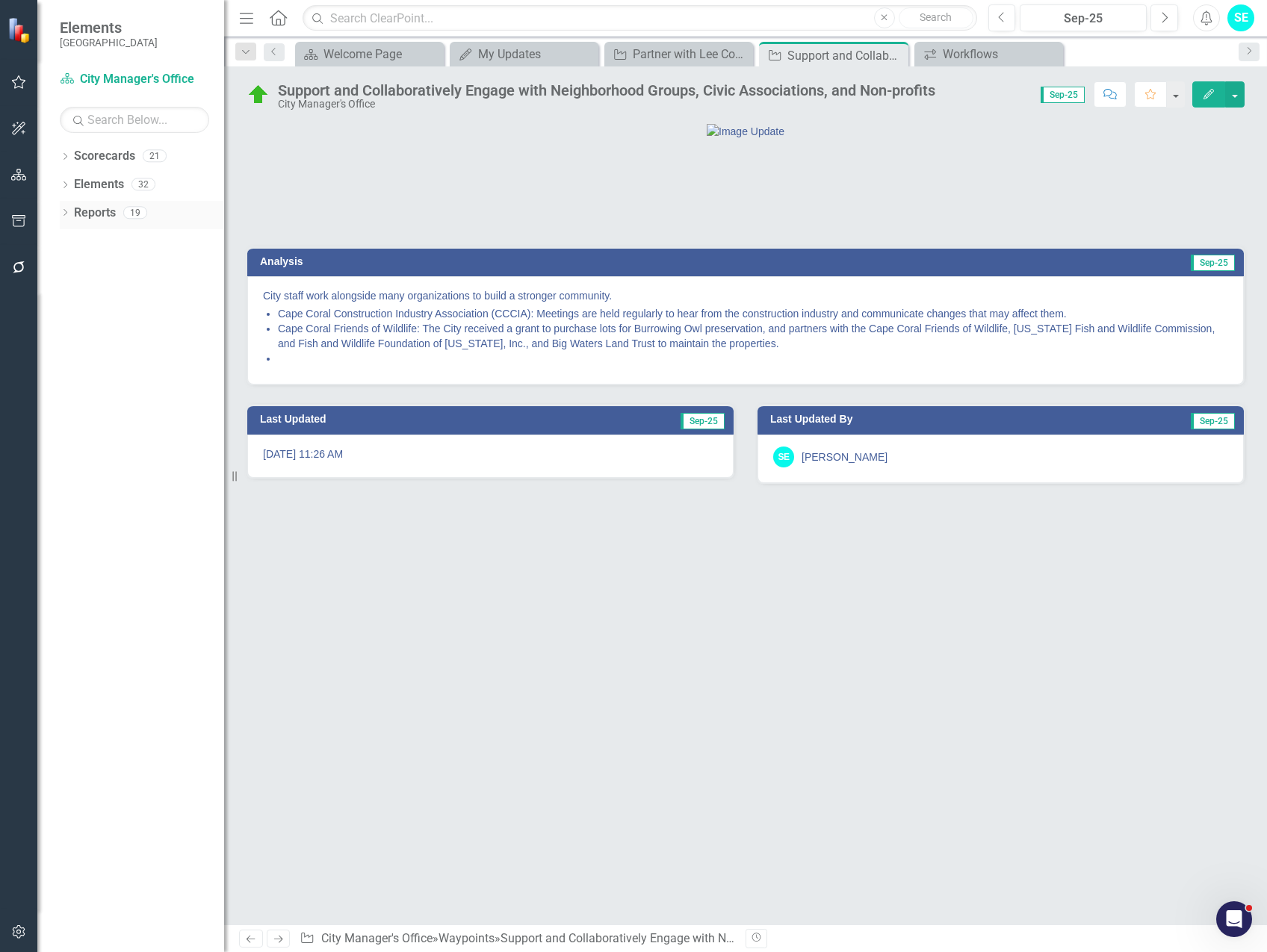
click at [65, 214] on icon "Dropdown" at bounding box center [65, 214] width 11 height 8
click at [65, 214] on icon "Dropdown" at bounding box center [63, 212] width 8 height 11
click at [68, 160] on icon "Dropdown" at bounding box center [65, 158] width 11 height 8
click at [99, 241] on link "Community Redevelopment Area" at bounding box center [153, 241] width 142 height 17
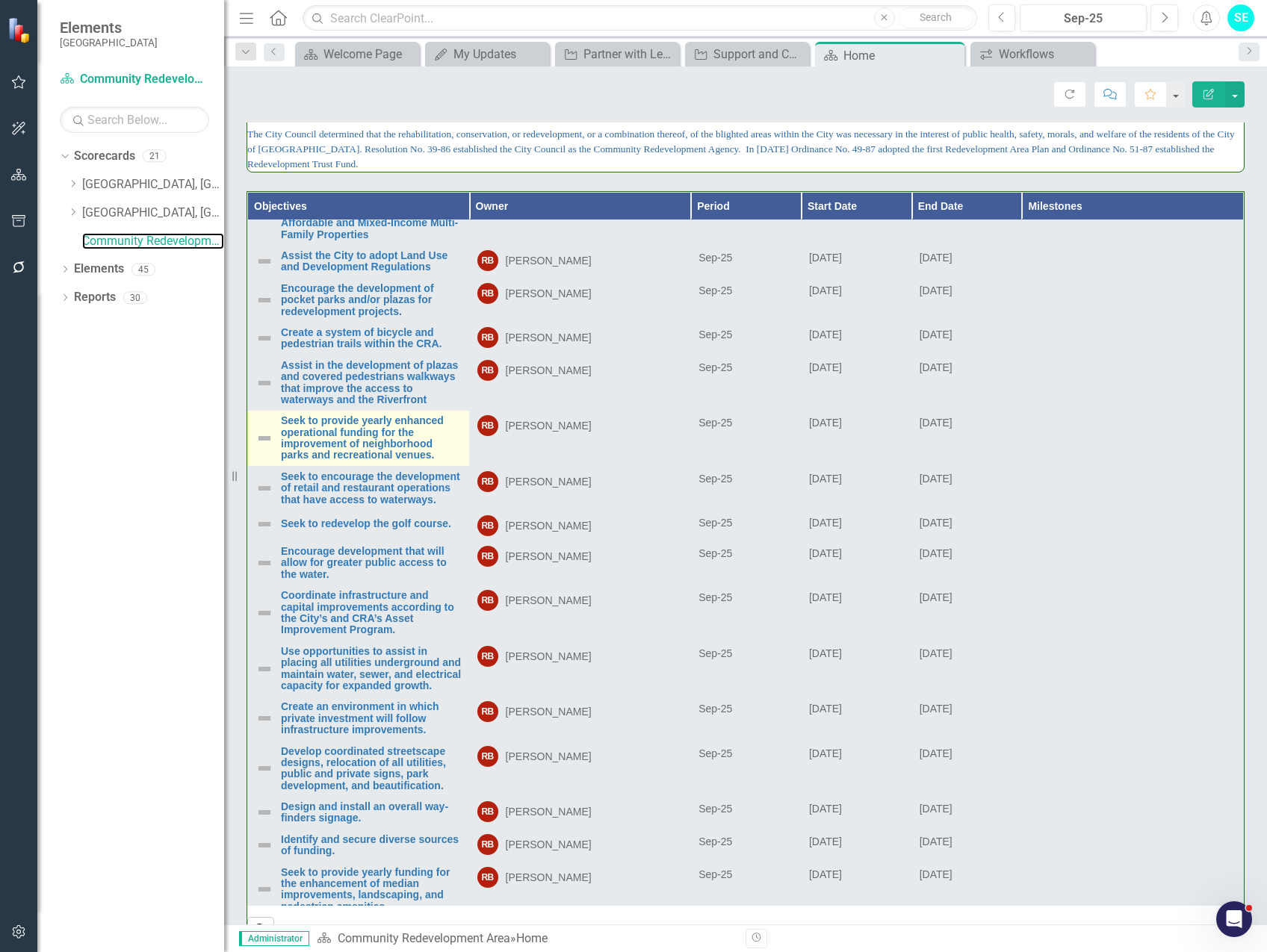
scroll to position [940, 0]
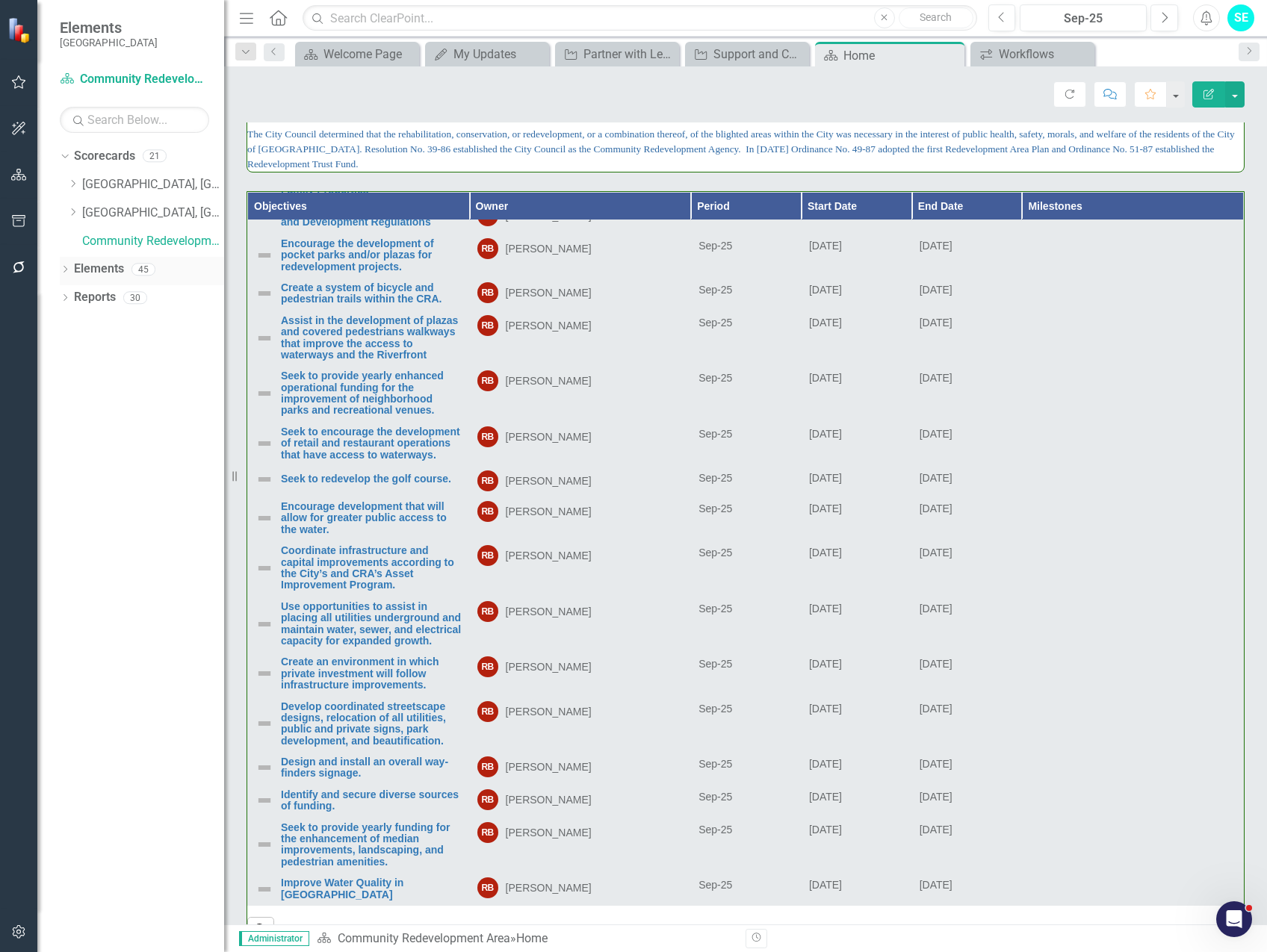
click at [66, 269] on icon at bounding box center [66, 269] width 4 height 7
click at [68, 296] on icon "Dropdown" at bounding box center [73, 299] width 11 height 8
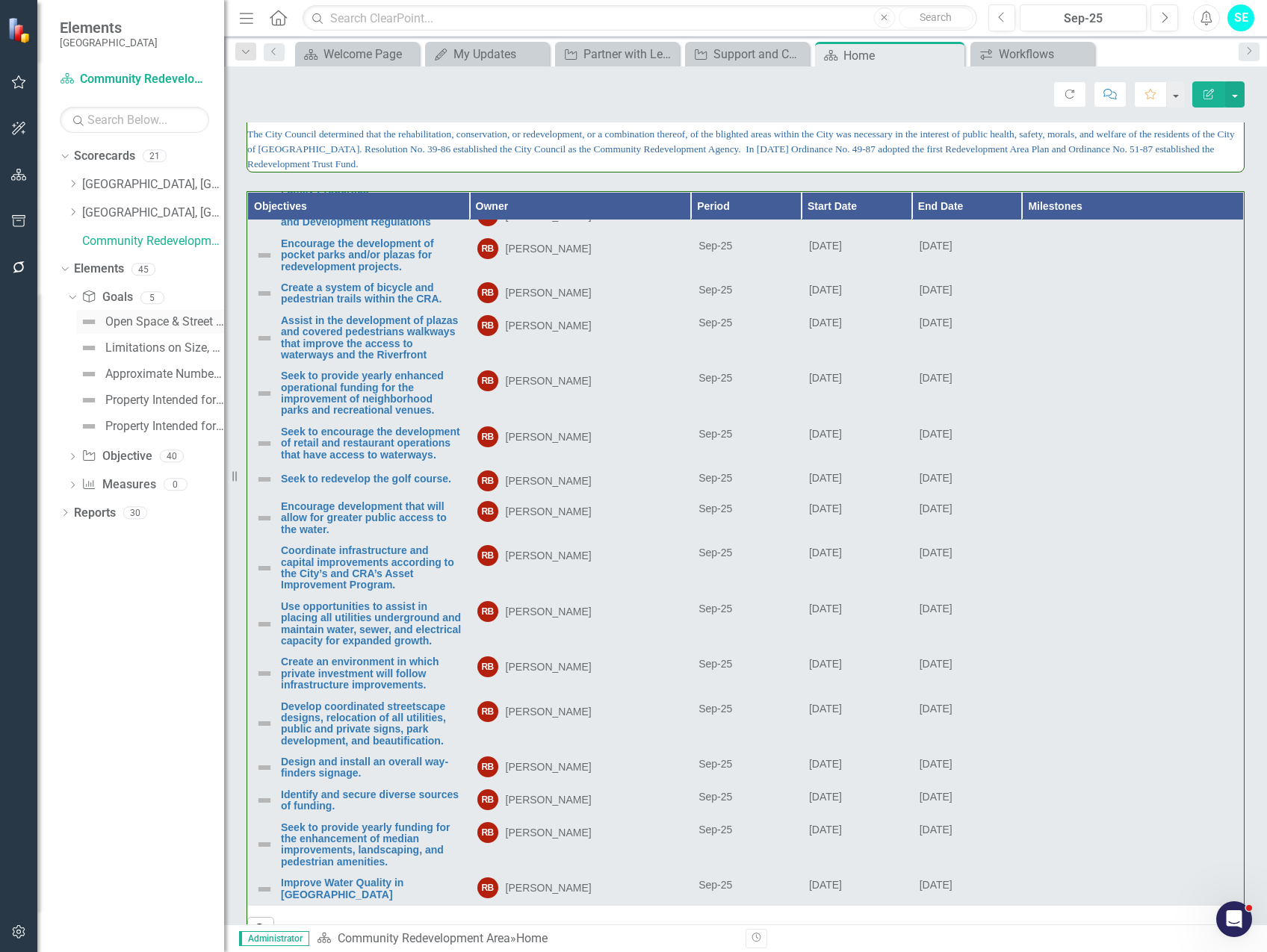
click at [126, 321] on div "Open Space & Street Layout" at bounding box center [165, 321] width 119 height 13
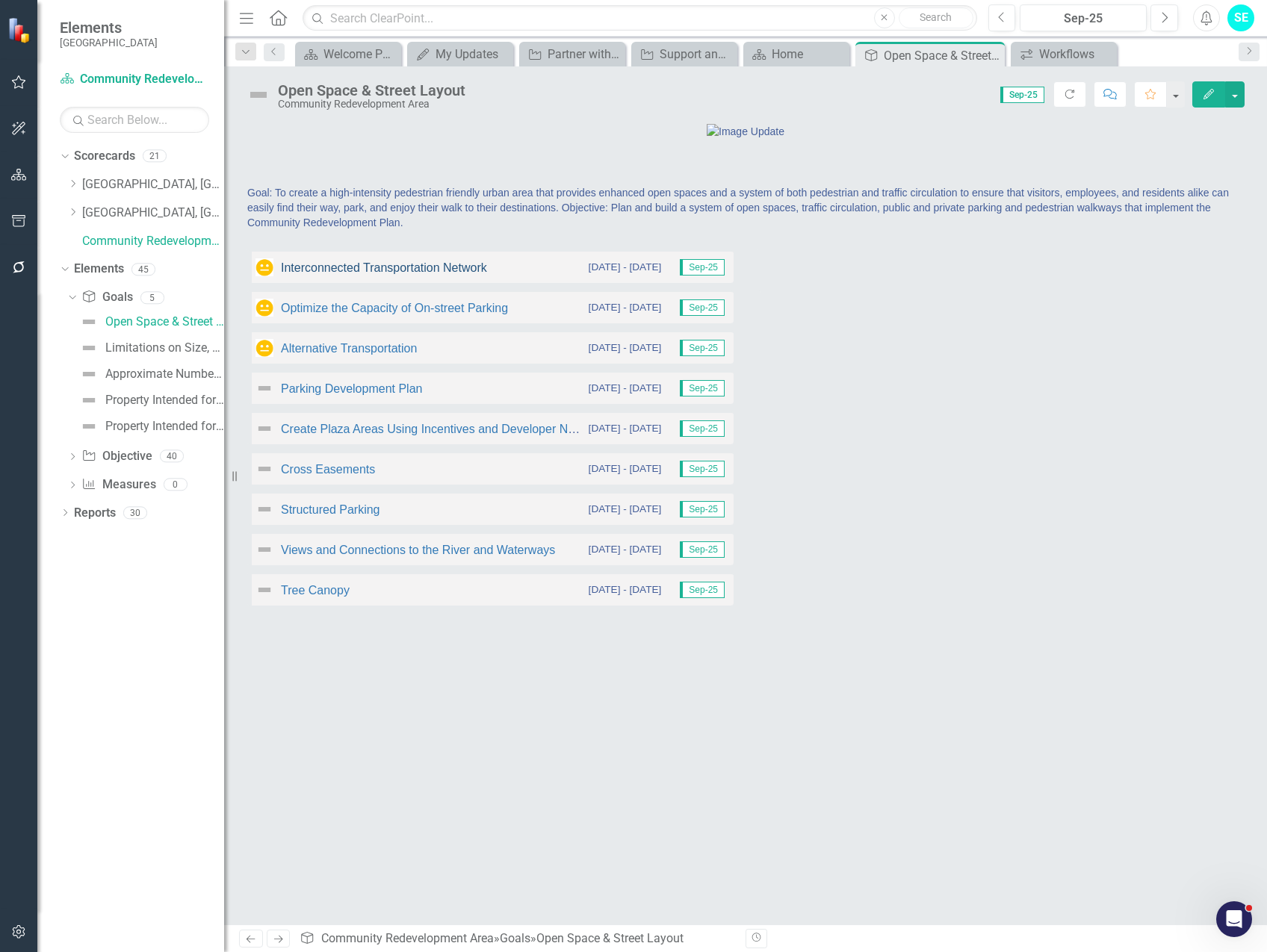
click at [379, 274] on link "Interconnected Transportation Network" at bounding box center [384, 268] width 206 height 12
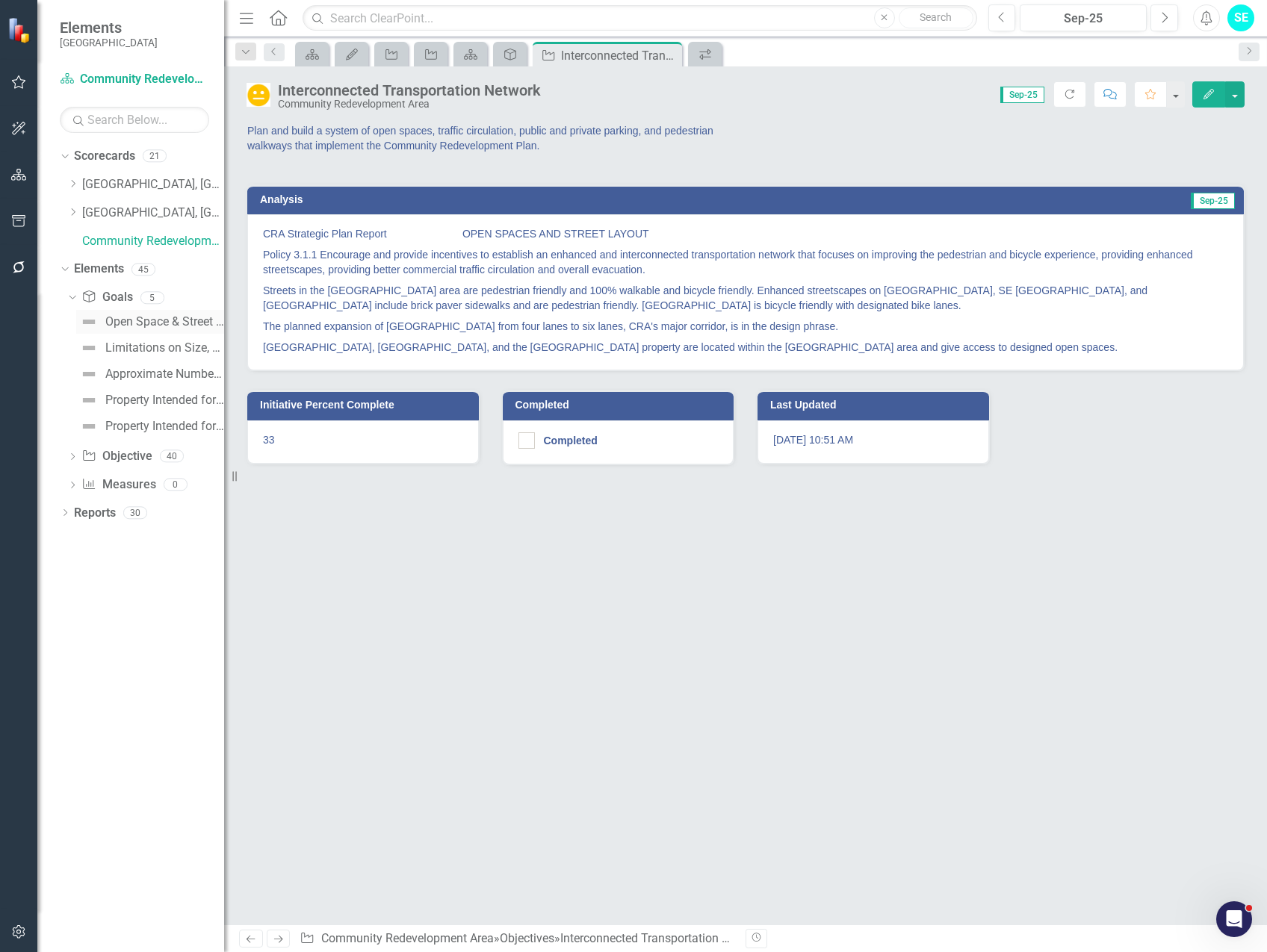
click at [129, 319] on div "Open Space & Street Layout" at bounding box center [165, 321] width 119 height 13
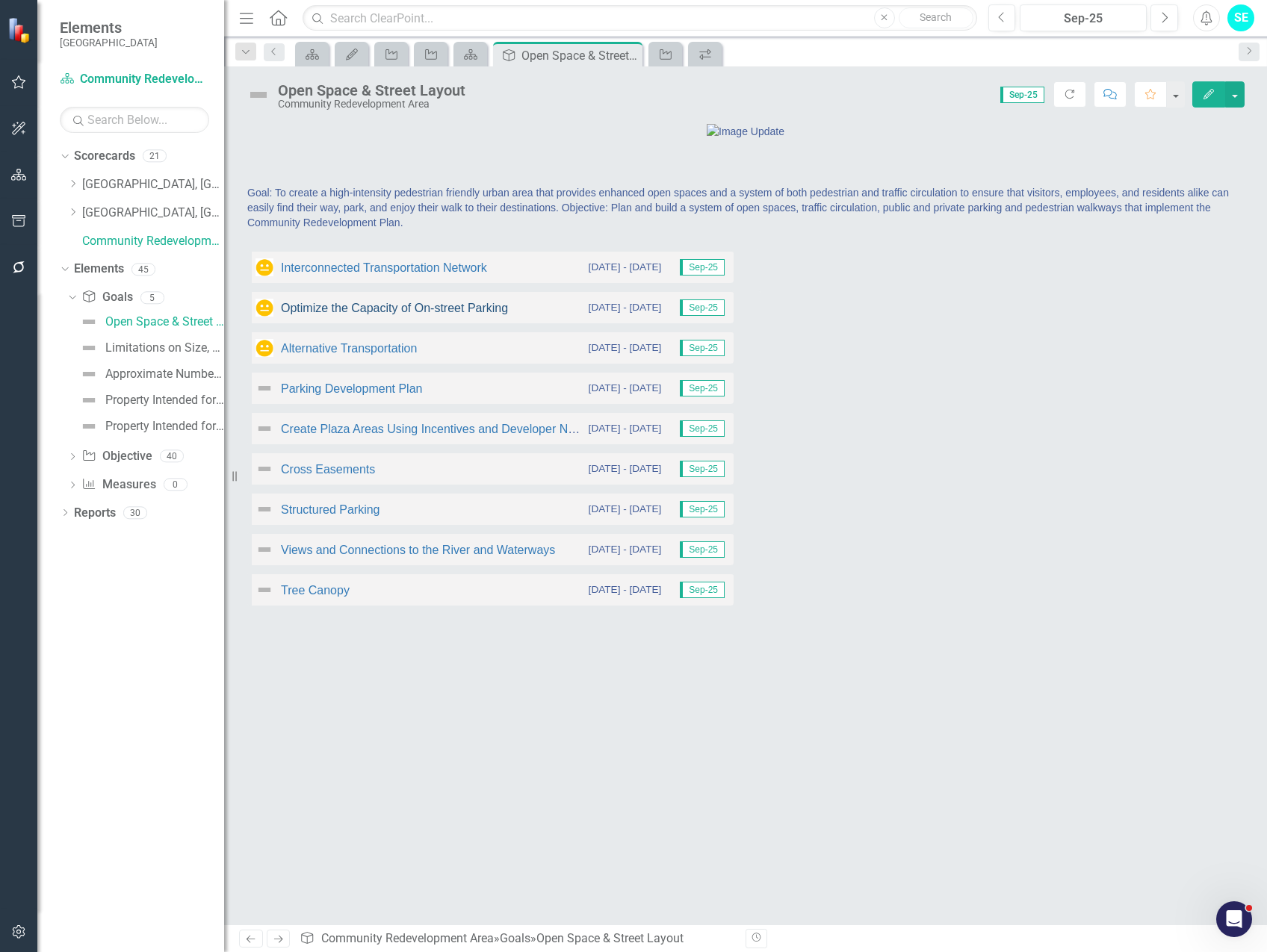
click at [314, 315] on link "Optimize the Capacity of On-street Parking" at bounding box center [395, 308] width 227 height 12
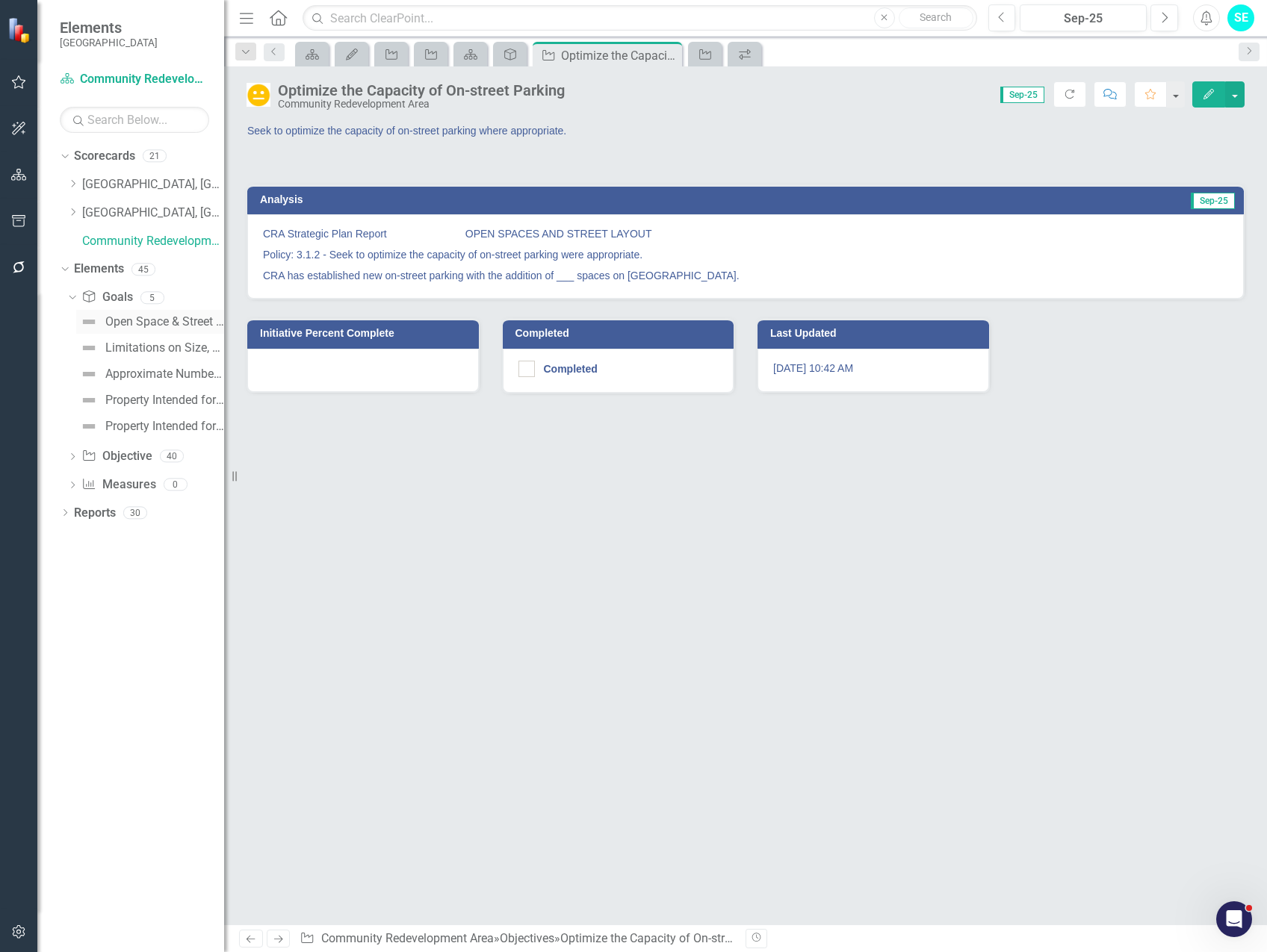
click at [119, 325] on div "Open Space & Street Layout" at bounding box center [165, 321] width 119 height 13
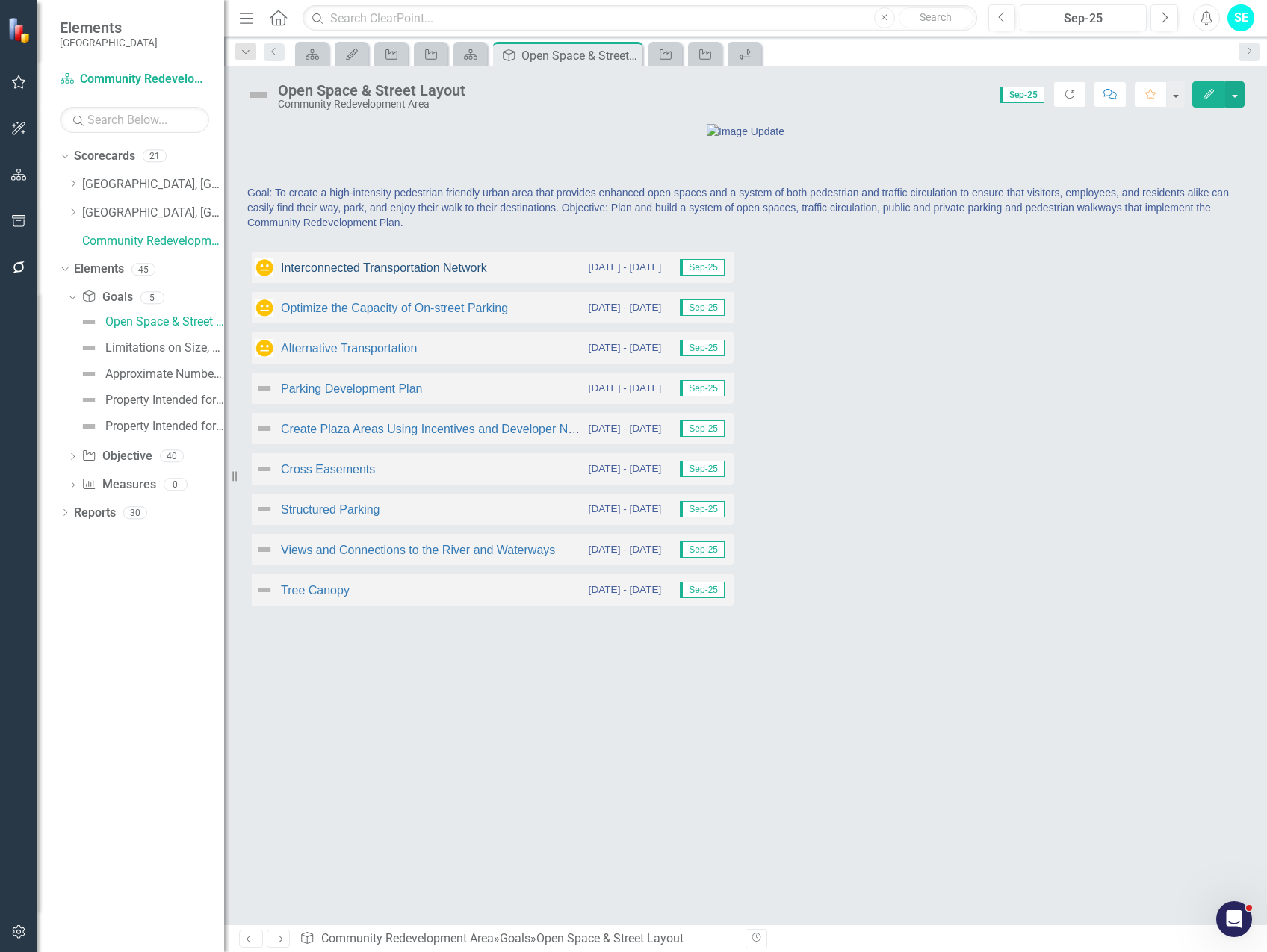
click at [347, 274] on link "Interconnected Transportation Network" at bounding box center [384, 268] width 206 height 12
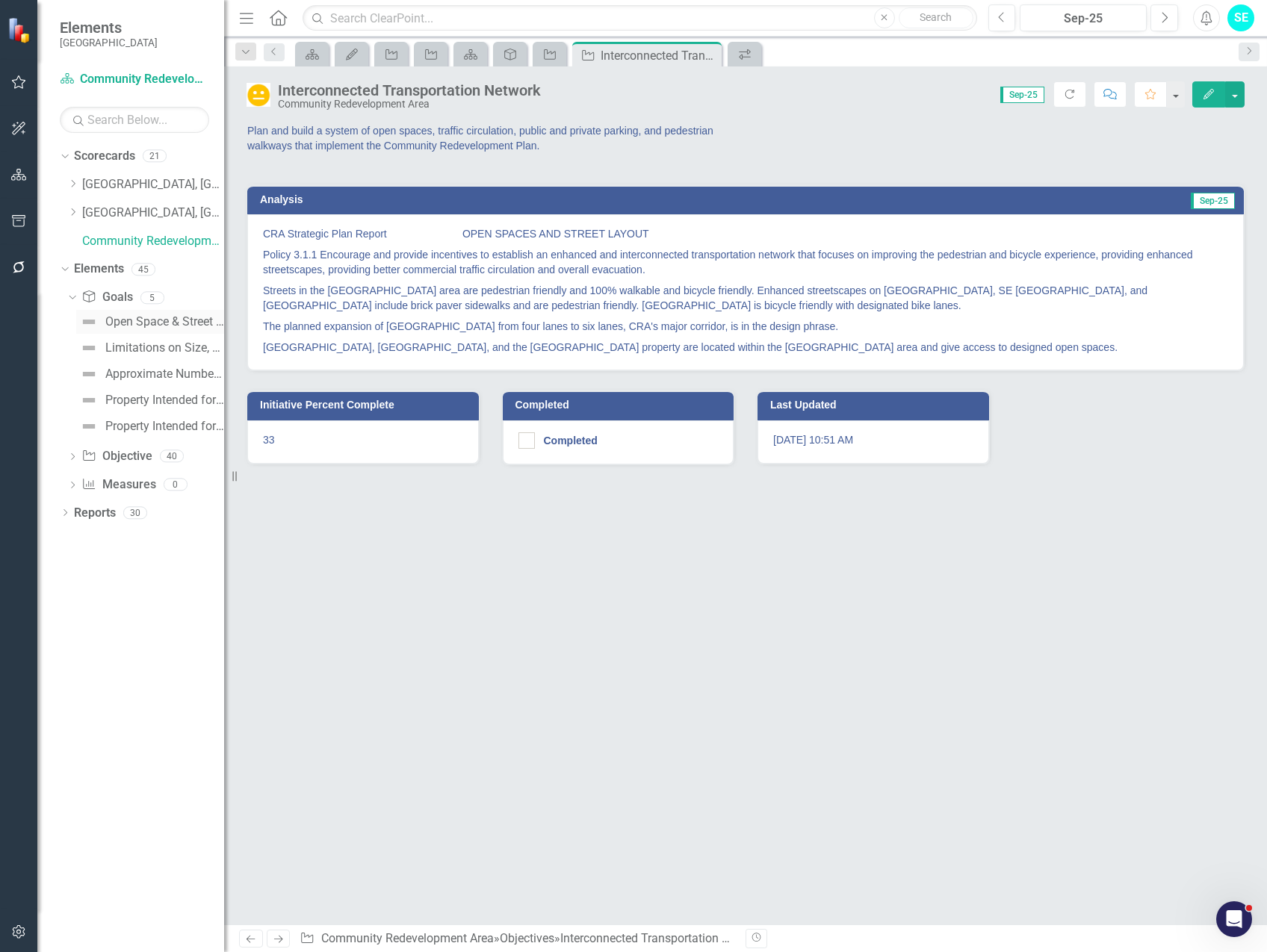
click at [138, 324] on div "Open Space & Street Layout" at bounding box center [165, 321] width 119 height 13
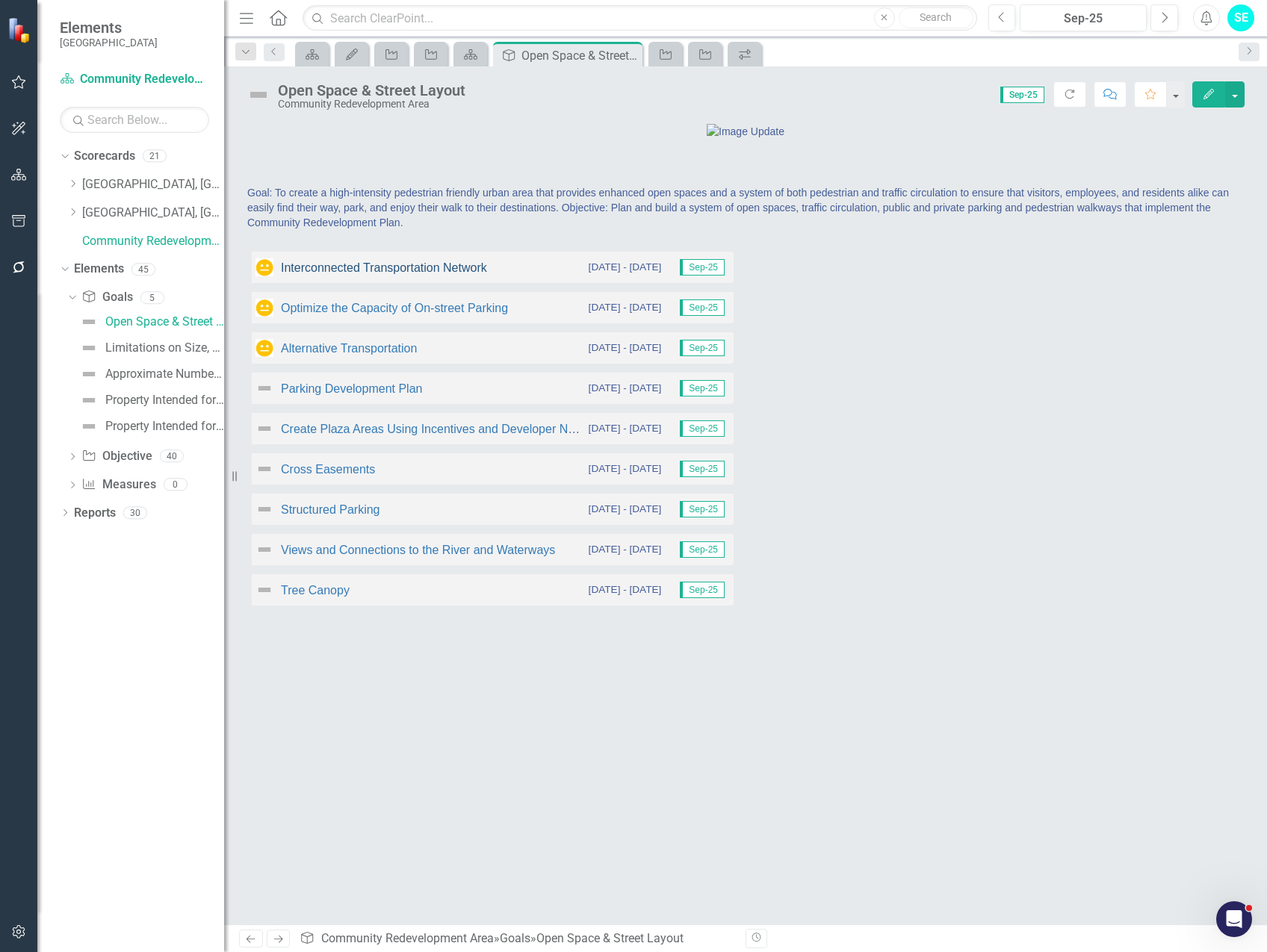
click at [339, 274] on link "Interconnected Transportation Network" at bounding box center [384, 268] width 206 height 12
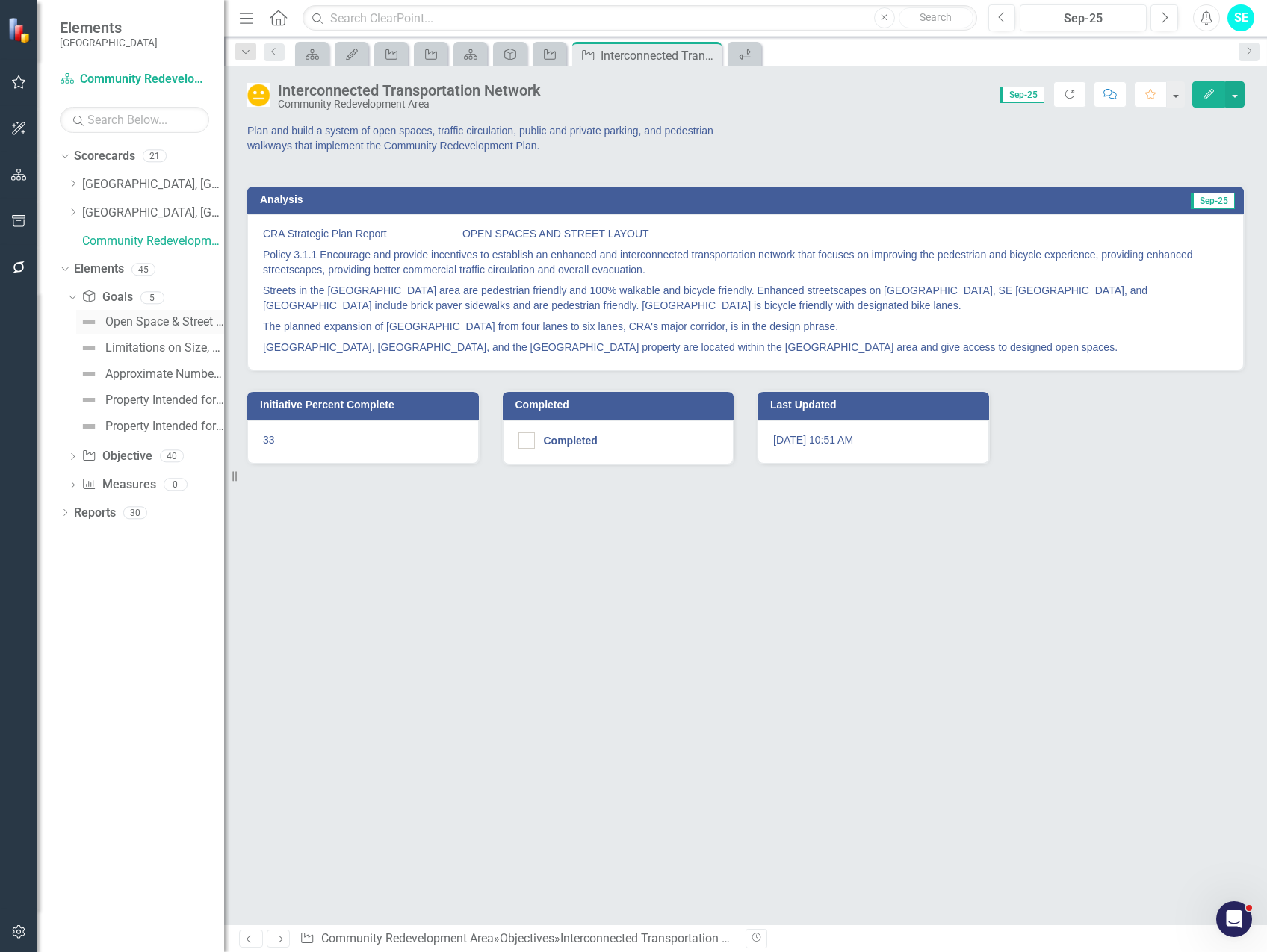
click at [122, 324] on div "Open Space & Street Layout" at bounding box center [165, 321] width 119 height 13
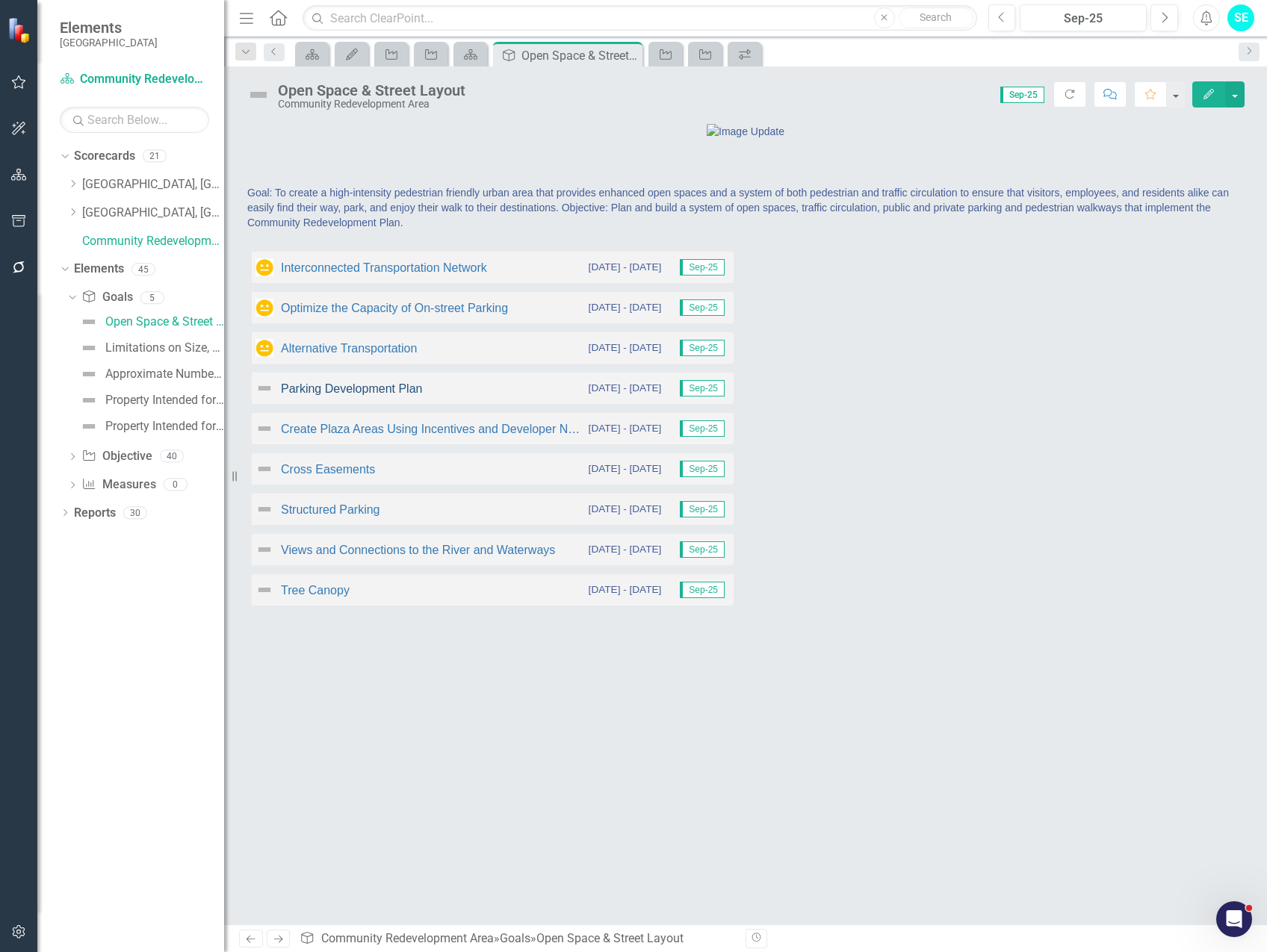
click at [361, 395] on link "Parking Development Plan" at bounding box center [351, 388] width 141 height 12
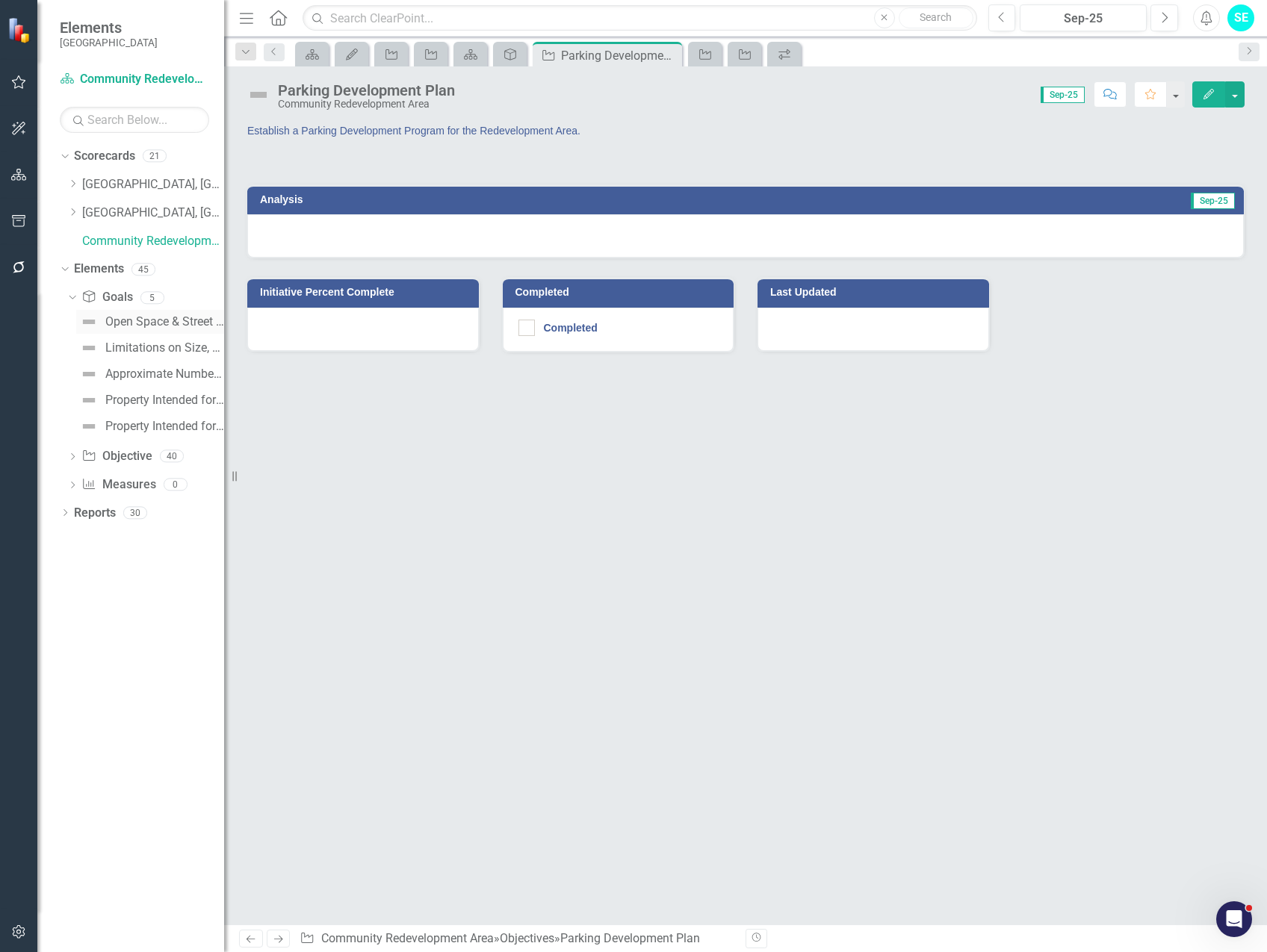
click at [121, 322] on div "Open Space & Street Layout" at bounding box center [165, 321] width 119 height 13
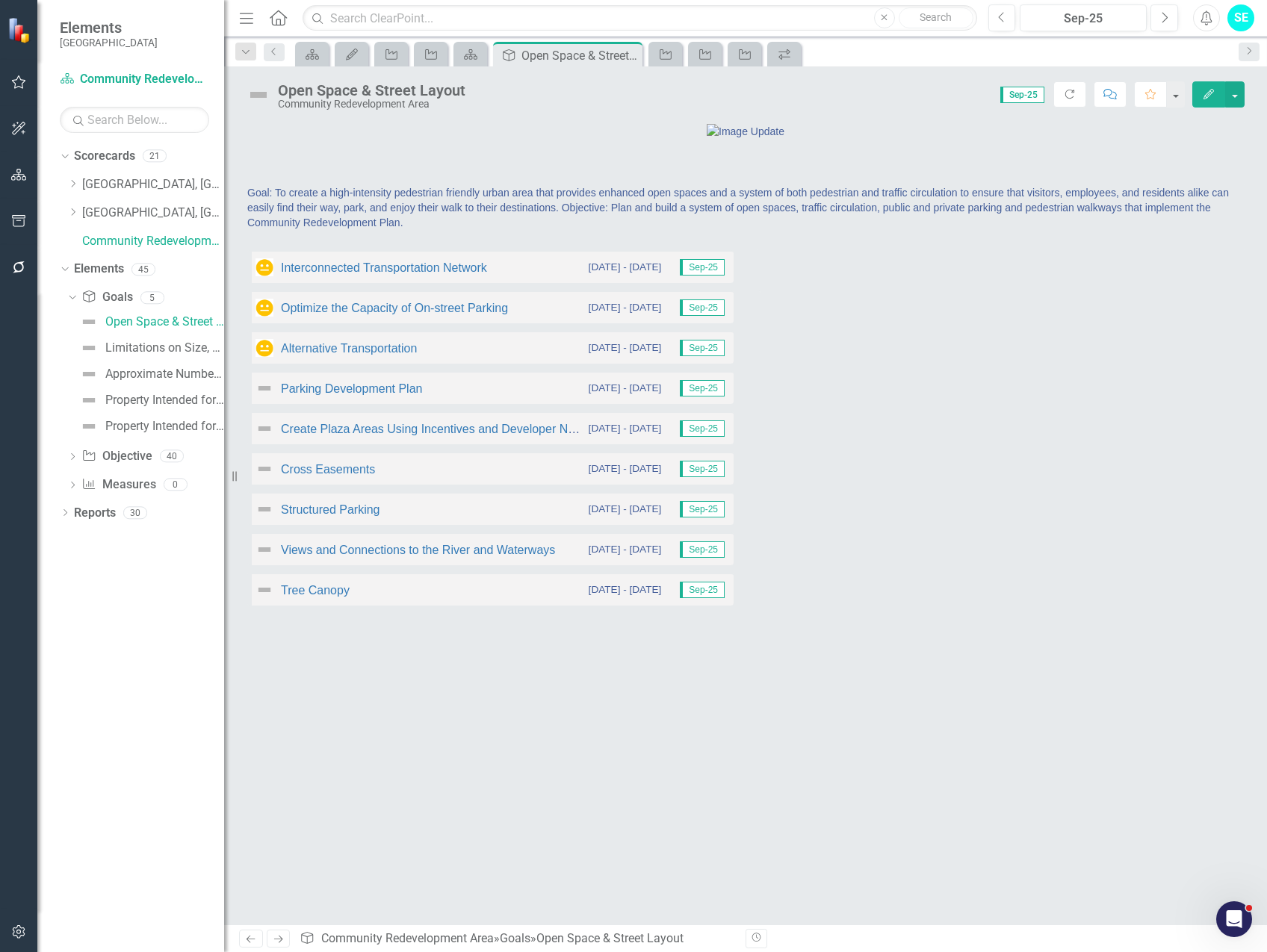
click at [383, 277] on div "Interconnected Transportation Network" at bounding box center [371, 267] width 231 height 18
click at [376, 315] on link "Optimize the Capacity of On-street Parking" at bounding box center [395, 308] width 227 height 12
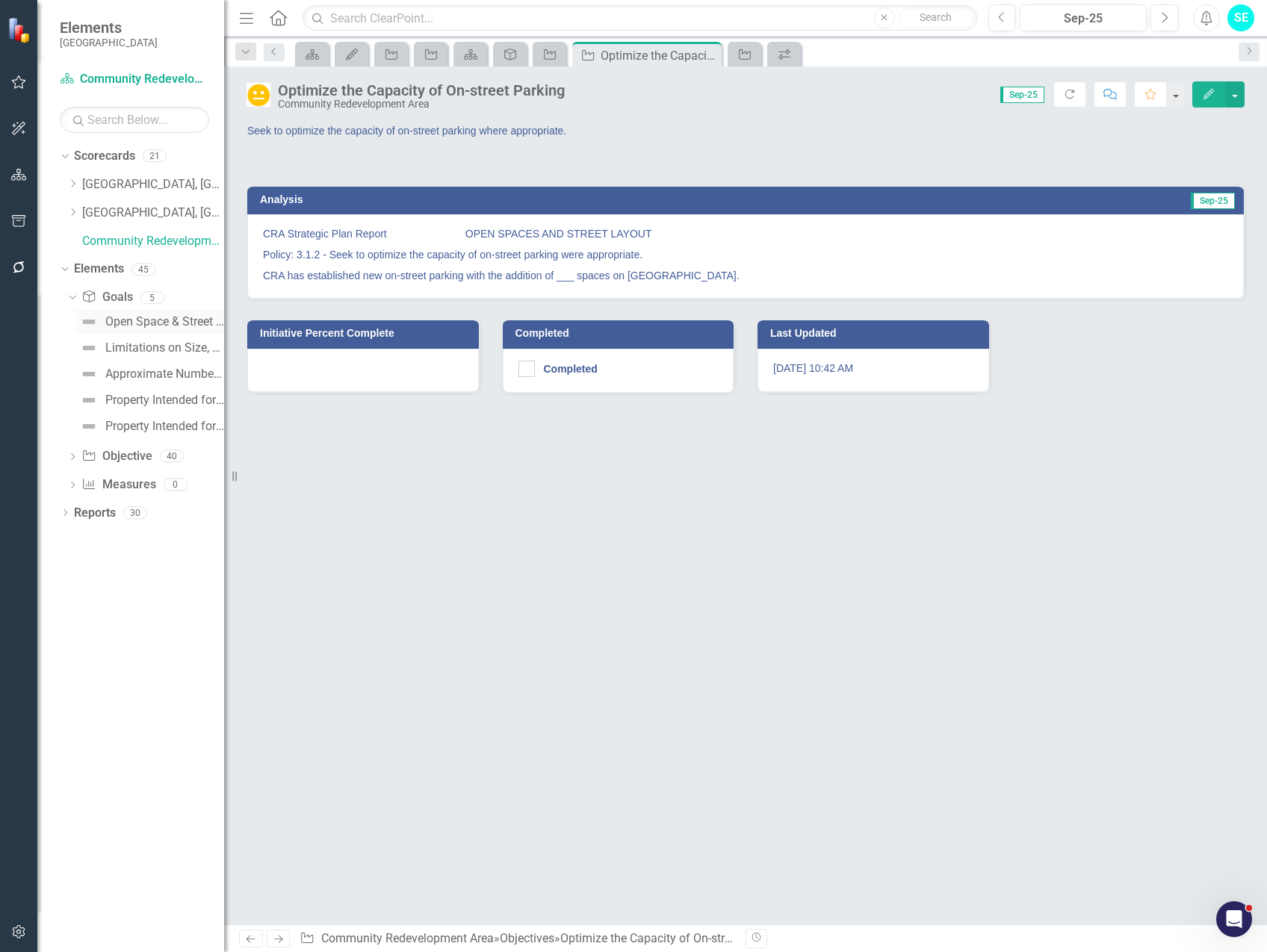
click at [137, 327] on div "Open Space & Street Layout" at bounding box center [165, 321] width 119 height 13
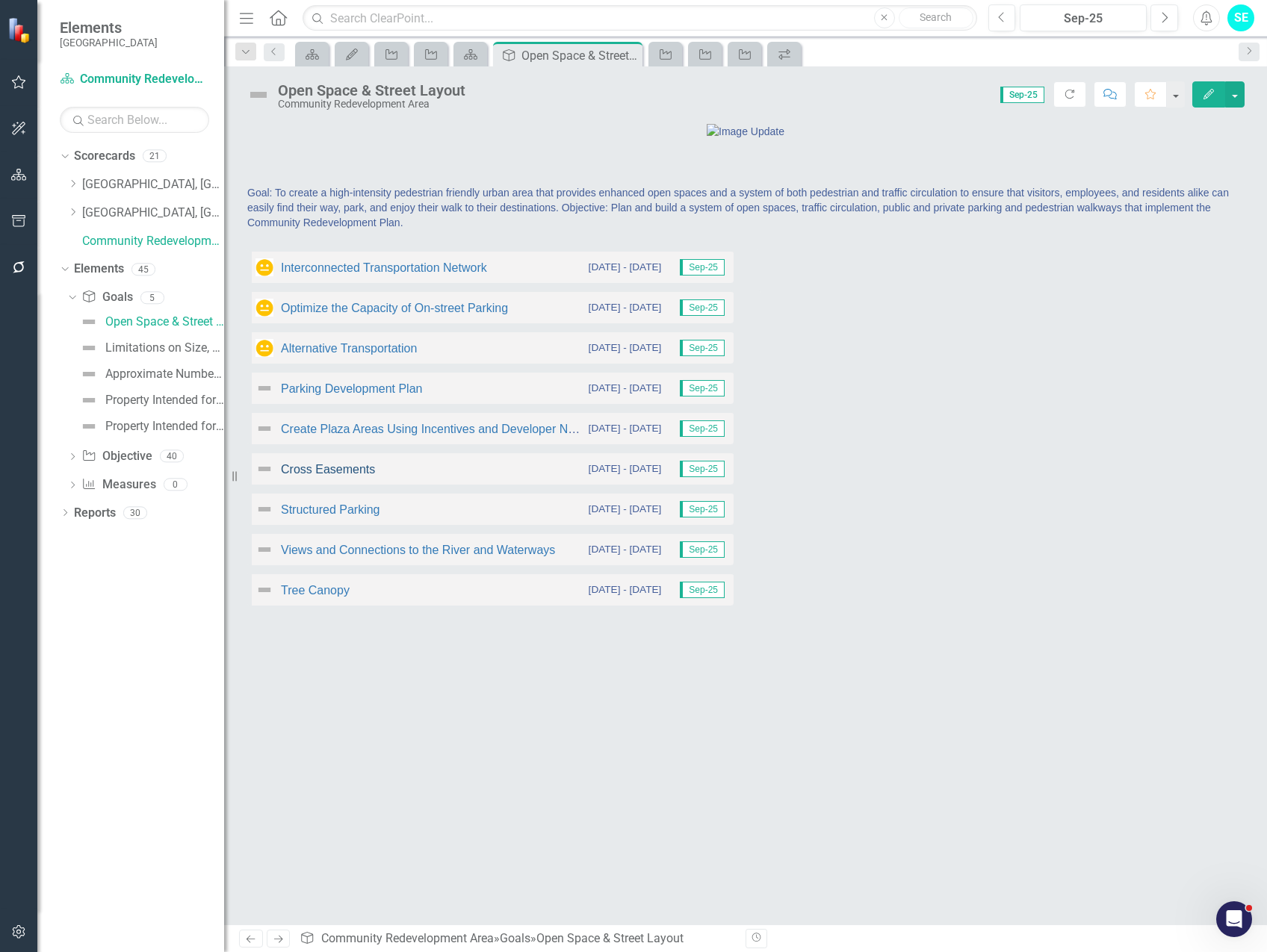
click at [338, 476] on link "Cross Easements" at bounding box center [328, 469] width 94 height 12
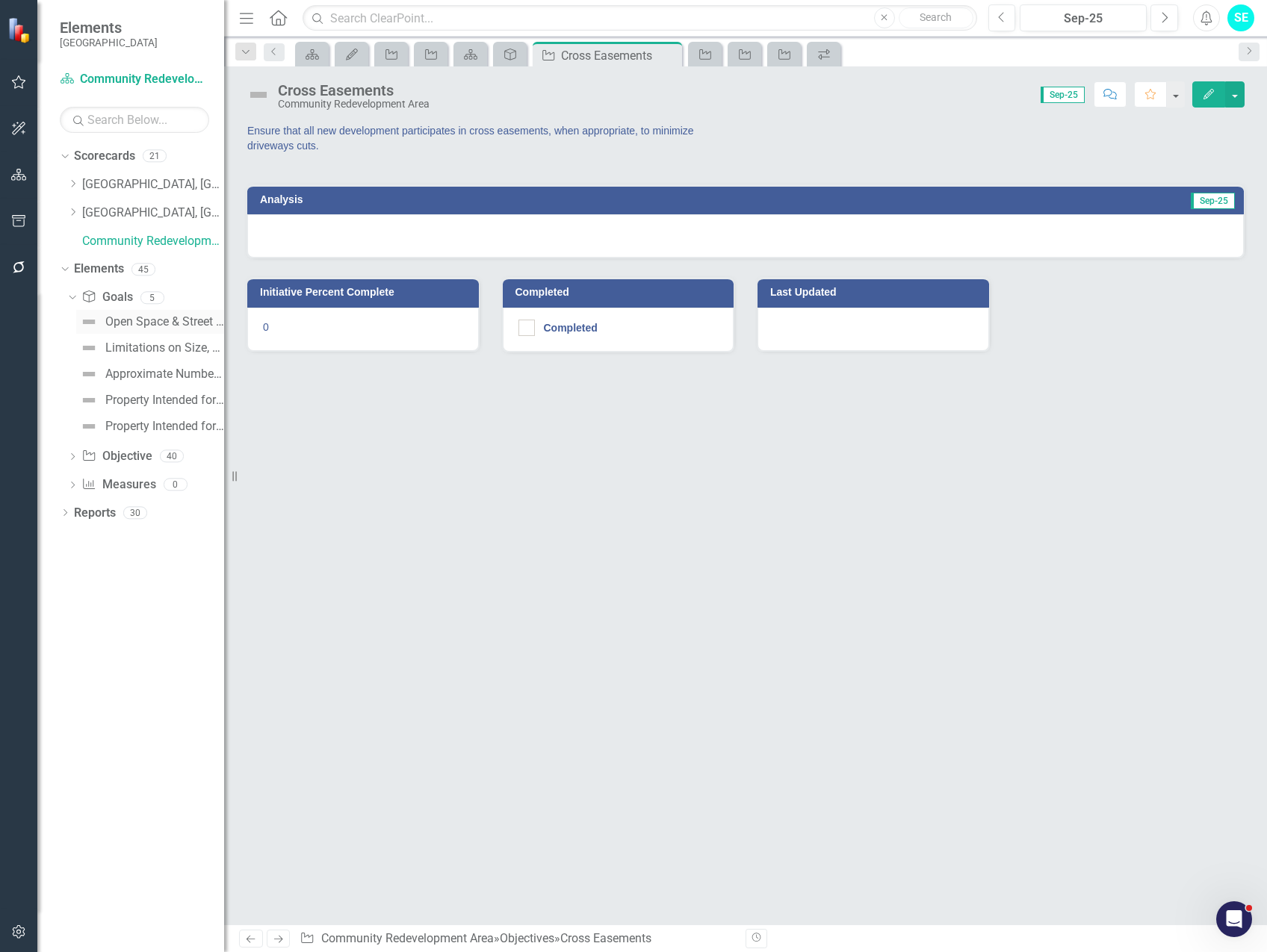
click at [125, 329] on link "Open Space & Street Layout" at bounding box center [150, 322] width 148 height 24
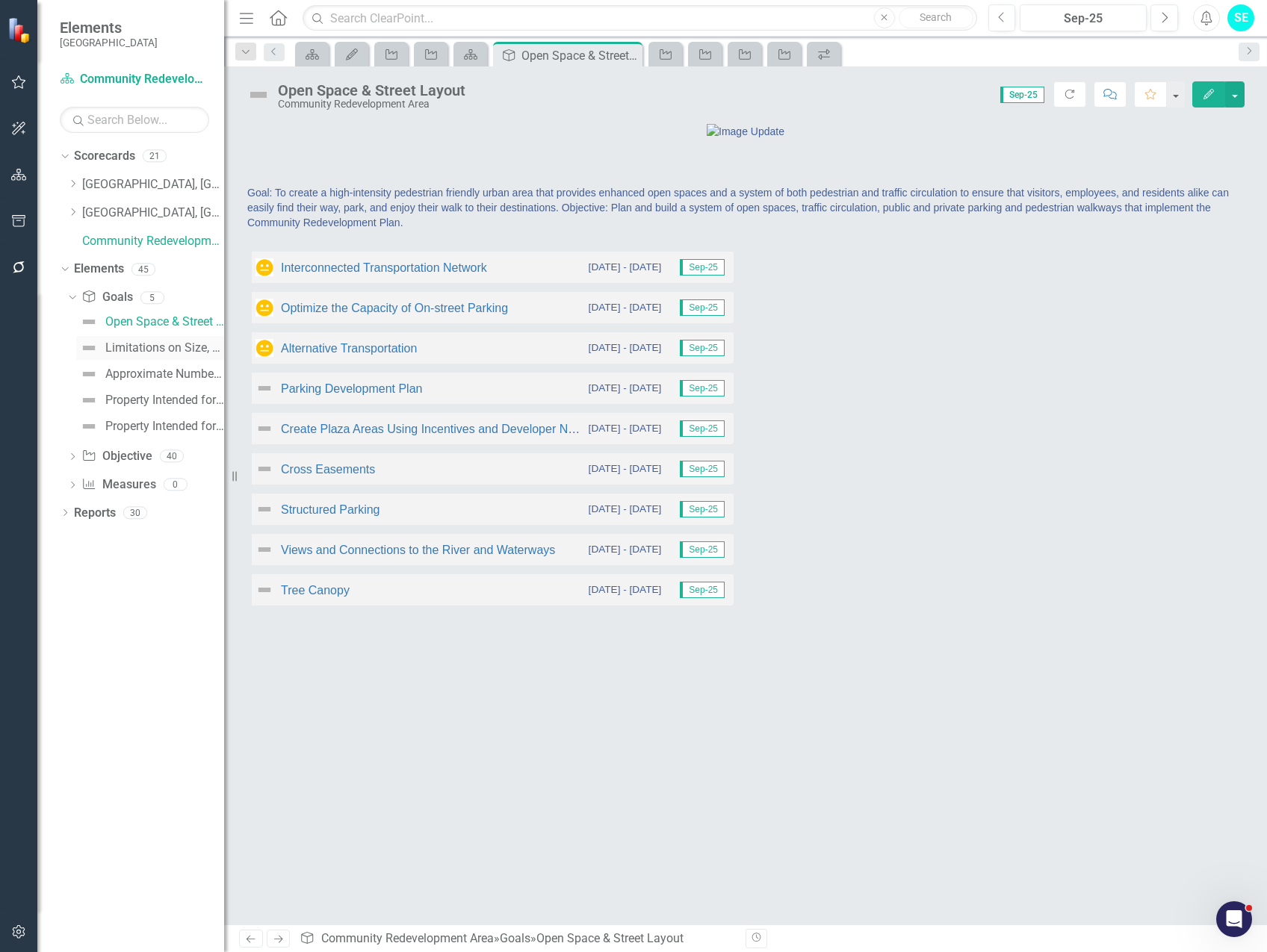
click at [164, 347] on div "Limitations on Size, Height, Number and Use of Buildings" at bounding box center [165, 347] width 119 height 13
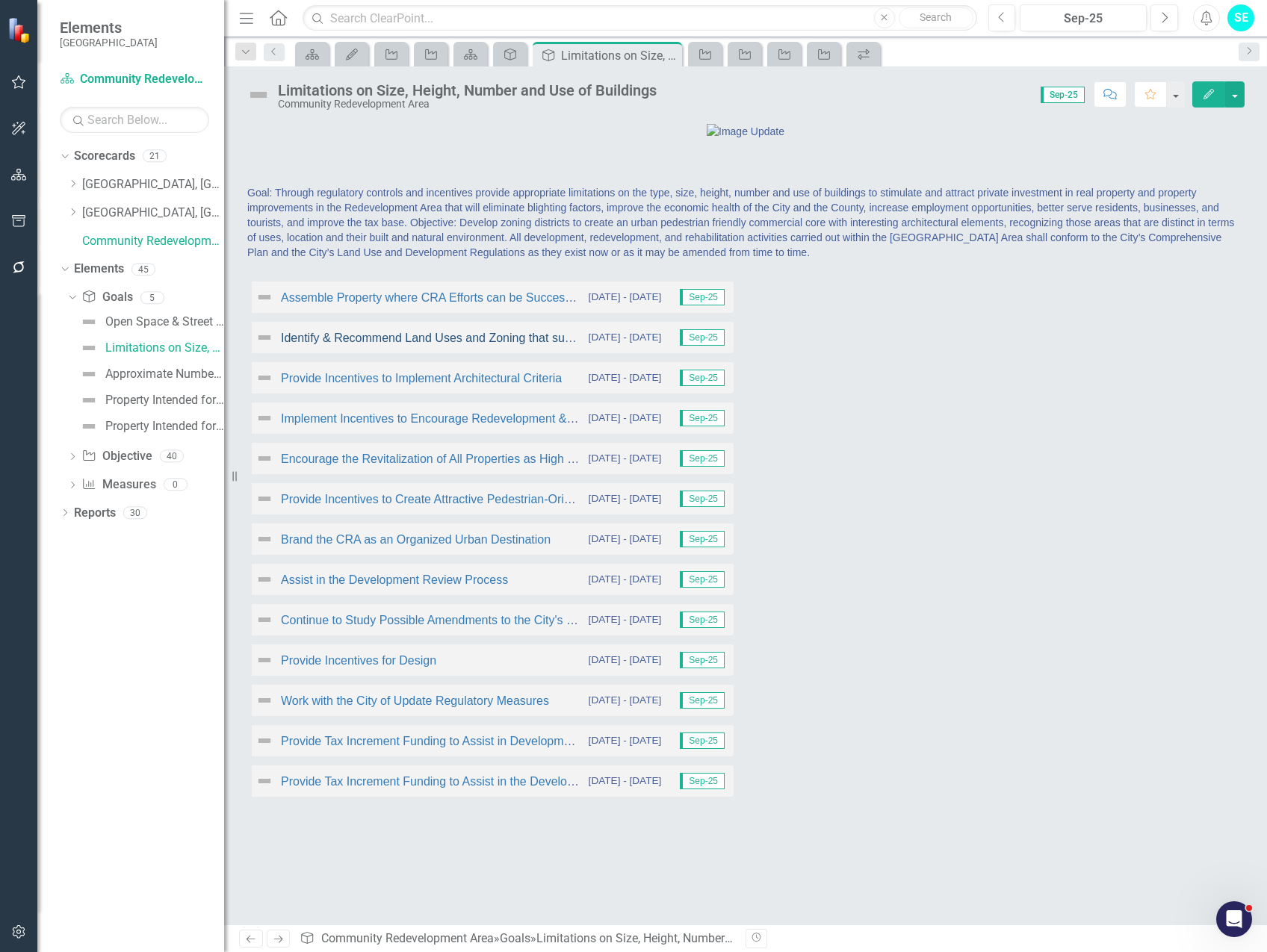
click at [330, 344] on link "Identify & Recommend Land Uses and Zoning that support CRA Plan" at bounding box center [464, 338] width 366 height 12
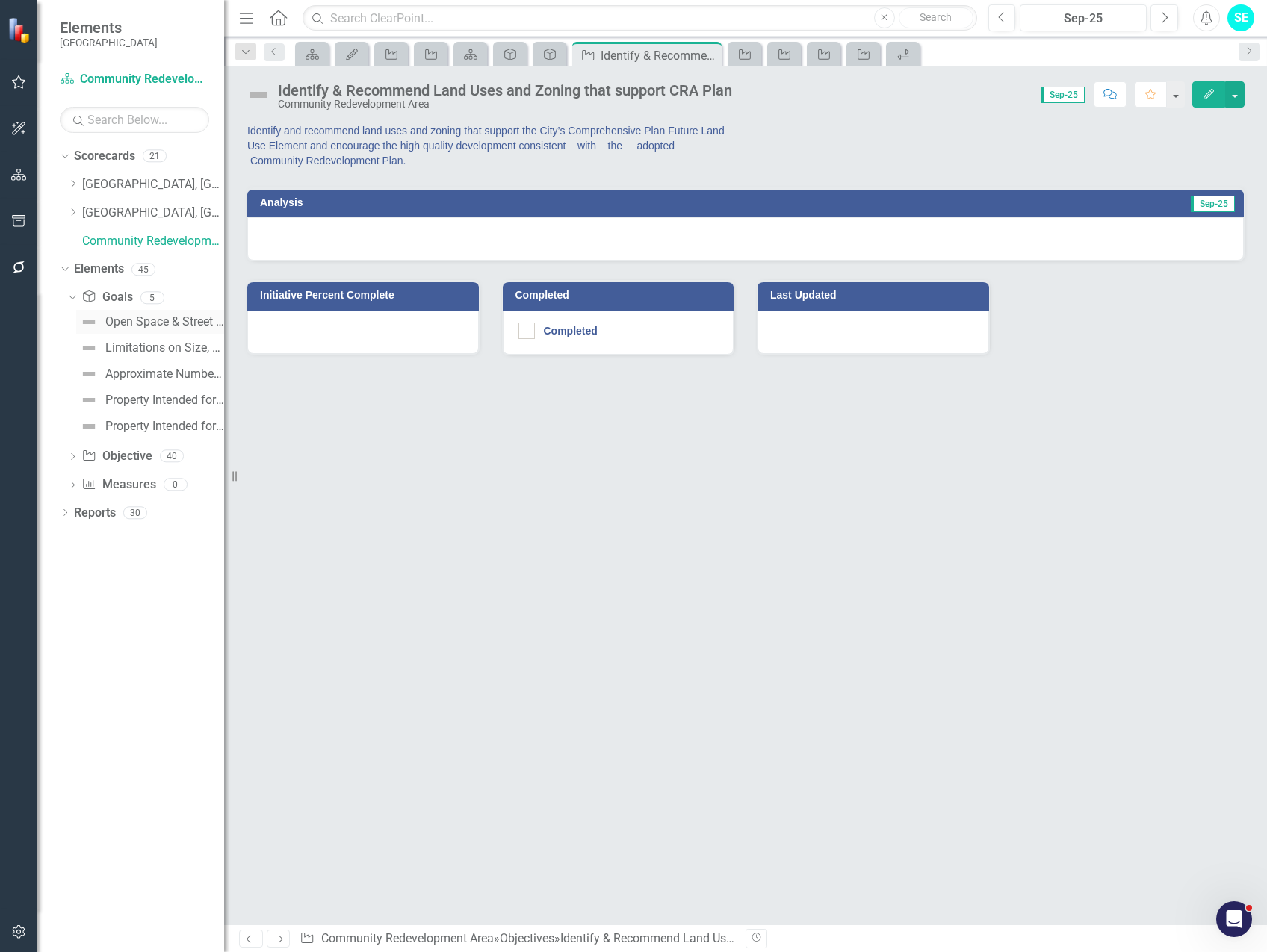
click at [137, 325] on div "Open Space & Street Layout" at bounding box center [165, 321] width 119 height 13
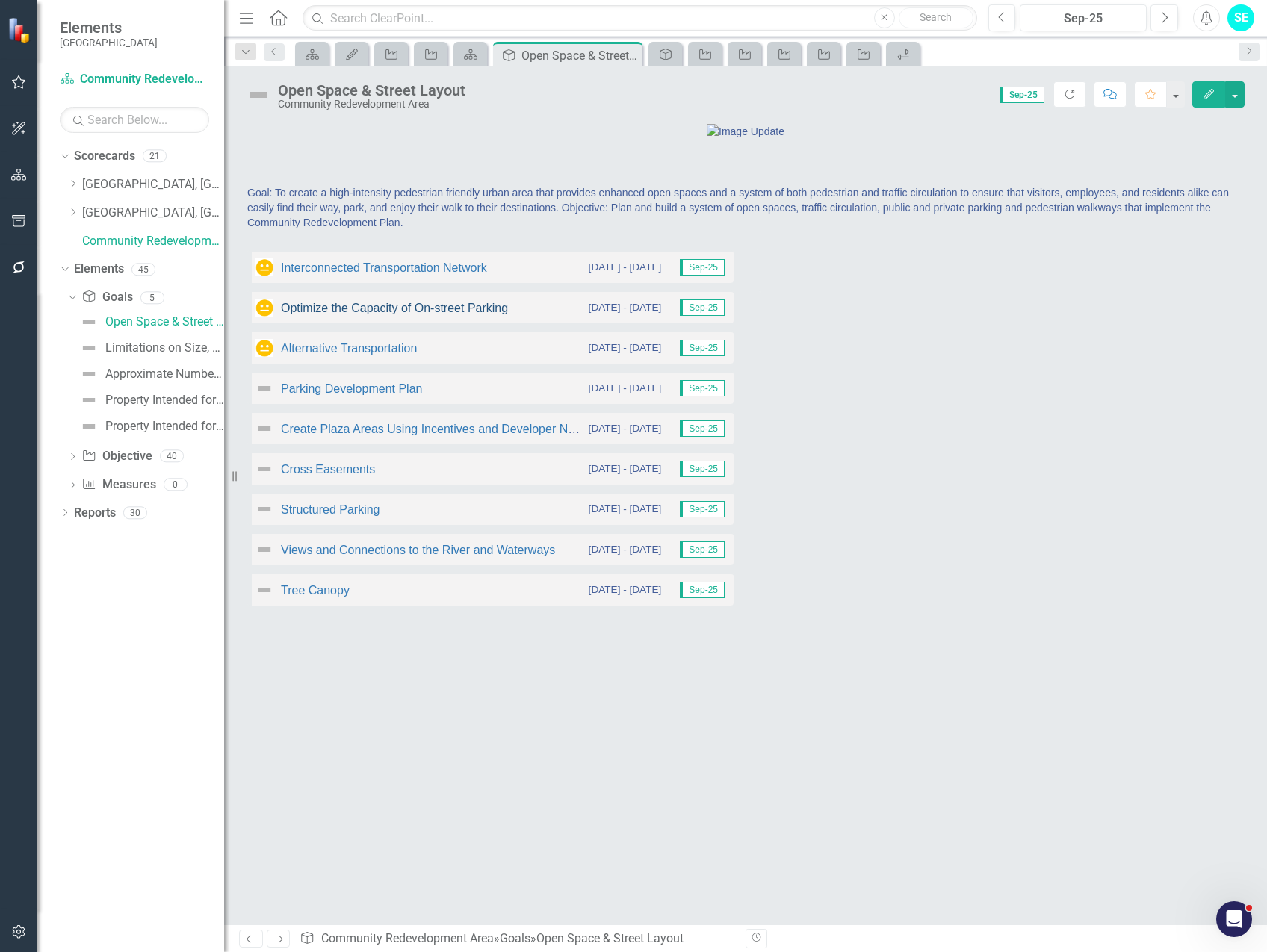
click at [400, 315] on link "Optimize the Capacity of On-street Parking" at bounding box center [395, 308] width 227 height 12
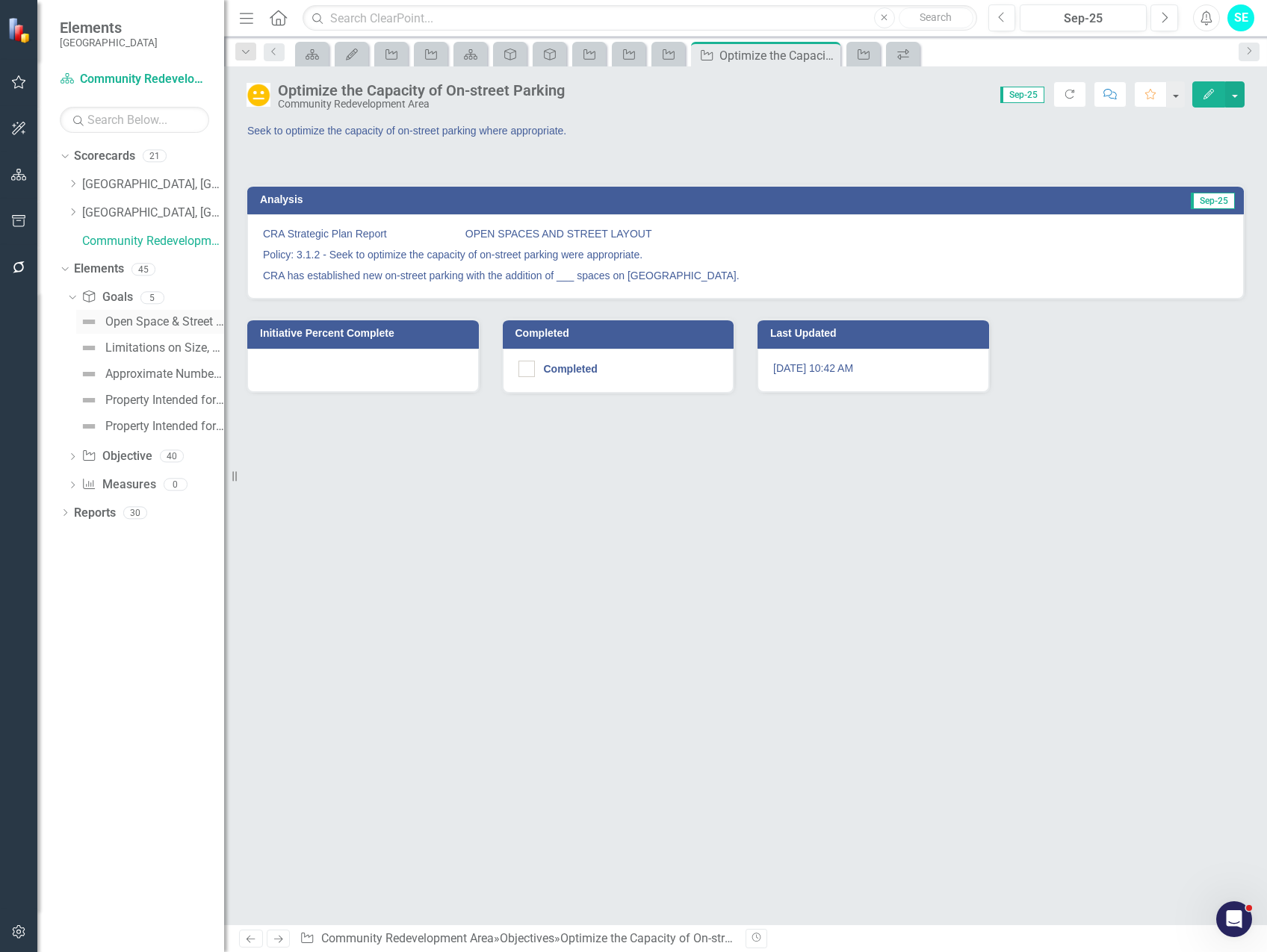
click at [159, 325] on div "Open Space & Street Layout" at bounding box center [165, 321] width 119 height 13
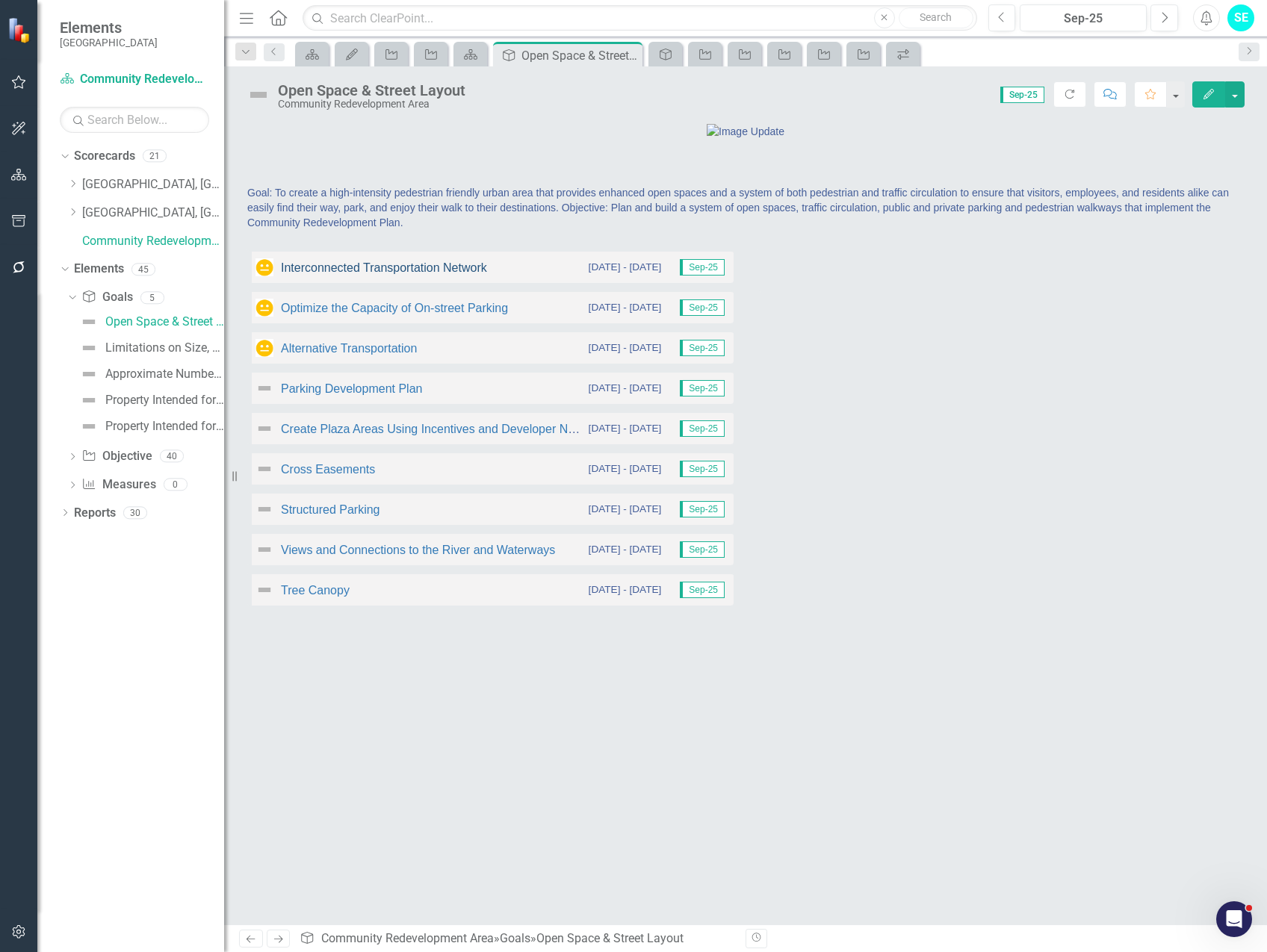
click at [357, 274] on link "Interconnected Transportation Network" at bounding box center [384, 268] width 206 height 12
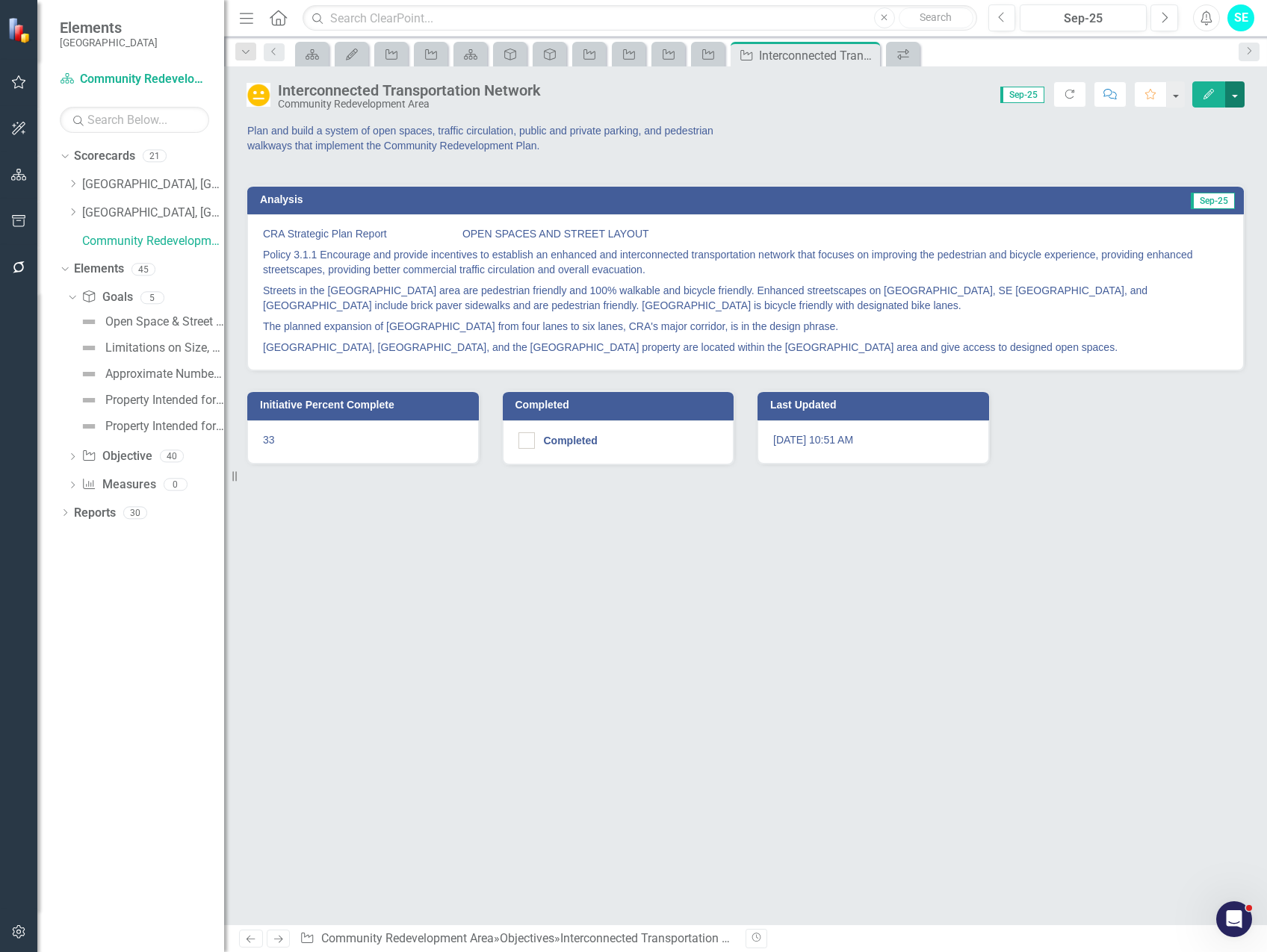
click at [1238, 98] on button "button" at bounding box center [1234, 94] width 20 height 26
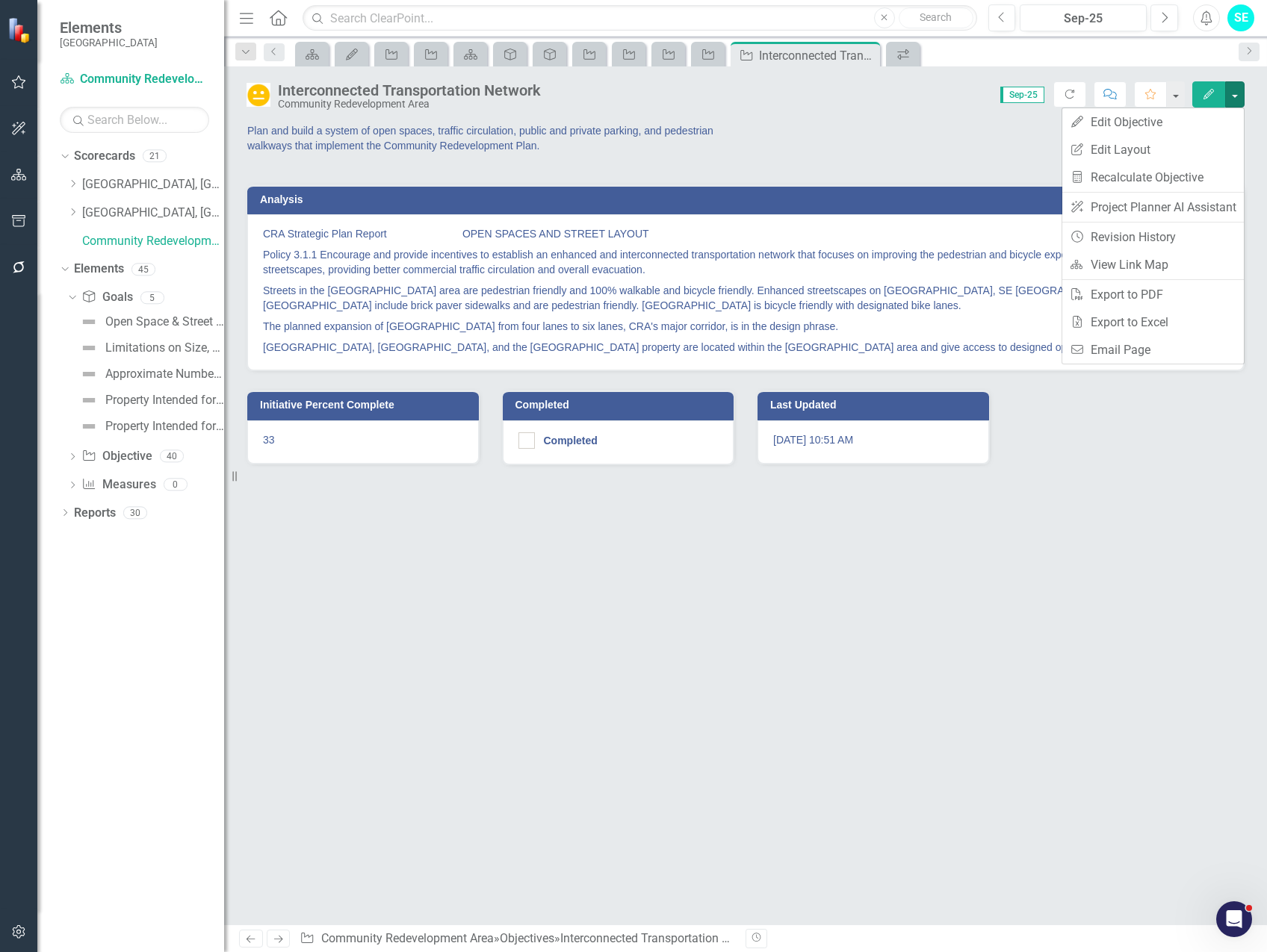
click at [536, 267] on p "Policy 3.1.1 Encourage and provide incentives to establish an enhanced and inte…" at bounding box center [745, 261] width 965 height 35
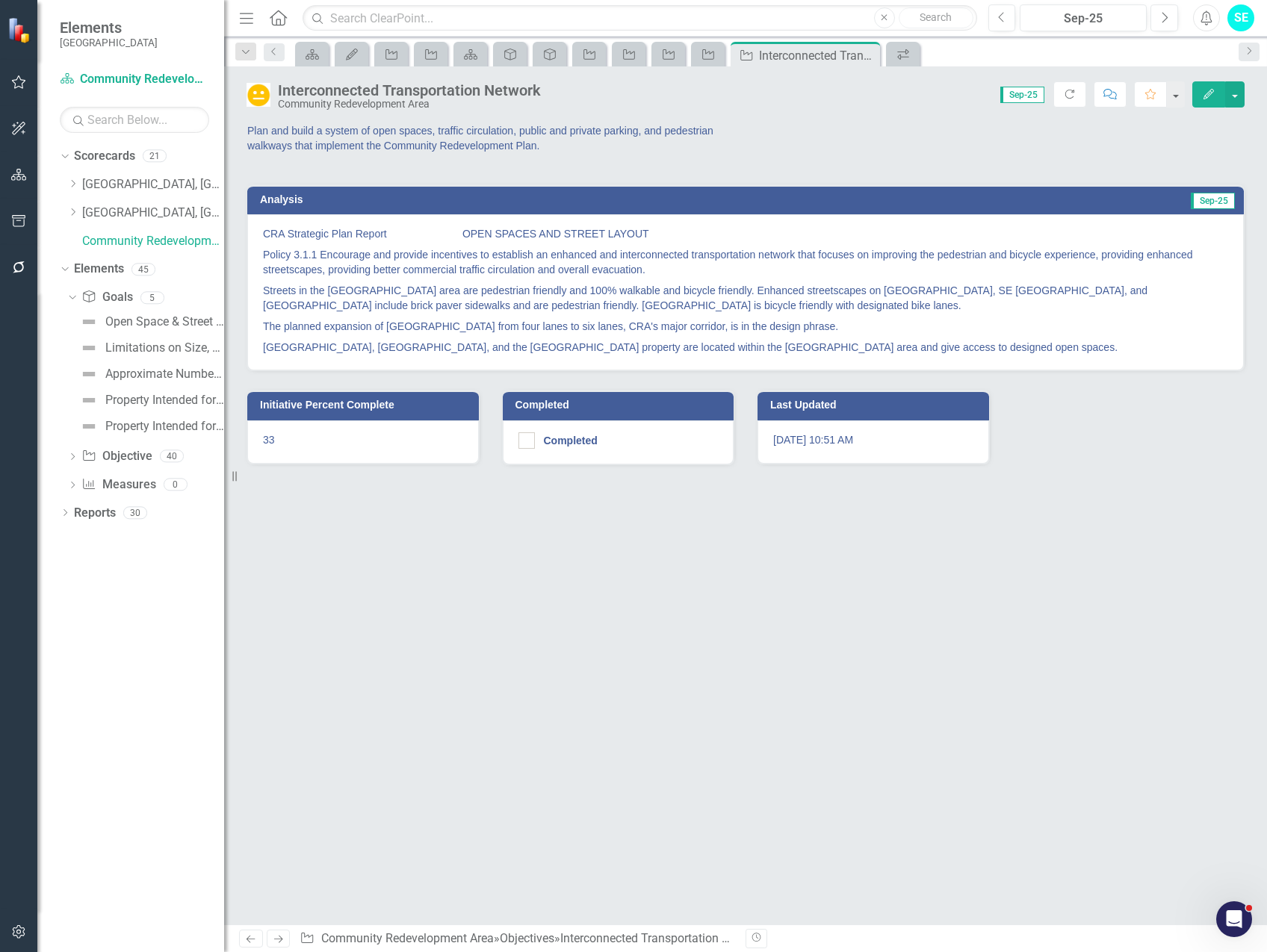
click at [538, 265] on p "Policy 3.1.1 Encourage and provide incentives to establish an enhanced and inte…" at bounding box center [745, 261] width 965 height 35
click at [547, 269] on p "Policy 3.1.1 Encourage and provide incentives to establish an enhanced and inte…" at bounding box center [745, 261] width 965 height 35
click at [546, 269] on p "Policy 3.1.1 Encourage and provide incentives to establish an enhanced and inte…" at bounding box center [745, 261] width 965 height 35
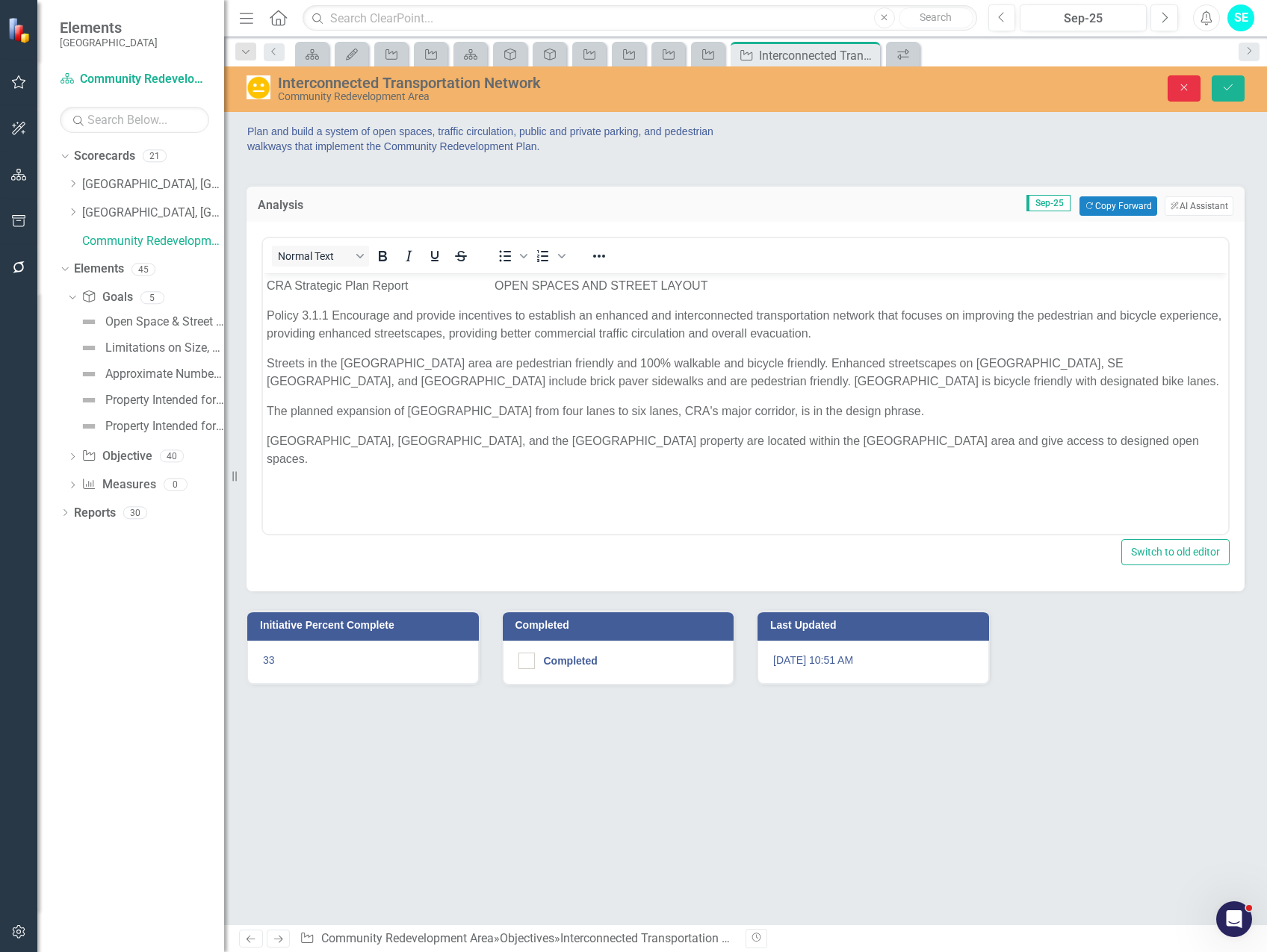
click at [1190, 88] on icon "Close" at bounding box center [1183, 88] width 13 height 11
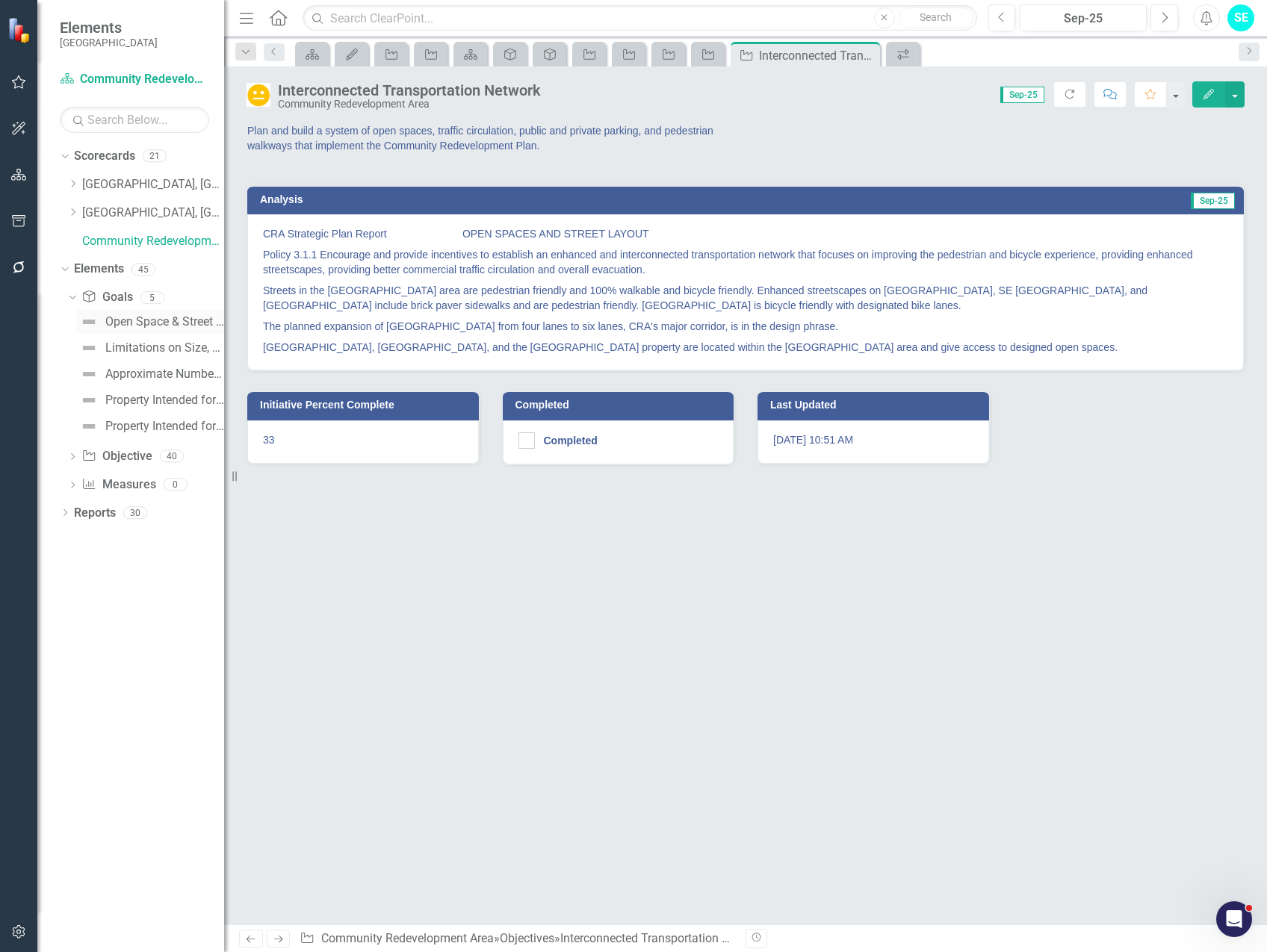
click at [154, 321] on div "Open Space & Street Layout" at bounding box center [165, 321] width 119 height 13
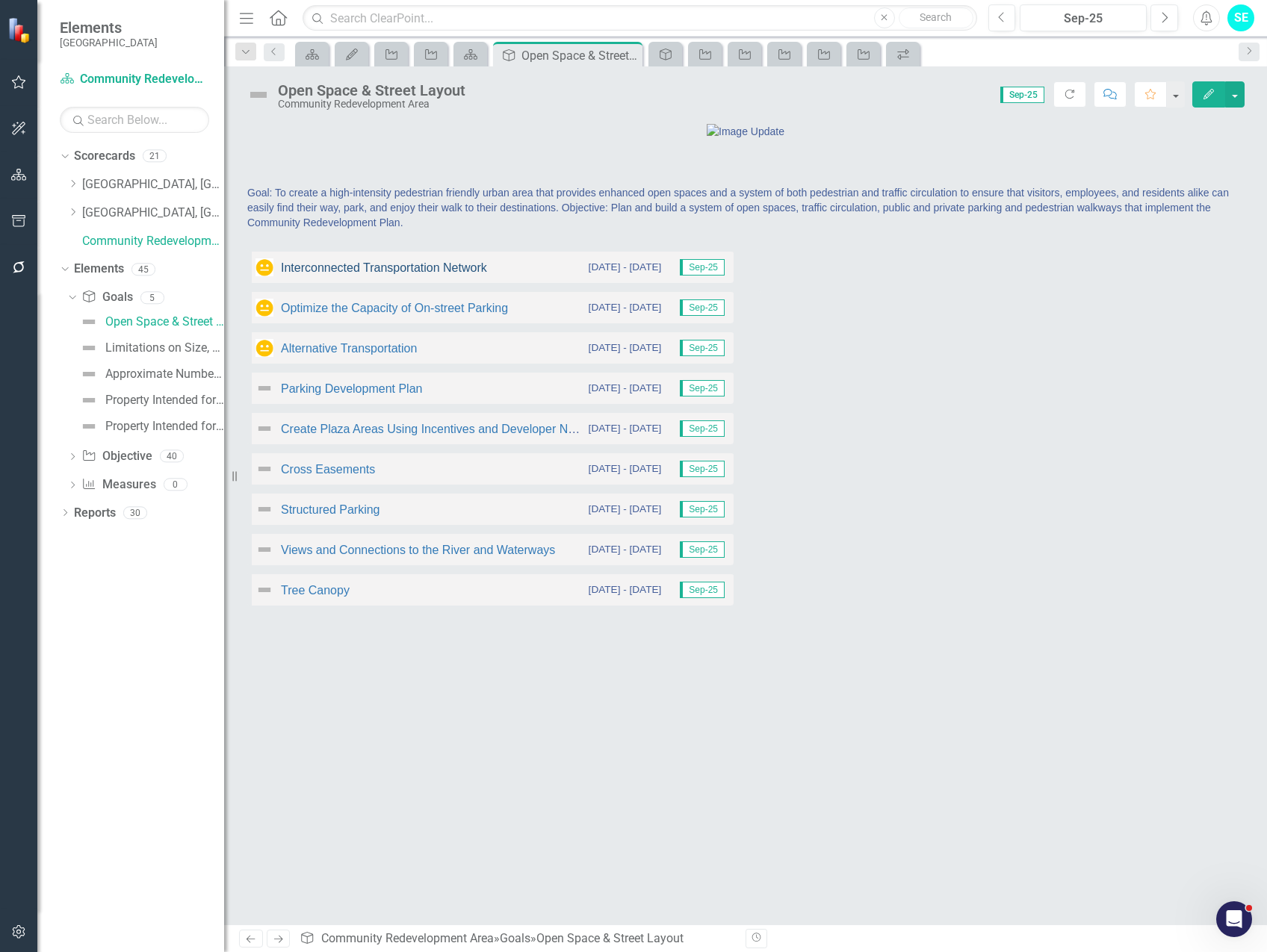
click at [371, 274] on link "Interconnected Transportation Network" at bounding box center [384, 268] width 206 height 12
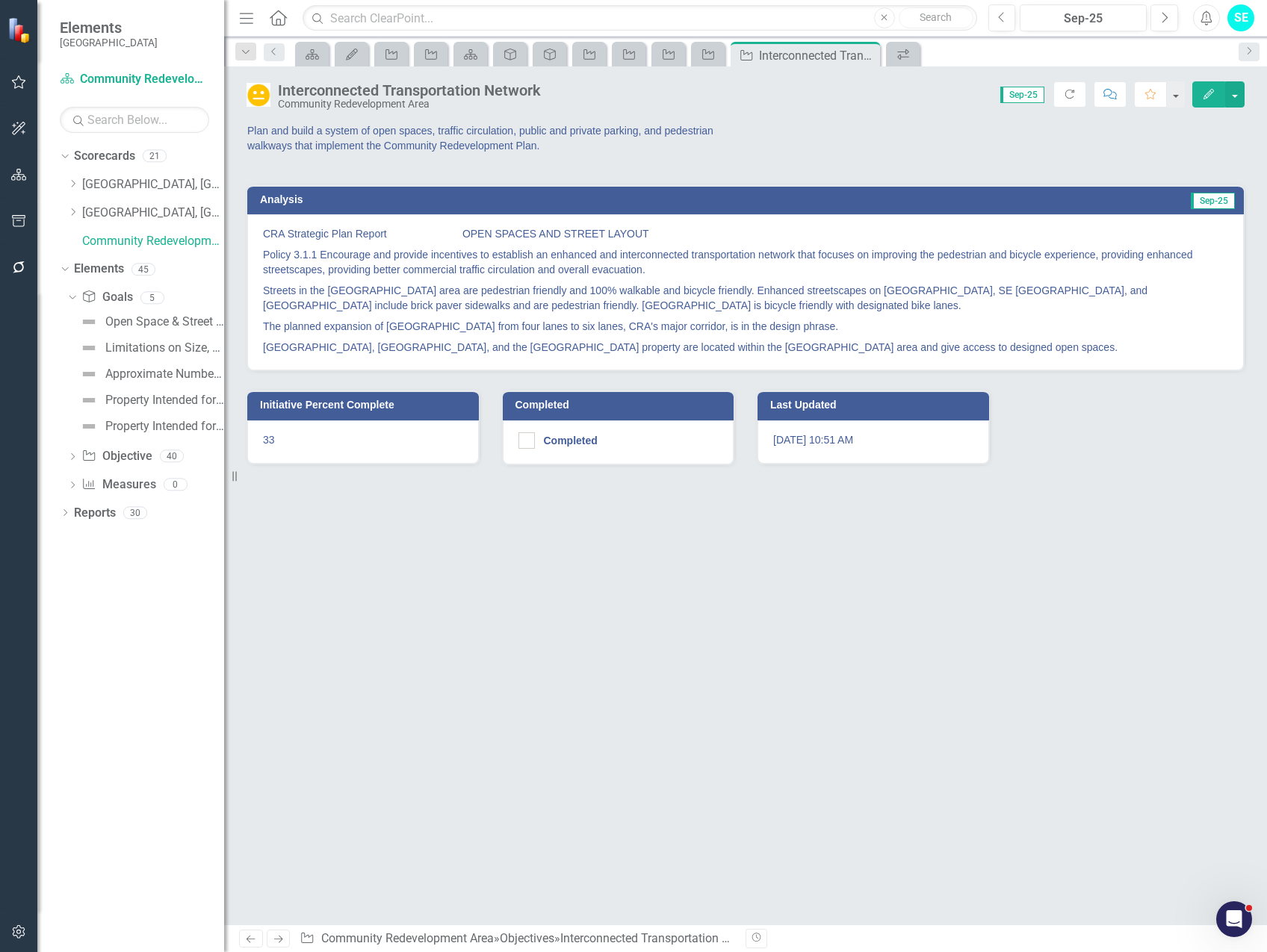
click at [621, 268] on p "Policy 3.1.1 Encourage and provide incentives to establish an enhanced and inte…" at bounding box center [745, 261] width 965 height 35
click at [618, 265] on p "Policy 3.1.1 Encourage and provide incentives to establish an enhanced and inte…" at bounding box center [745, 261] width 965 height 35
click at [646, 270] on p "Policy 3.1.1 Encourage and provide incentives to establish an enhanced and inte…" at bounding box center [745, 261] width 965 height 35
click at [646, 268] on p "Policy 3.1.1 Encourage and provide incentives to establish an enhanced and inte…" at bounding box center [745, 261] width 965 height 35
click at [972, 270] on p "Policy 3.1.1 Encourage and provide incentives to establish an enhanced and inte…" at bounding box center [745, 261] width 965 height 35
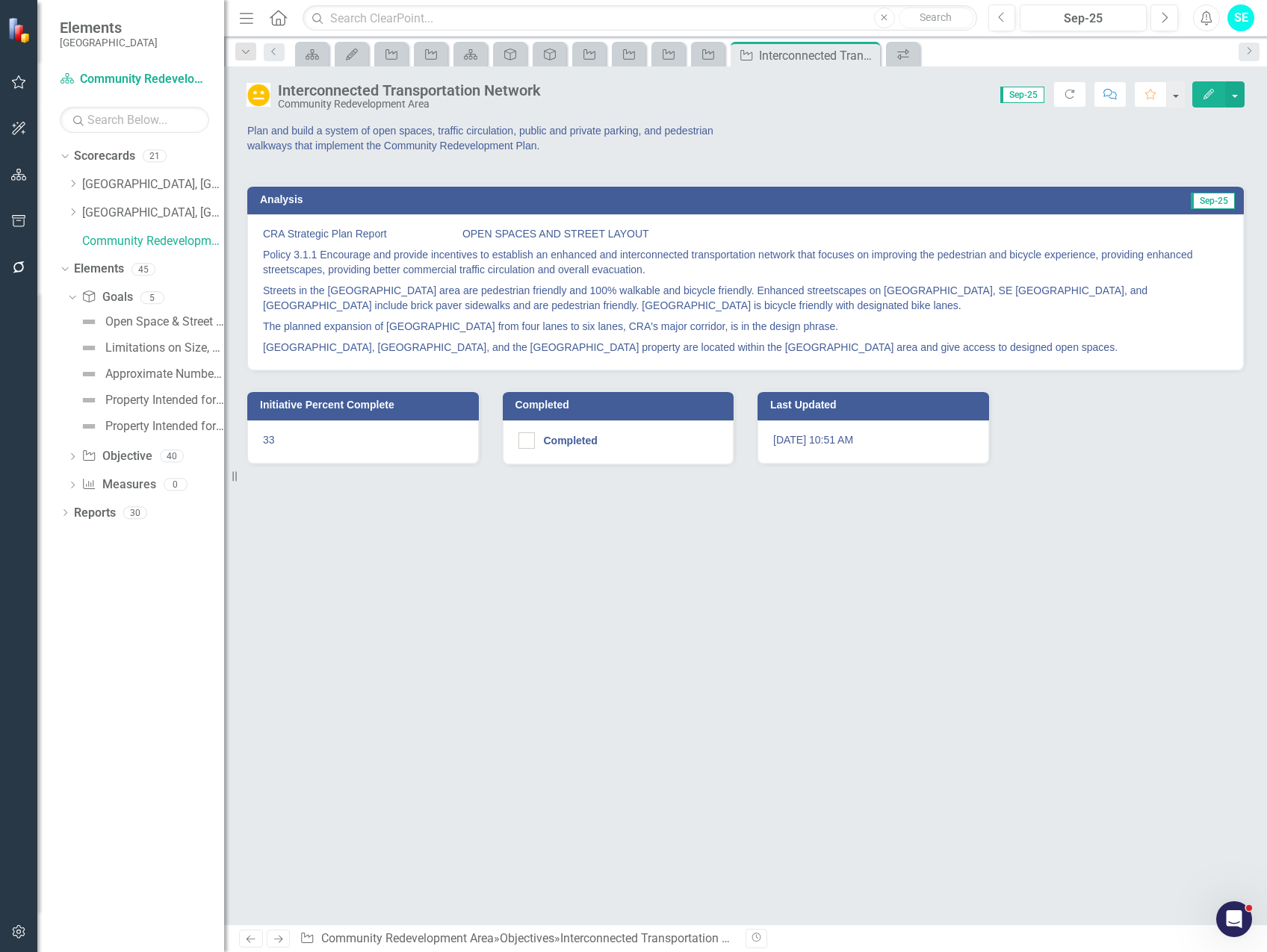
click at [972, 268] on p "Policy 3.1.1 Encourage and provide incentives to establish an enhanced and inte…" at bounding box center [745, 261] width 965 height 35
click at [376, 294] on p "Streets in the [GEOGRAPHIC_DATA] area are pedestrian friendly and 100% walkable…" at bounding box center [745, 298] width 965 height 35
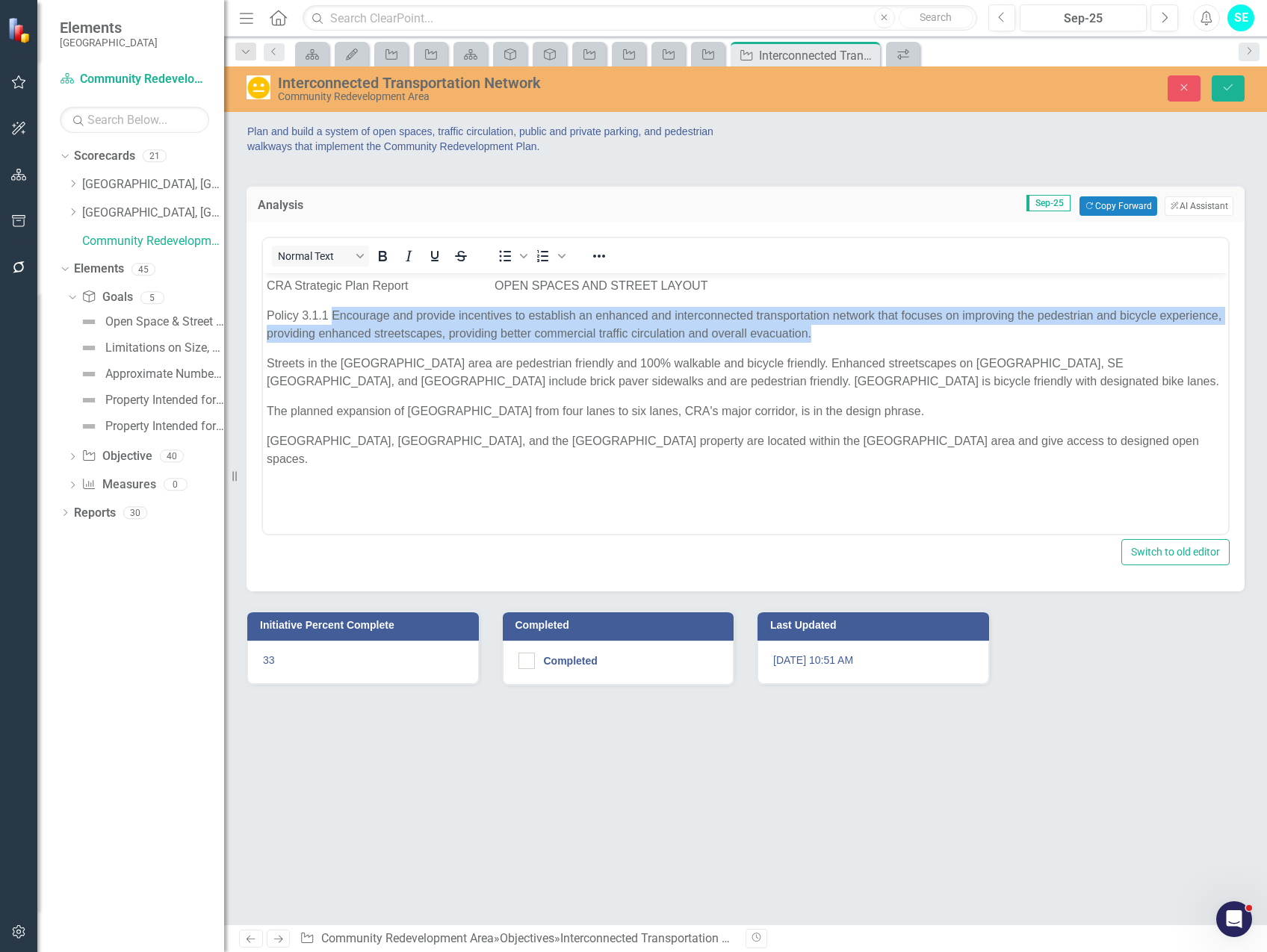
drag, startPoint x: 812, startPoint y: 334, endPoint x: 334, endPoint y: 312, distance: 478.5
click at [334, 312] on p "Policy 3.1.1 Encourage and provide incentives to establish an enhanced and inte…" at bounding box center [746, 324] width 958 height 35
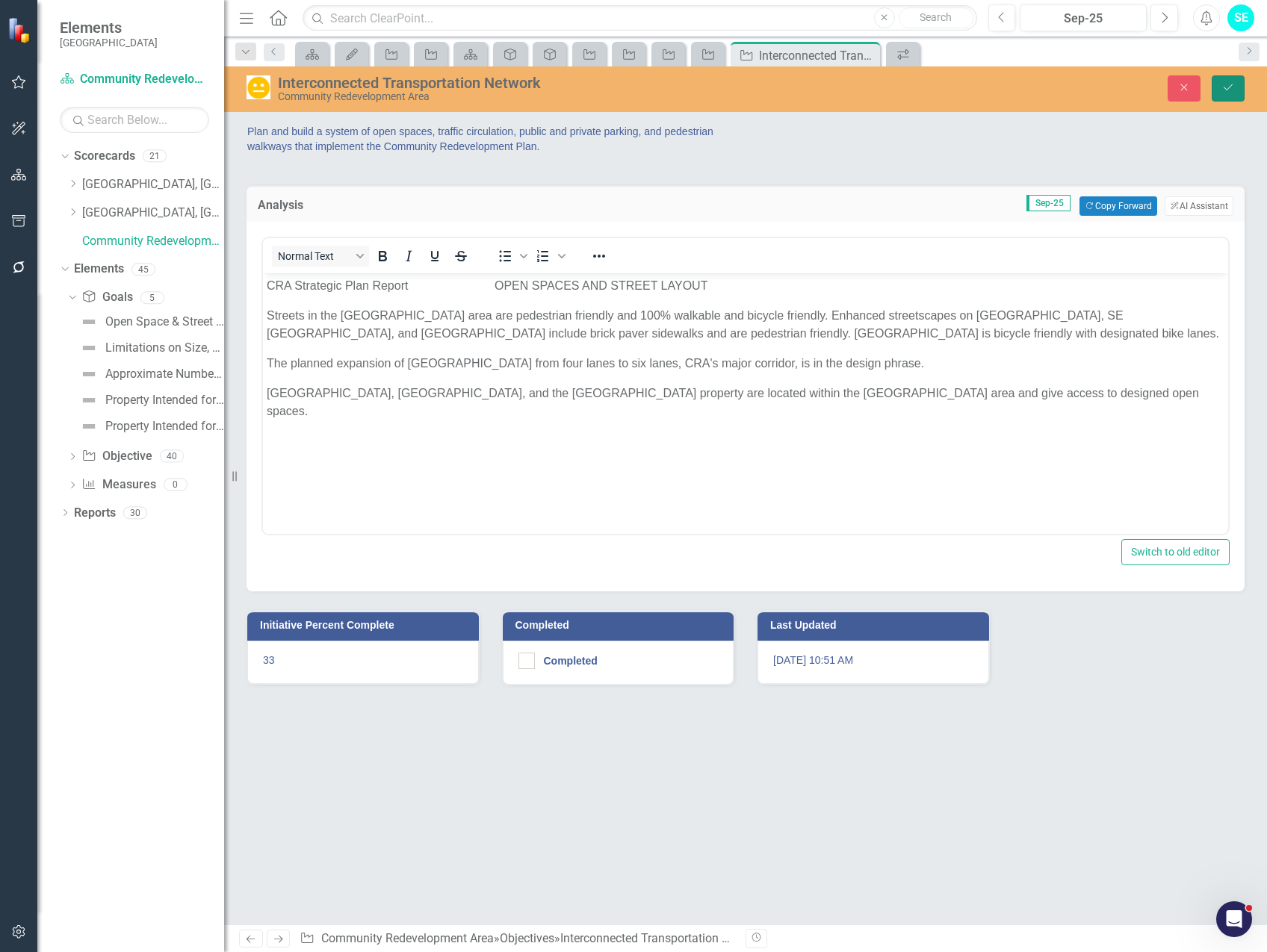
click at [1238, 90] on button "Save" at bounding box center [1227, 88] width 33 height 26
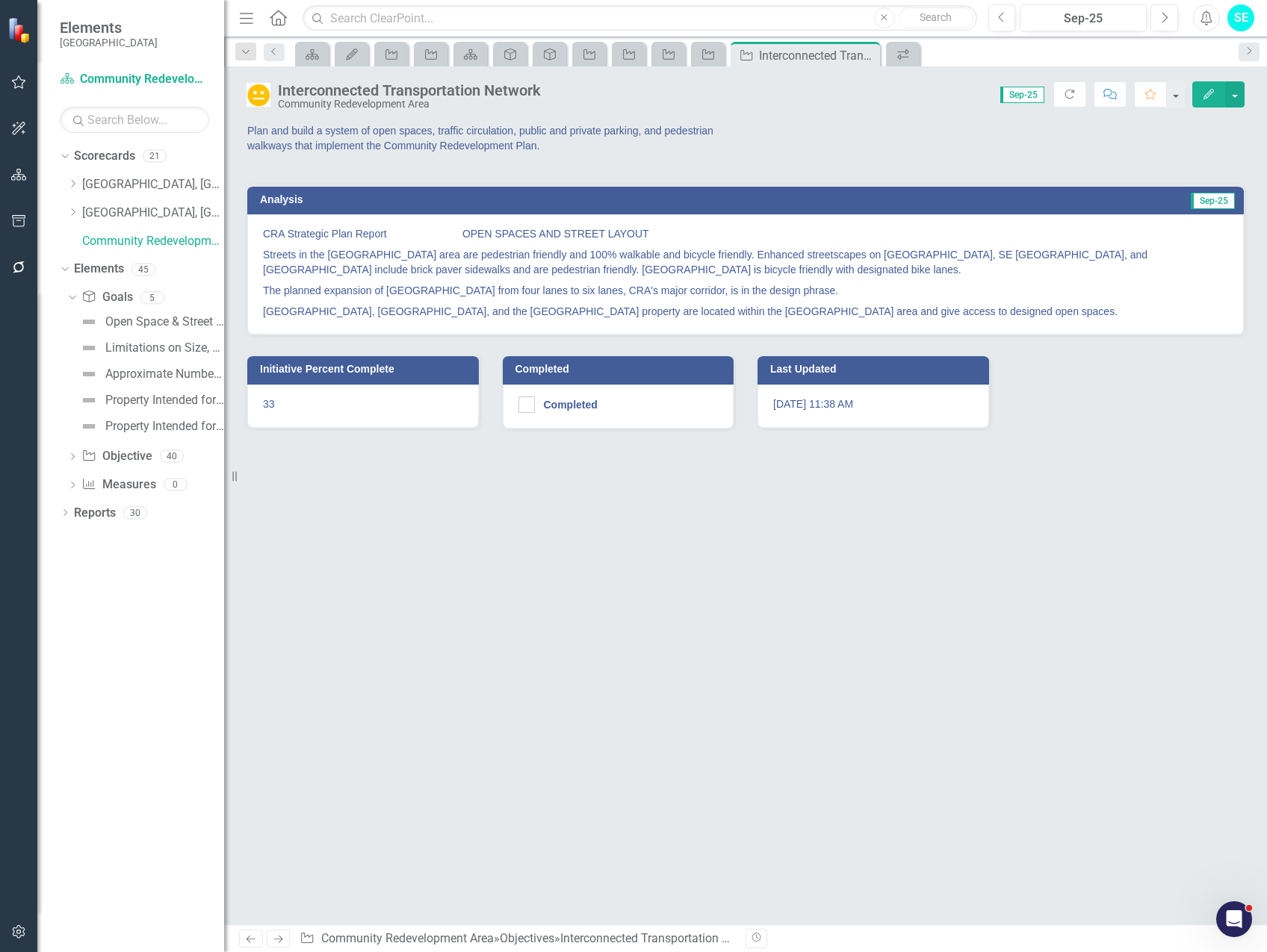
click at [430, 138] on p "Plan and build a system of open spaces, traffic circulation, public and private…" at bounding box center [490, 138] width 486 height 30
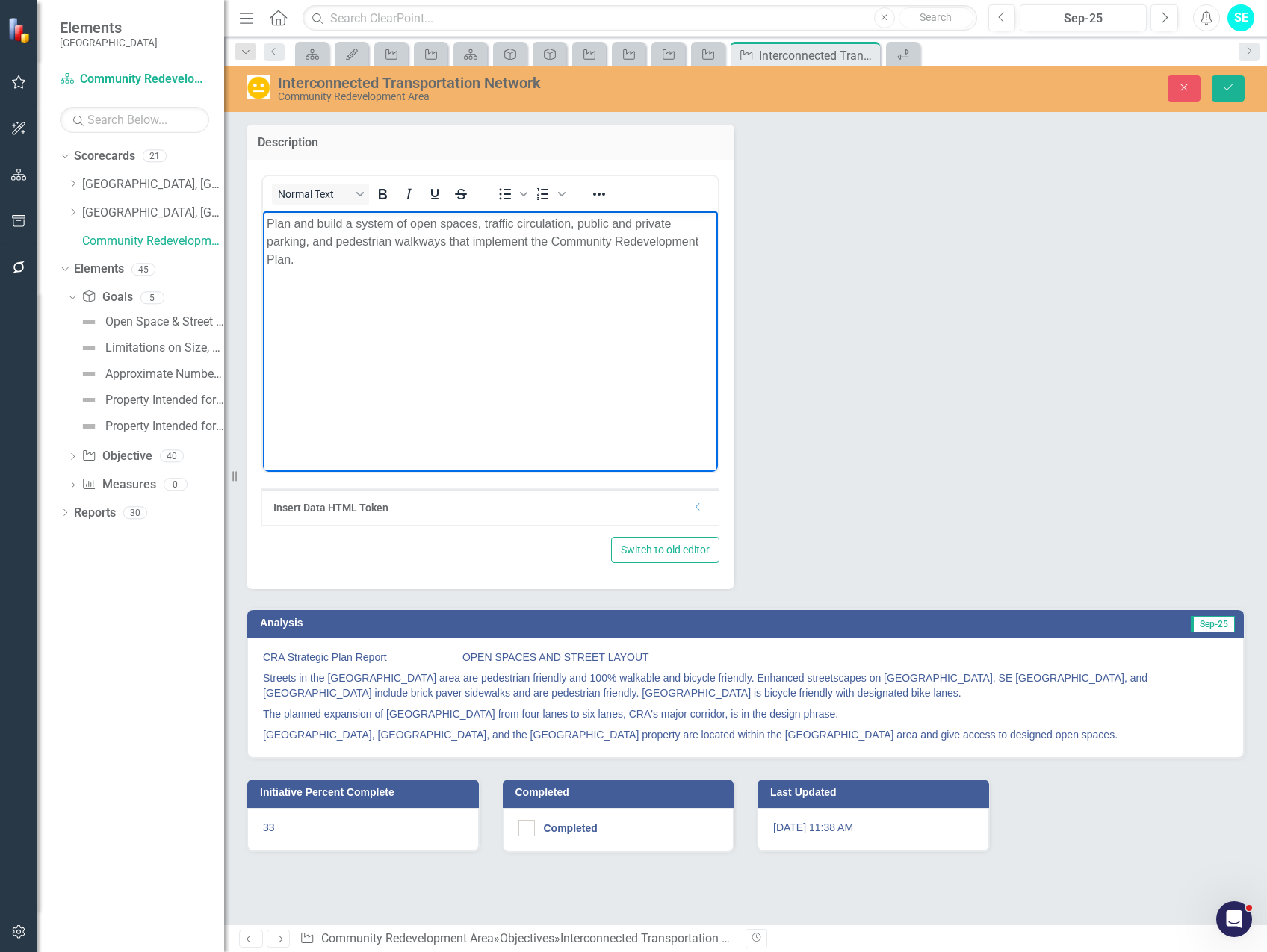
drag, startPoint x: 309, startPoint y: 262, endPoint x: 508, endPoint y: 427, distance: 258.5
click at [262, 215] on html "Plan and build a system of open spaces, traffic circulation, public and private…" at bounding box center [489, 323] width 455 height 224
paste body "Rich Text Area. Press ALT-0 for help."
click at [1233, 85] on icon "Save" at bounding box center [1227, 88] width 13 height 11
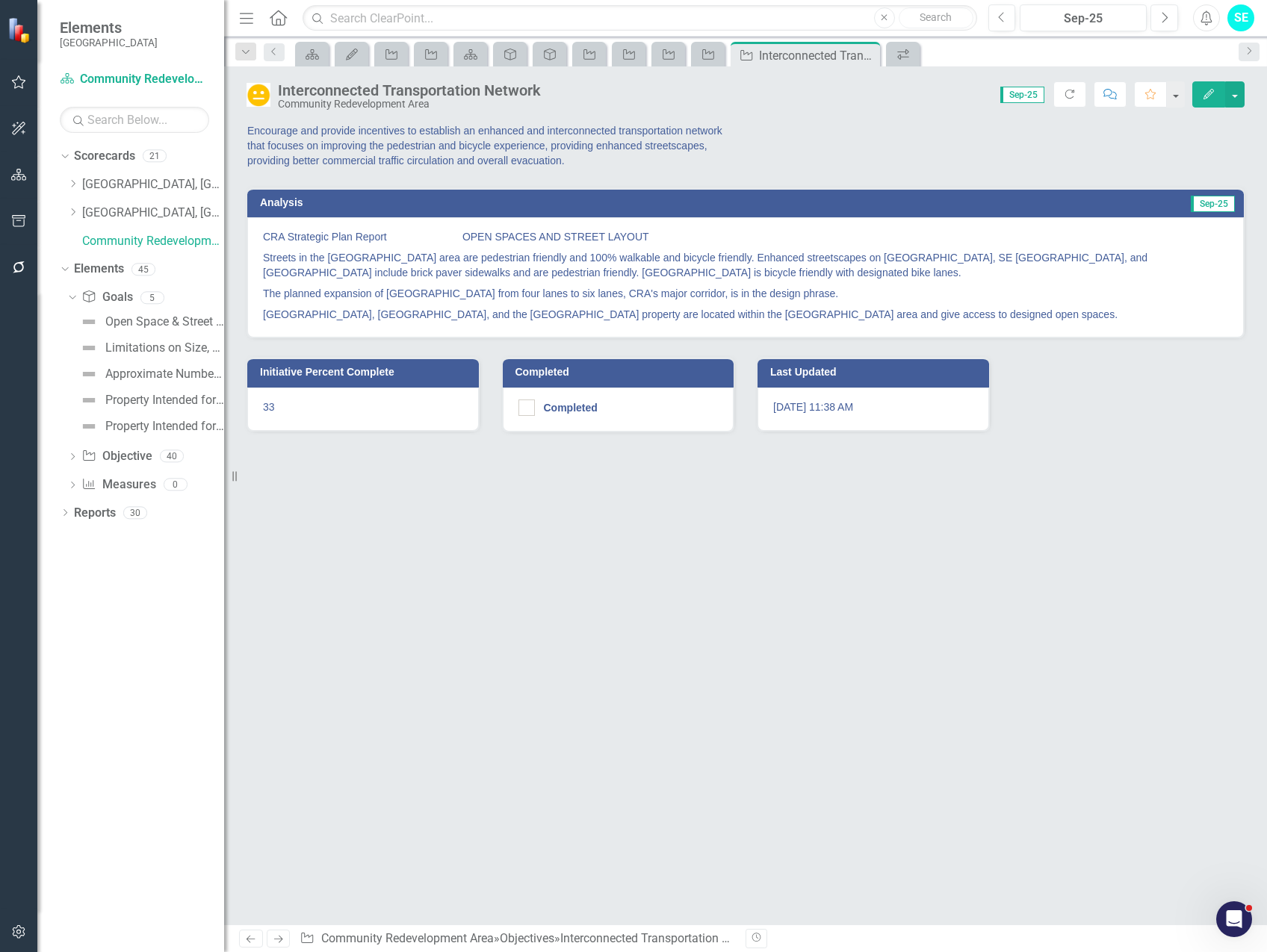
click at [317, 410] on p "33" at bounding box center [363, 407] width 200 height 15
click at [317, 408] on p "33" at bounding box center [363, 407] width 200 height 15
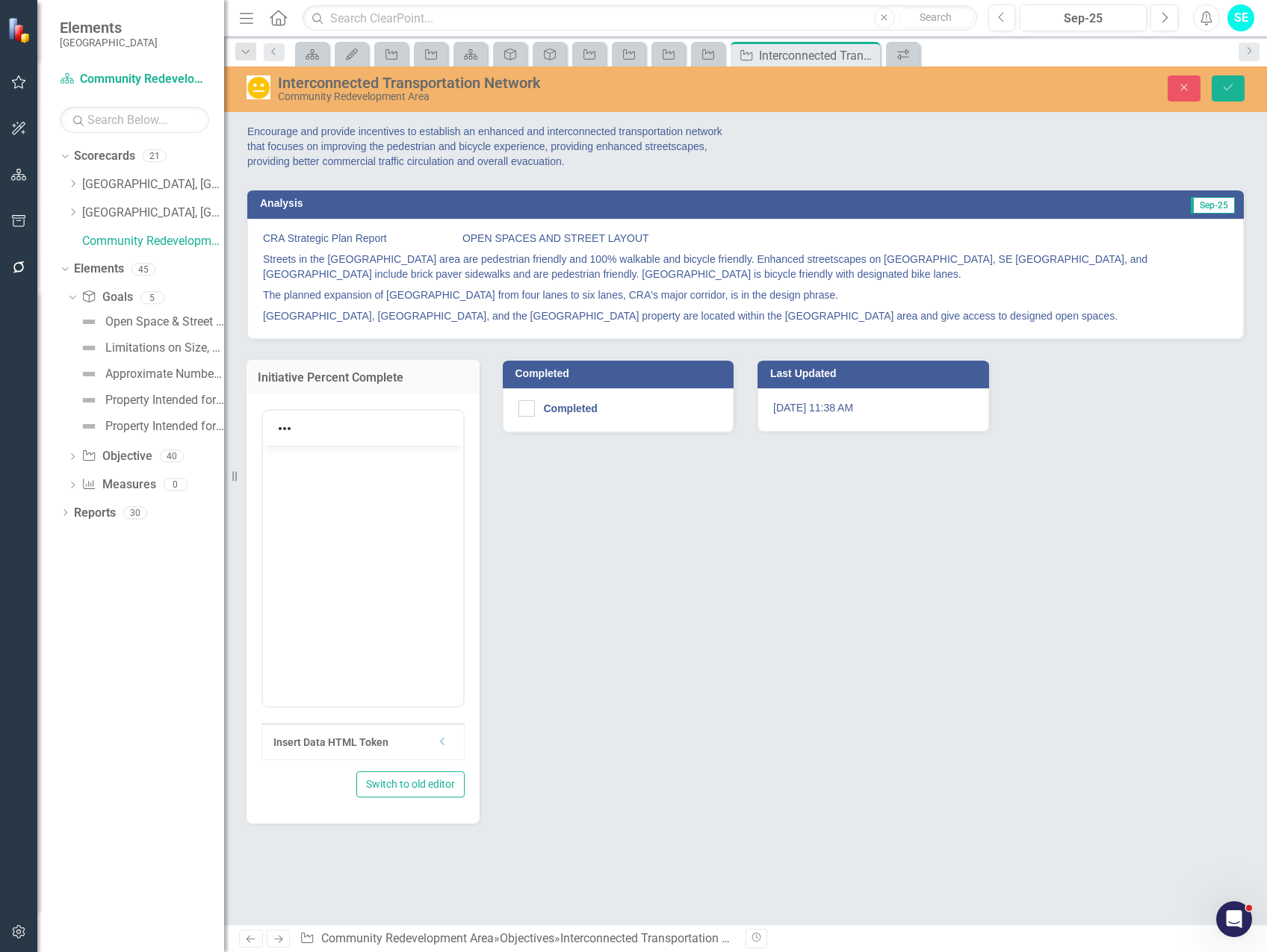
click at [314, 408] on div "<p>33</p> Insert Data HTML Token Dropdown" at bounding box center [363, 582] width 203 height 355
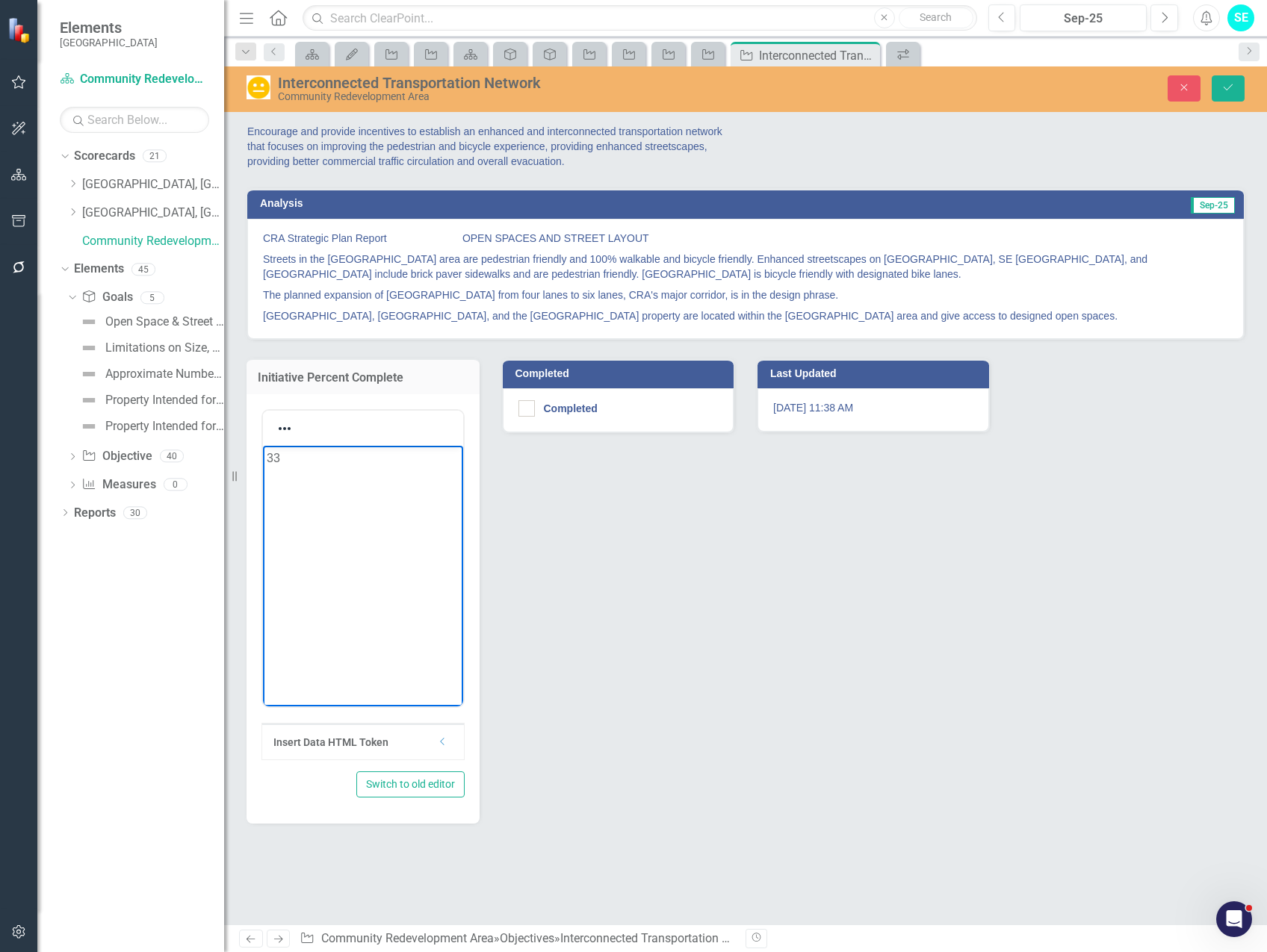
click at [325, 473] on body "33" at bounding box center [363, 558] width 200 height 224
click at [598, 546] on div "Initiative Percent Complete <p>33</p> Insert Data HTML Token Dropdown Switch to…" at bounding box center [745, 581] width 1021 height 485
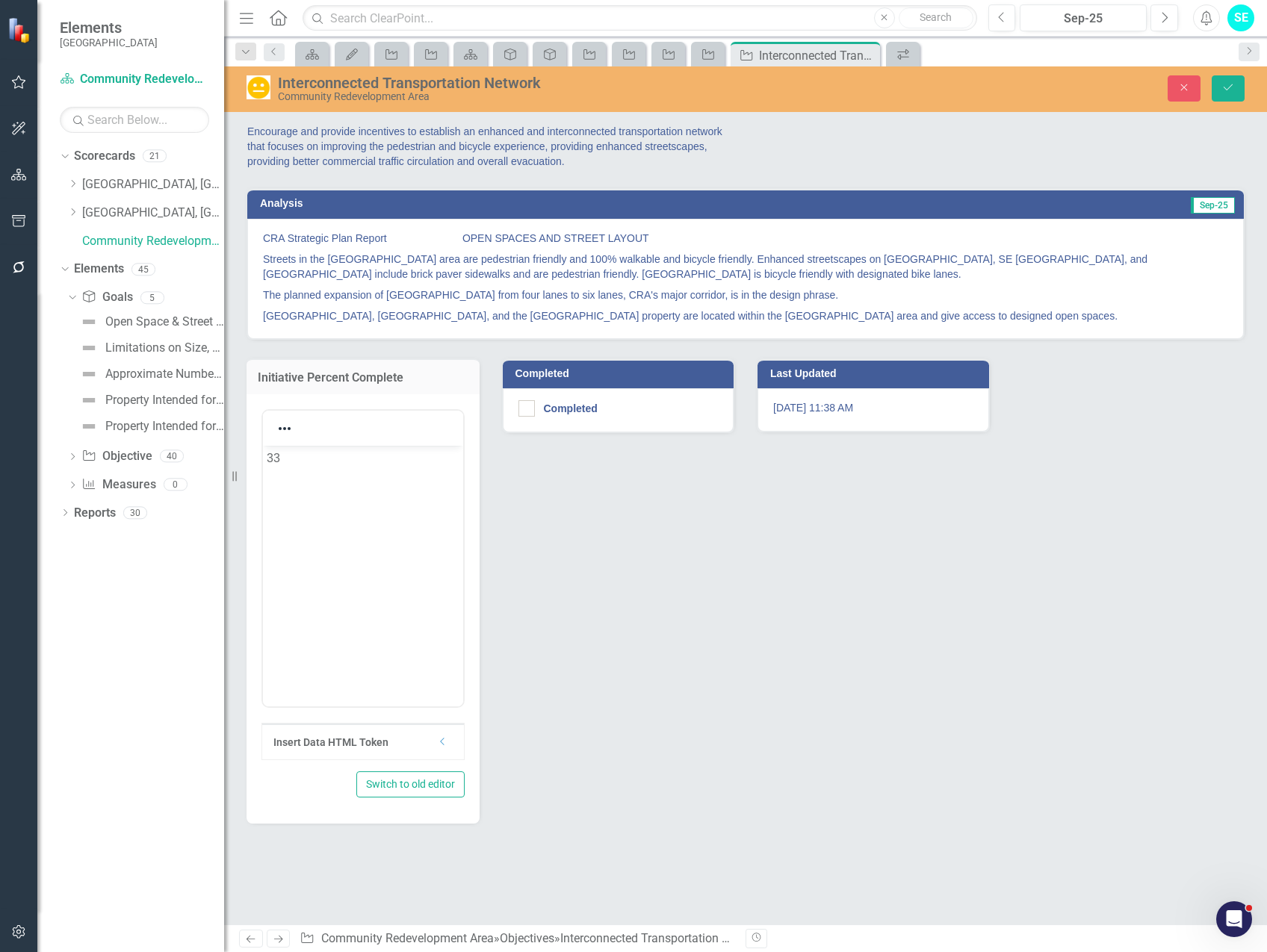
click at [598, 546] on div "Initiative Percent Complete <p>33</p> Insert Data HTML Token Dropdown Switch to…" at bounding box center [745, 581] width 1021 height 485
drag, startPoint x: 598, startPoint y: 546, endPoint x: 537, endPoint y: 524, distance: 64.8
click at [537, 526] on div "Initiative Percent Complete <p>33</p> Insert Data HTML Token Dropdown Switch to…" at bounding box center [745, 581] width 1021 height 485
click at [537, 524] on div "Initiative Percent Complete <p>33</p> Insert Data HTML Token Dropdown Switch to…" at bounding box center [745, 581] width 1021 height 485
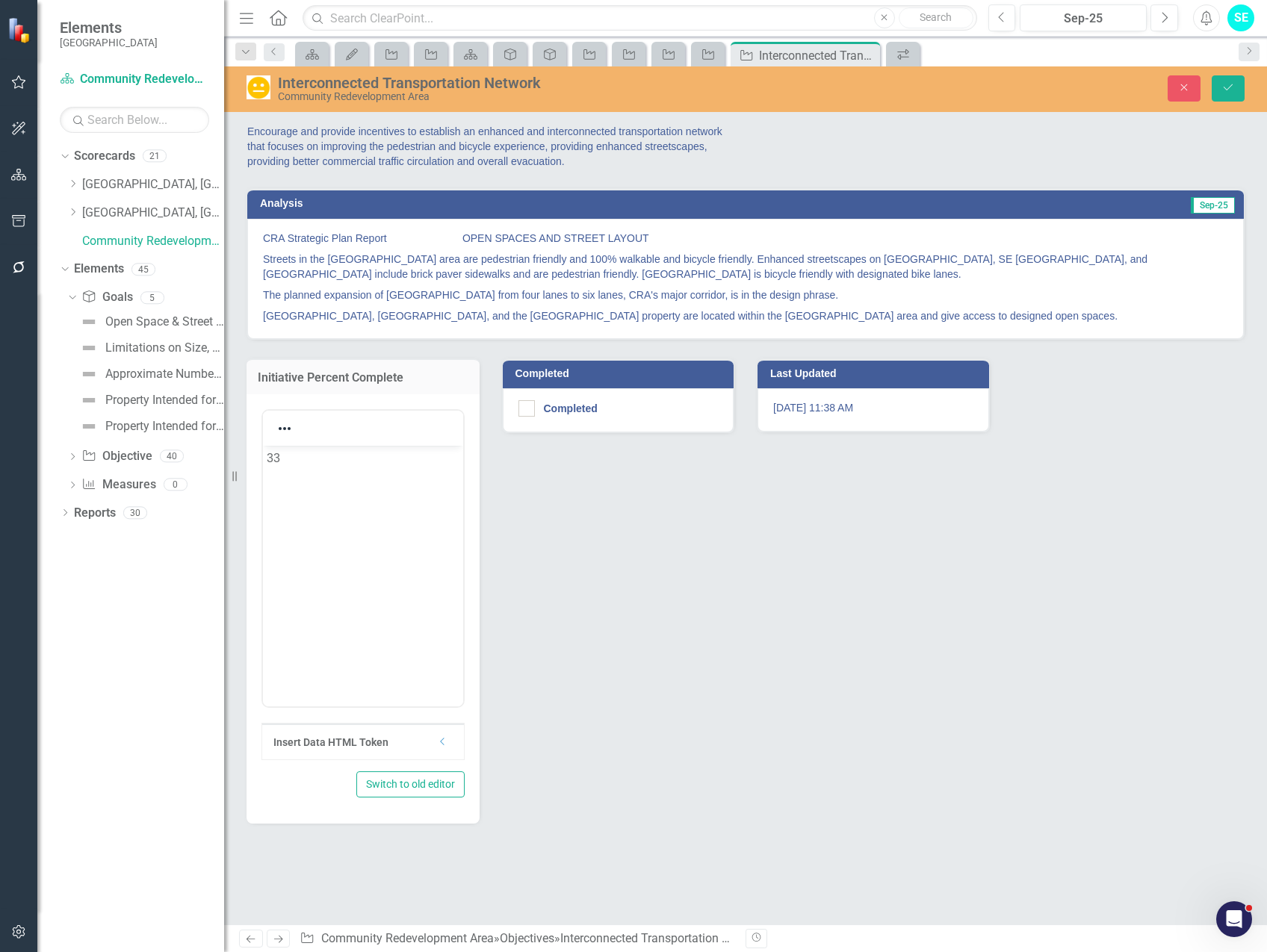
drag, startPoint x: 537, startPoint y: 524, endPoint x: 434, endPoint y: 349, distance: 203.1
click at [434, 349] on div "Initiative Percent Complete <p>33</p> Insert Data HTML Token Dropdown Switch to…" at bounding box center [363, 581] width 255 height 485
click at [434, 348] on div "Initiative Percent Complete <p>33</p> Insert Data HTML Token Dropdown Switch to…" at bounding box center [363, 581] width 255 height 485
click at [1173, 90] on button "Close" at bounding box center [1184, 88] width 33 height 26
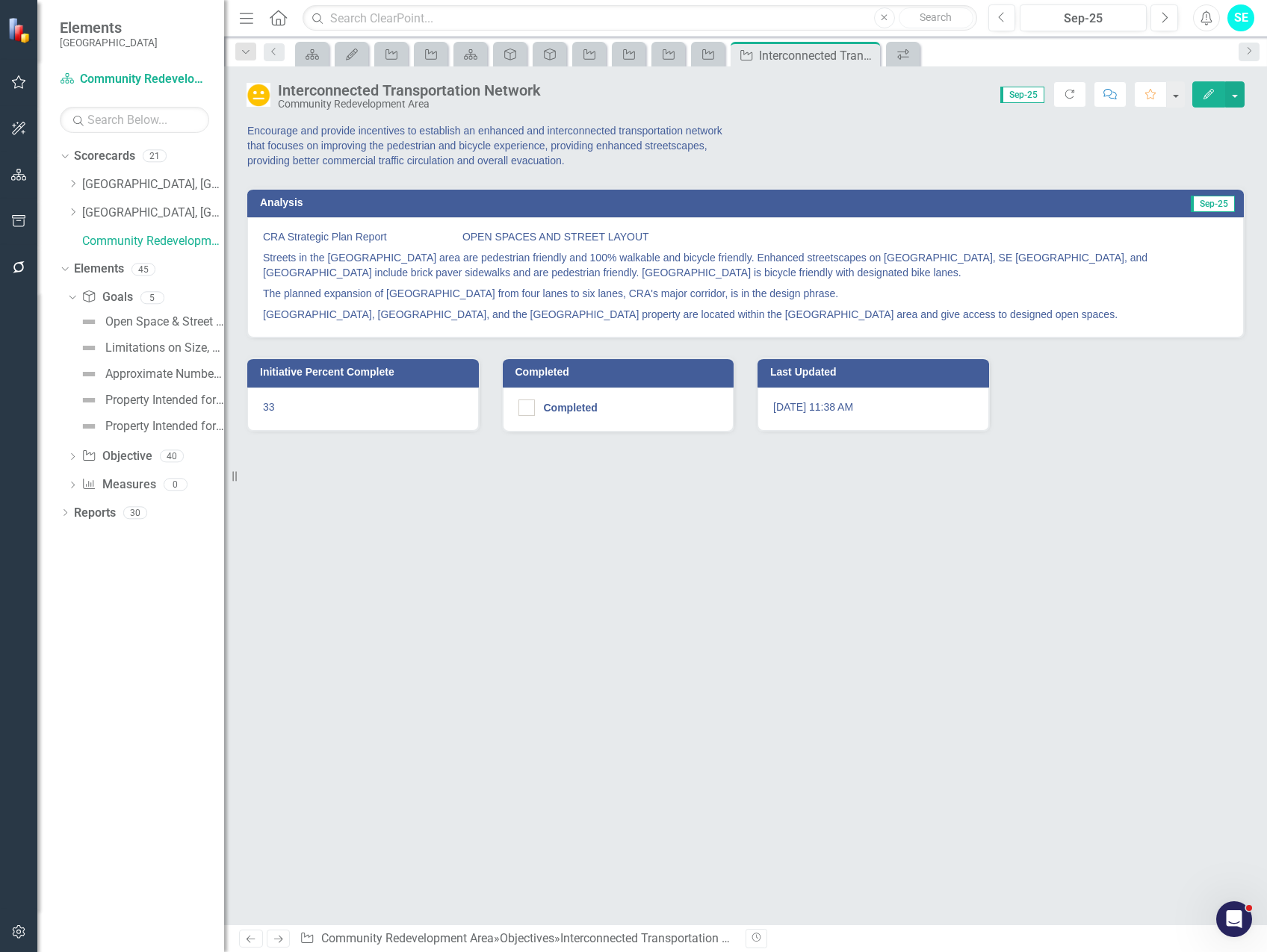
click at [293, 400] on p "33" at bounding box center [363, 407] width 200 height 15
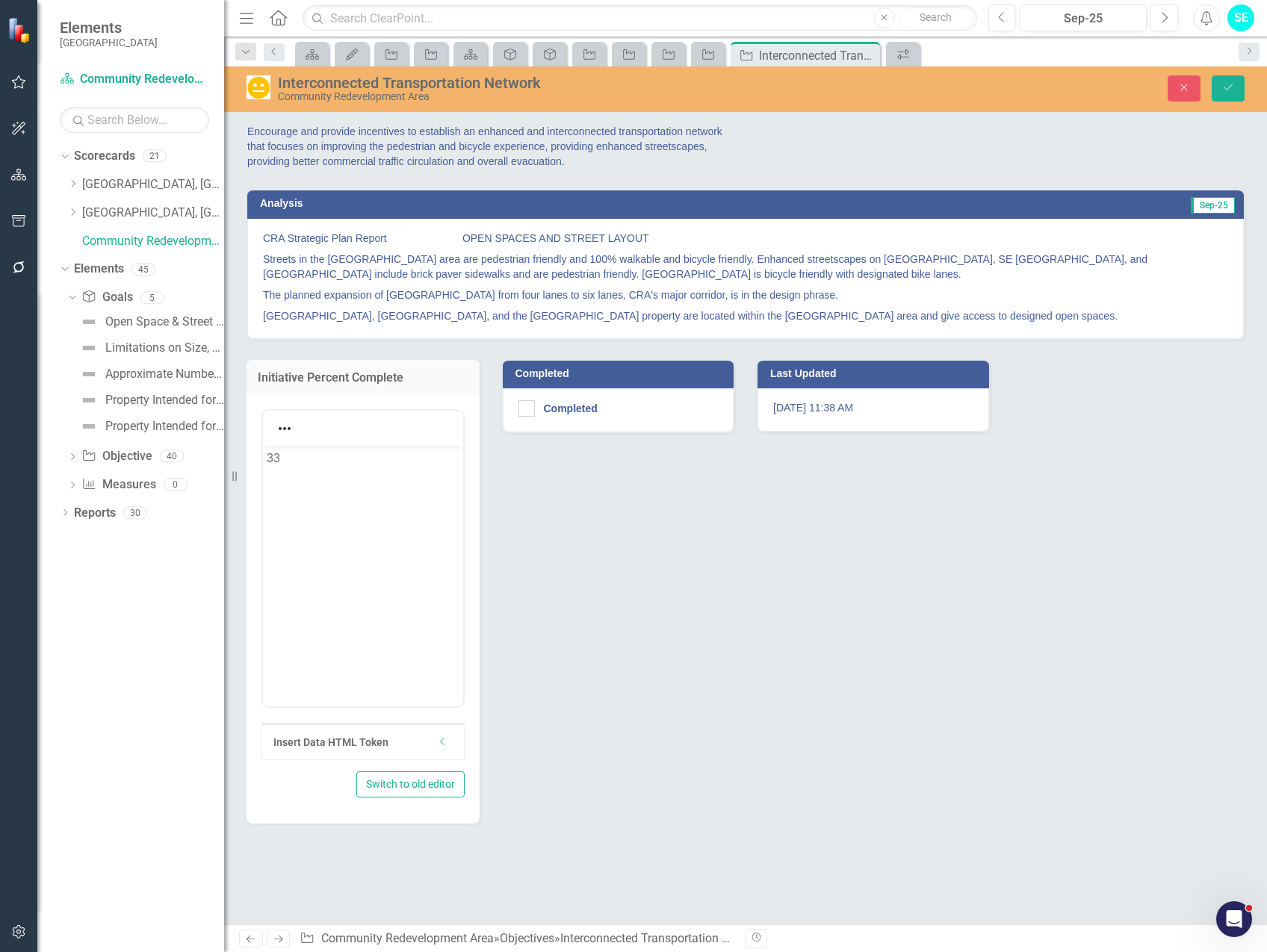
click at [595, 571] on div "Initiative Percent Complete <p>33</p> Insert Data HTML Token Dropdown Switch to…" at bounding box center [745, 581] width 1021 height 485
click at [558, 538] on div "Initiative Percent Complete <p>33</p> Insert Data HTML Token Dropdown Switch to…" at bounding box center [745, 581] width 1021 height 485
click at [558, 537] on div "Initiative Percent Complete <p>33</p> Insert Data HTML Token Dropdown Switch to…" at bounding box center [745, 581] width 1021 height 485
drag, startPoint x: 558, startPoint y: 537, endPoint x: 535, endPoint y: 560, distance: 32.5
click at [535, 561] on div "Initiative Percent Complete <p>33</p> Insert Data HTML Token Dropdown Switch to…" at bounding box center [745, 581] width 1021 height 485
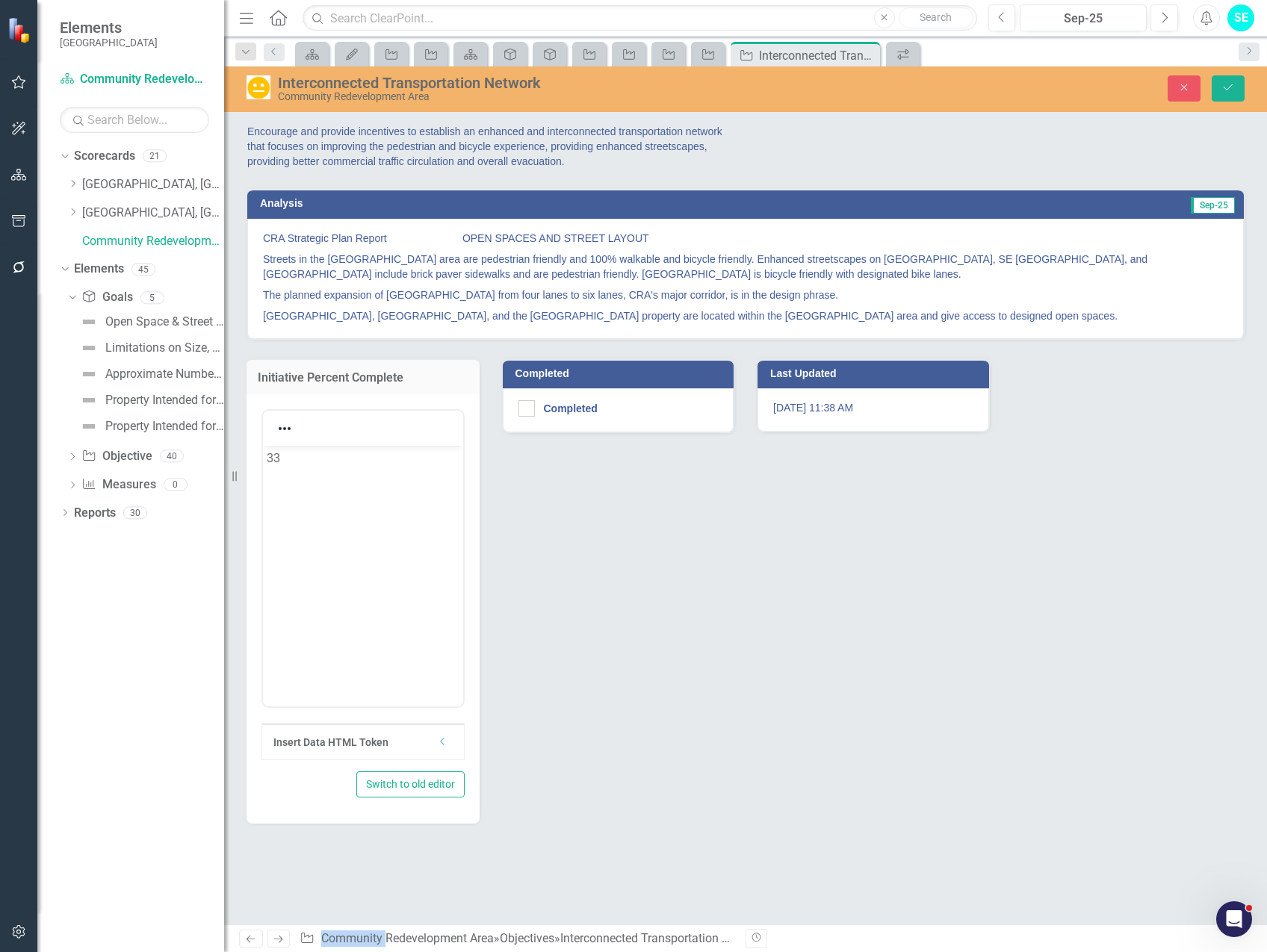
click at [535, 560] on div "Initiative Percent Complete <p>33</p> Insert Data HTML Token Dropdown Switch to…" at bounding box center [745, 581] width 1021 height 485
click at [1188, 92] on icon "Close" at bounding box center [1183, 88] width 13 height 11
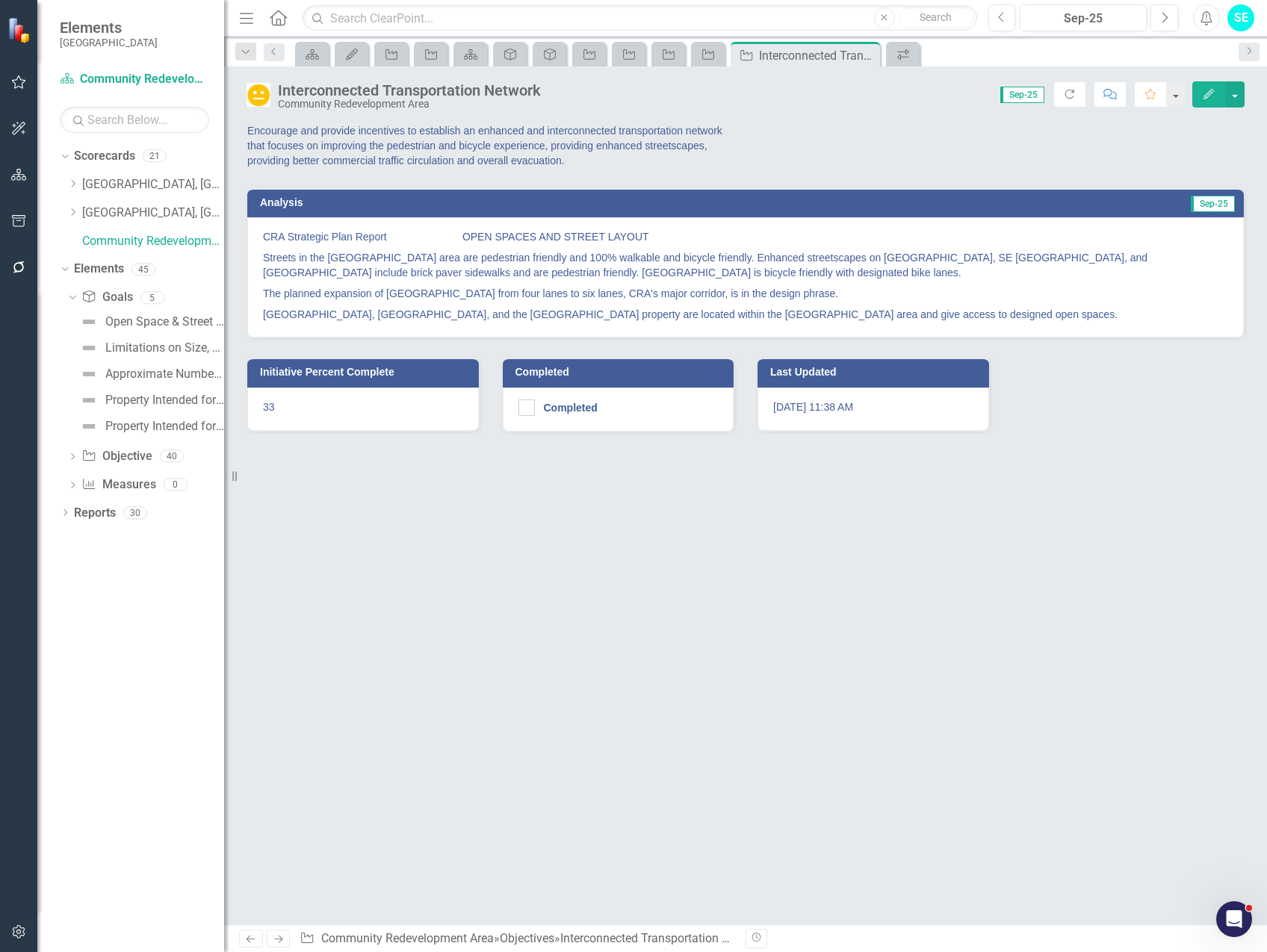
click at [374, 566] on div "Encourage and provide incentives to establish an enhanced and interconnected tr…" at bounding box center [746, 523] width 1043 height 802
click at [309, 154] on p "Encourage and provide incentives to establish an enhanced and interconnected tr…" at bounding box center [490, 145] width 486 height 45
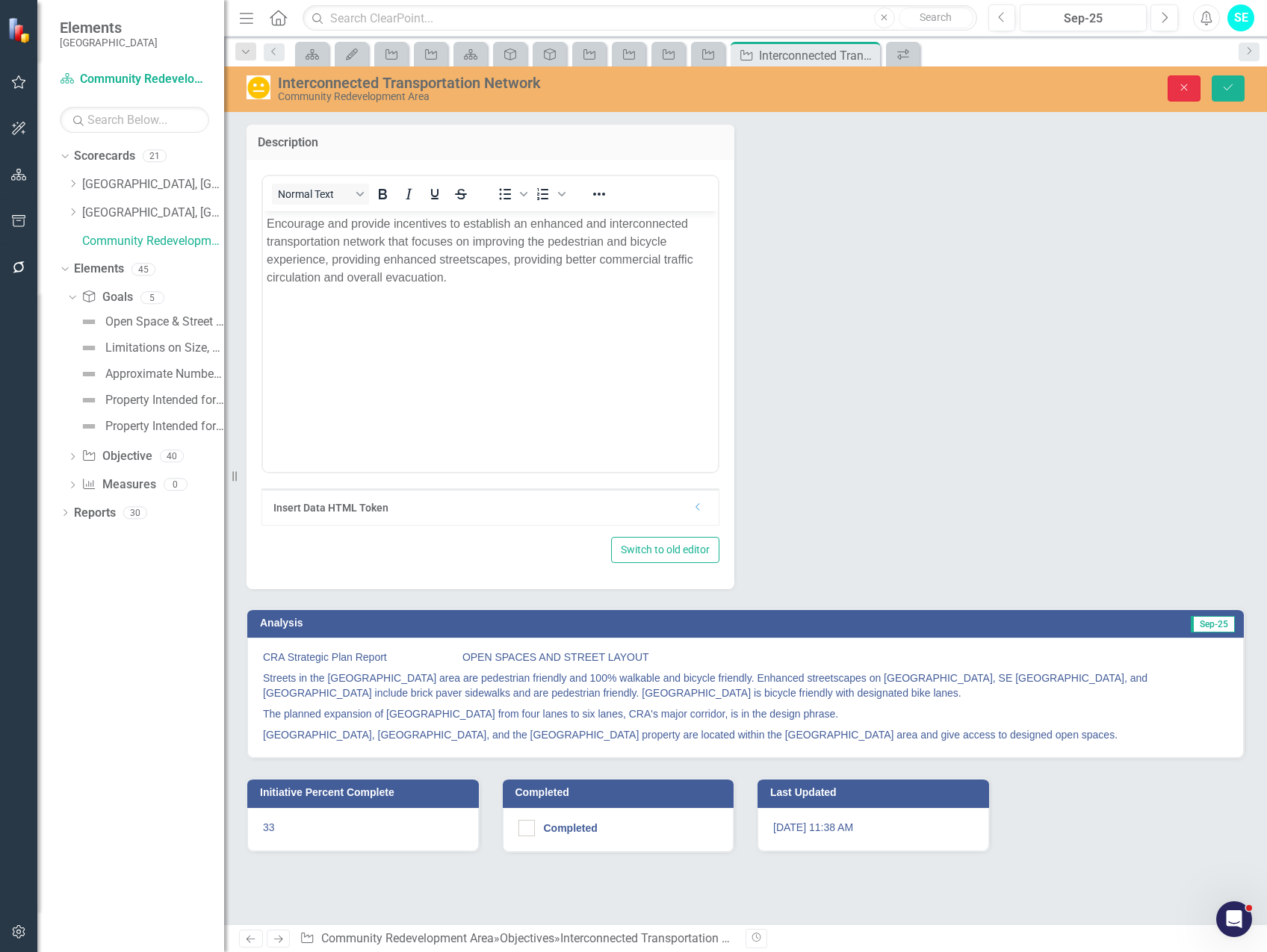
click at [1184, 96] on button "Close" at bounding box center [1184, 88] width 33 height 26
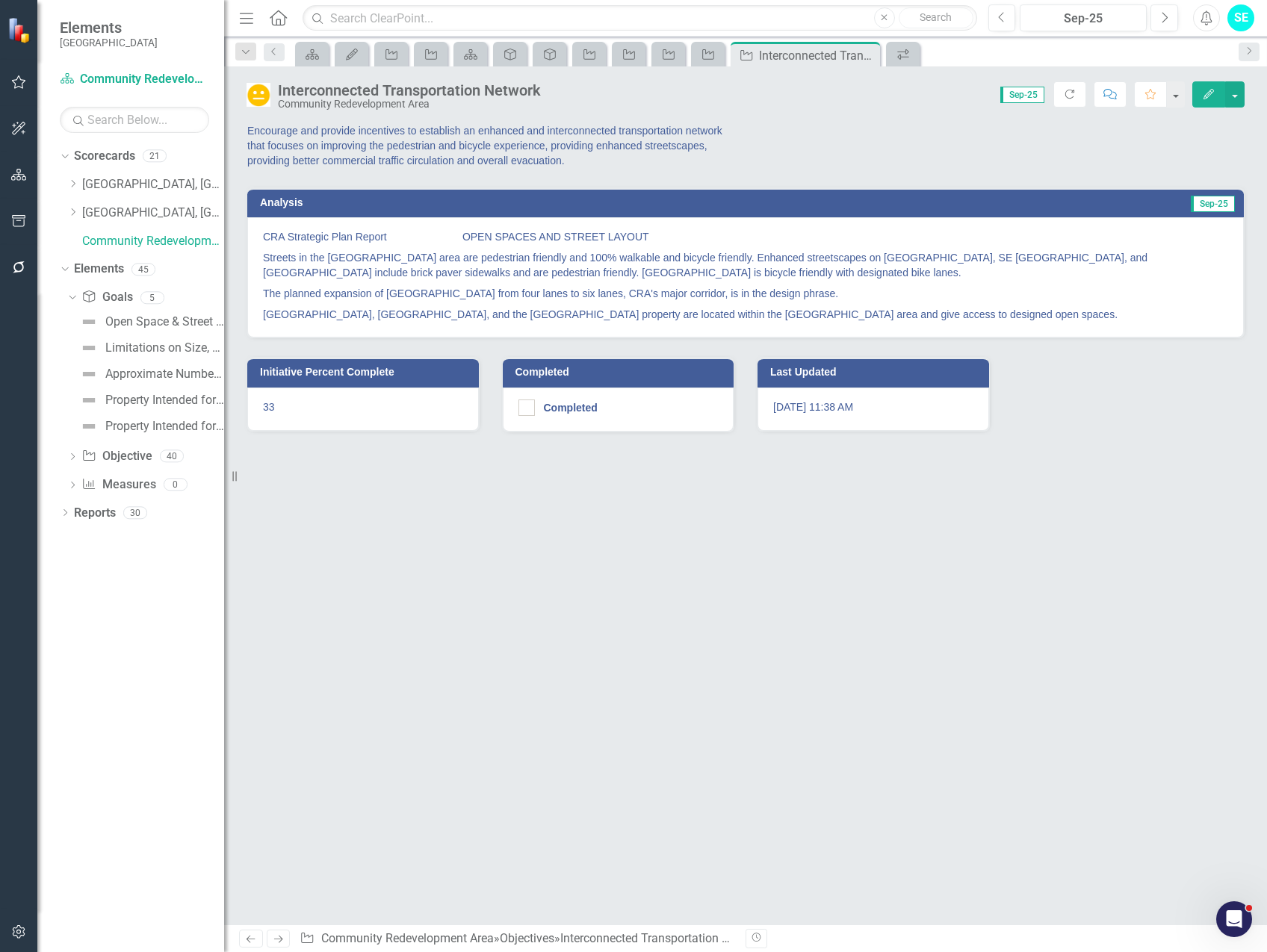
click at [301, 156] on p "Encourage and provide incentives to establish an enhanced and interconnected tr…" at bounding box center [490, 145] width 486 height 45
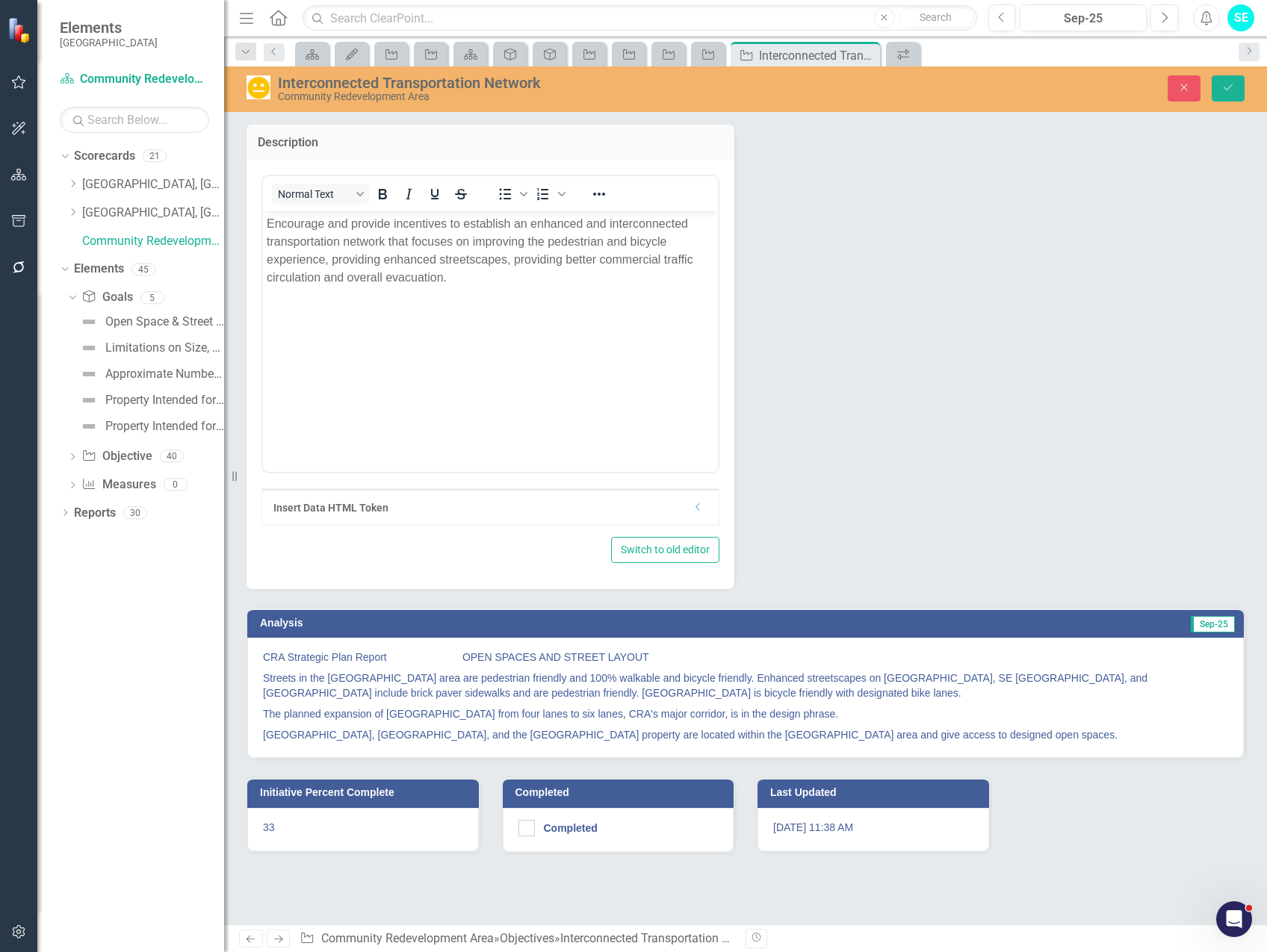
click at [266, 221] on body "Encourage and provide incentives to establish an enhanced and interconnected tr…" at bounding box center [489, 323] width 455 height 224
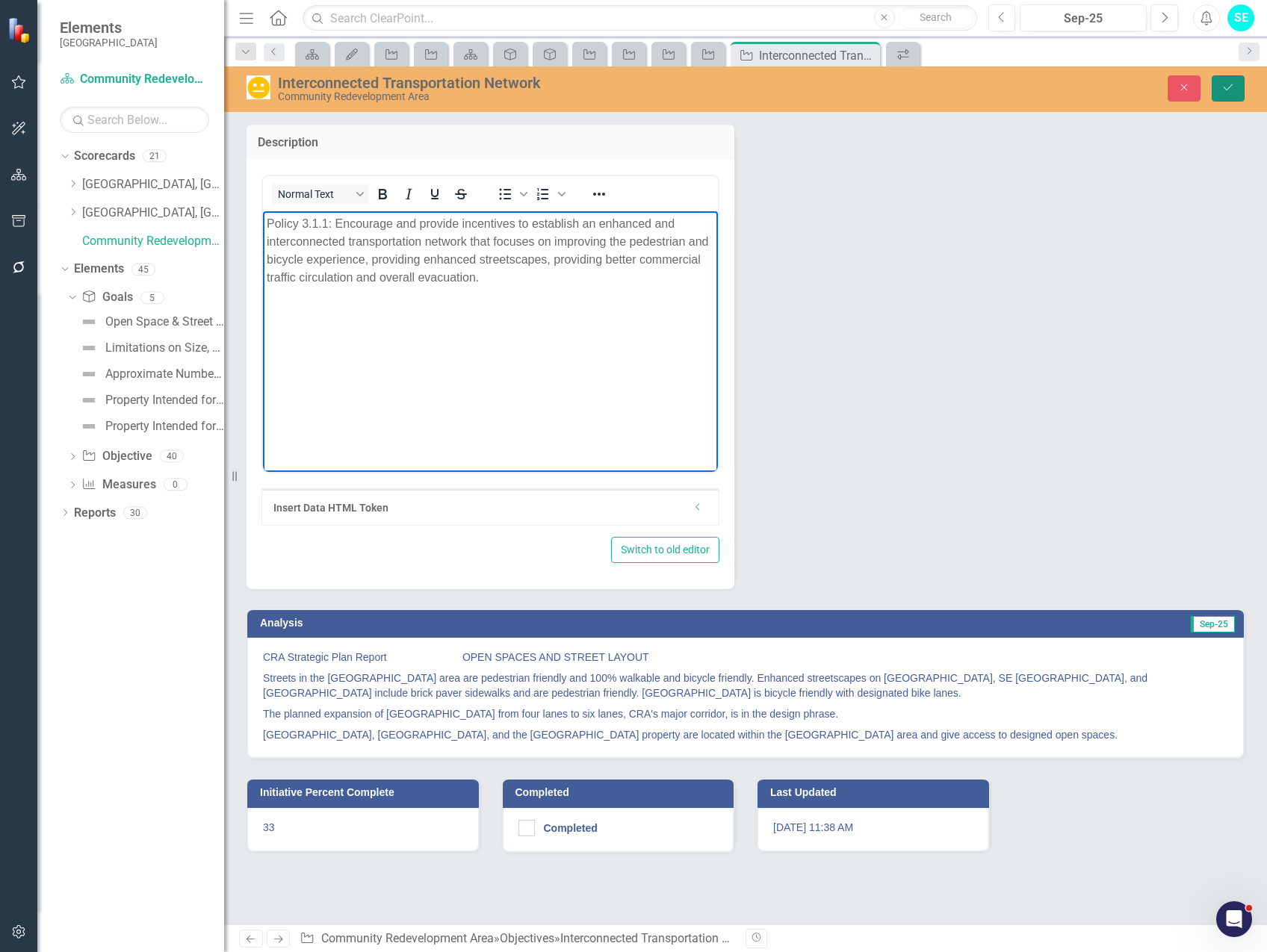
click at [1226, 86] on icon "Save" at bounding box center [1227, 88] width 13 height 11
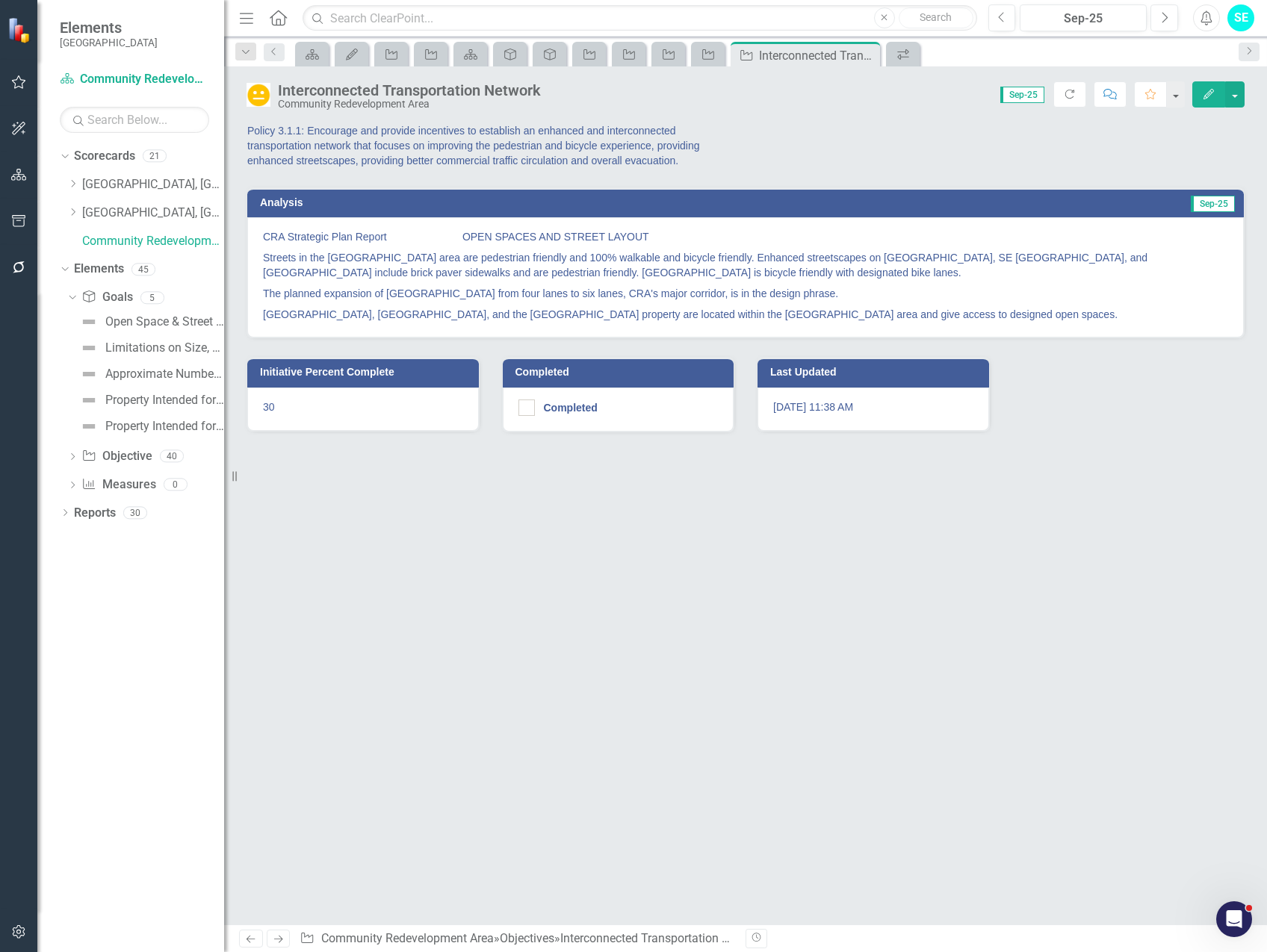
drag, startPoint x: 420, startPoint y: 464, endPoint x: 424, endPoint y: 480, distance: 16.5
click at [420, 464] on div "Policy 3.1.1: Encourage and provide incentives to establish an enhanced and int…" at bounding box center [746, 523] width 1043 height 802
click at [865, 55] on icon at bounding box center [865, 55] width 8 height 8
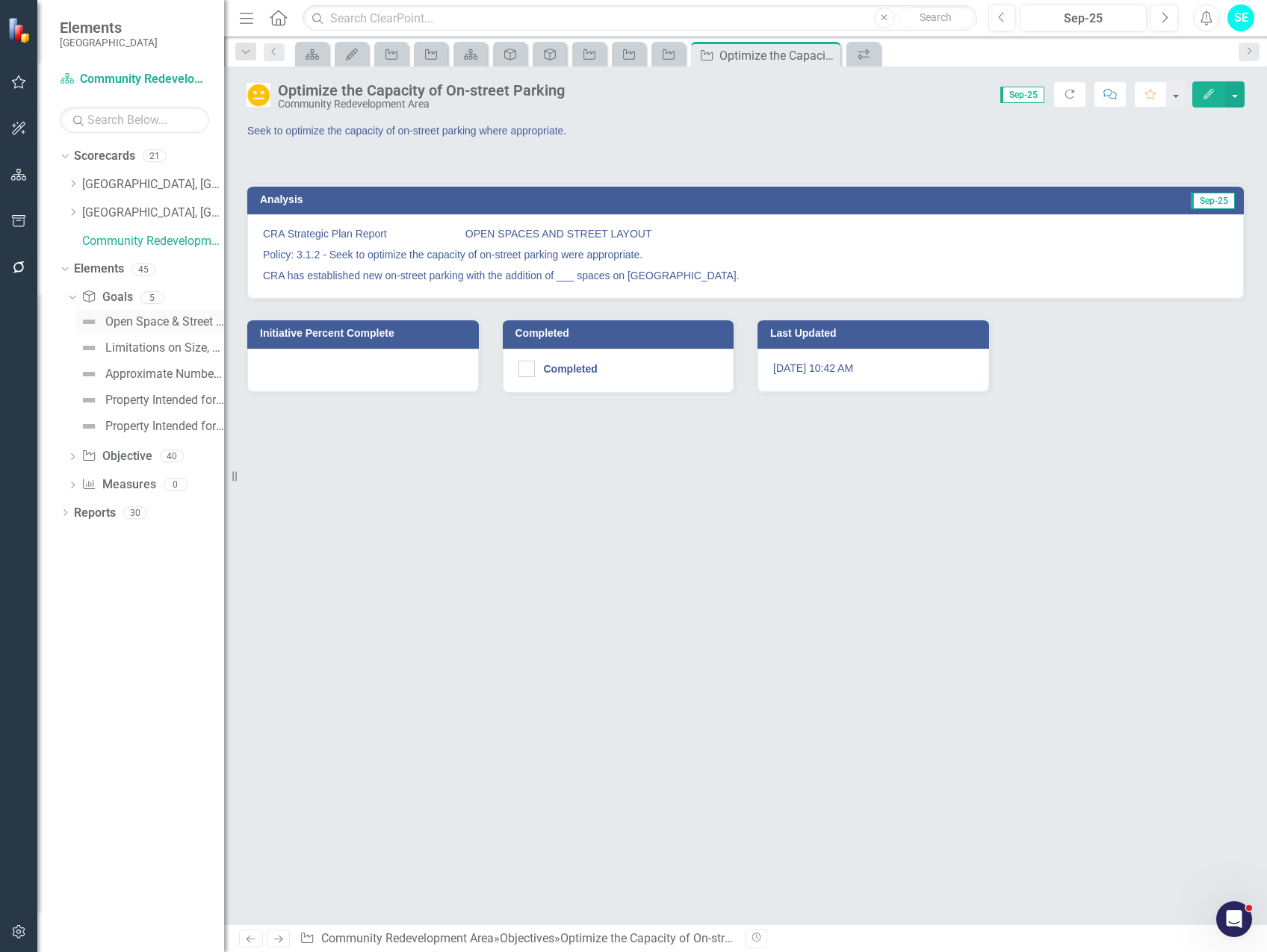
click at [137, 325] on div "Open Space & Street Layout" at bounding box center [165, 321] width 119 height 13
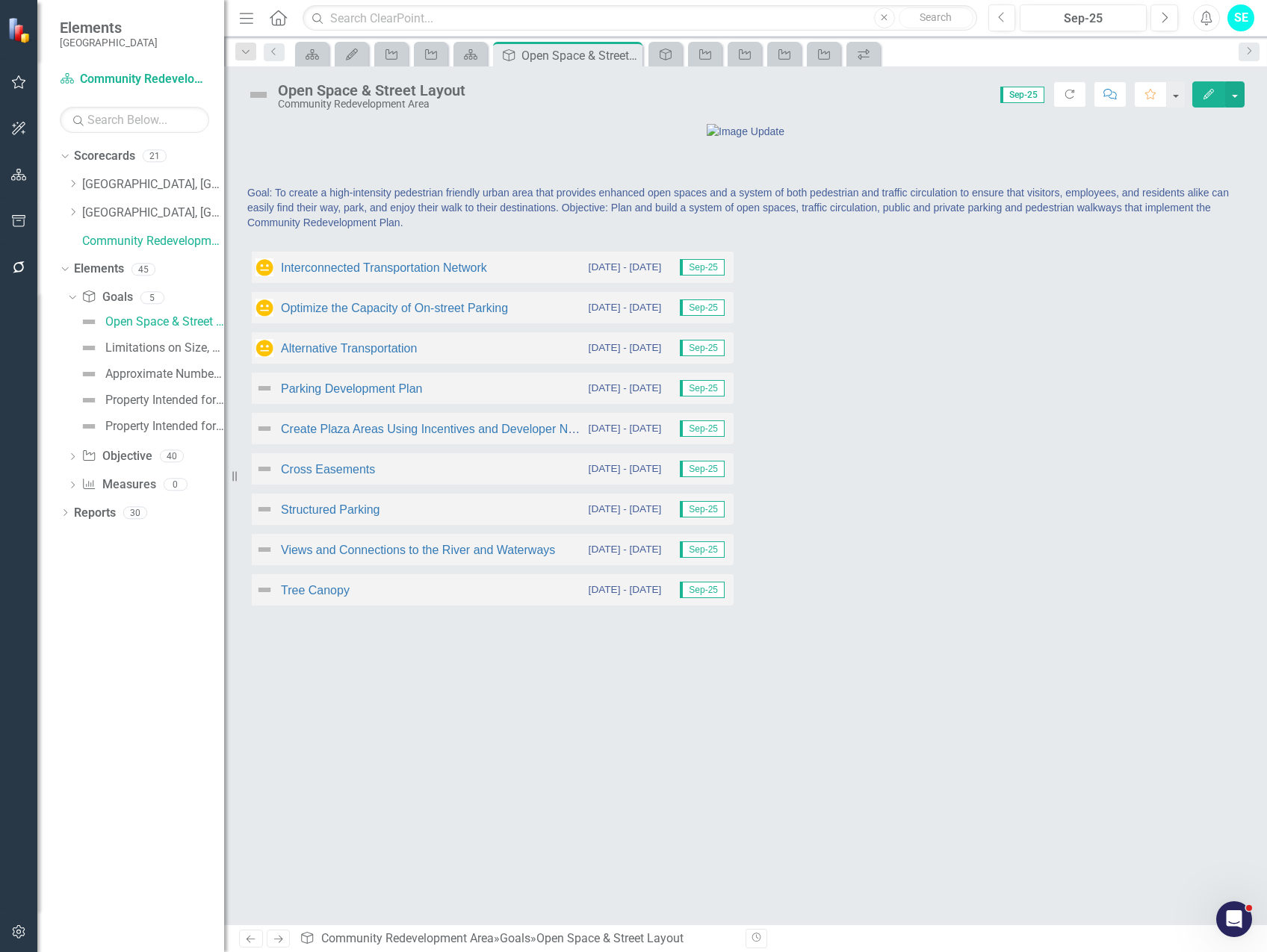
click at [254, 765] on div "Goal: To create a high-intensity pedestrian friendly urban area that provides e…" at bounding box center [746, 523] width 1043 height 802
